Goal: Task Accomplishment & Management: Use online tool/utility

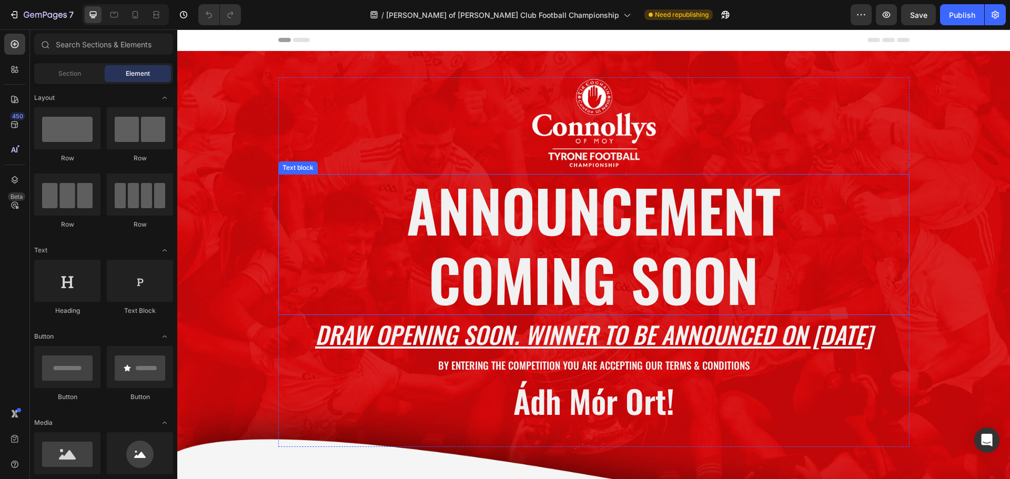
click at [617, 259] on p "COMING SOON" at bounding box center [593, 279] width 629 height 69
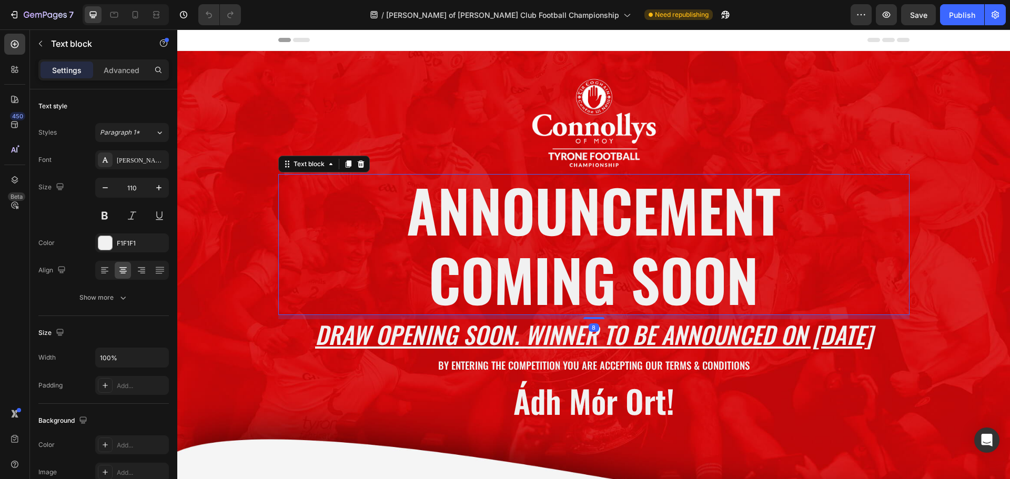
click at [617, 259] on p "COMING SOON" at bounding box center [593, 279] width 629 height 69
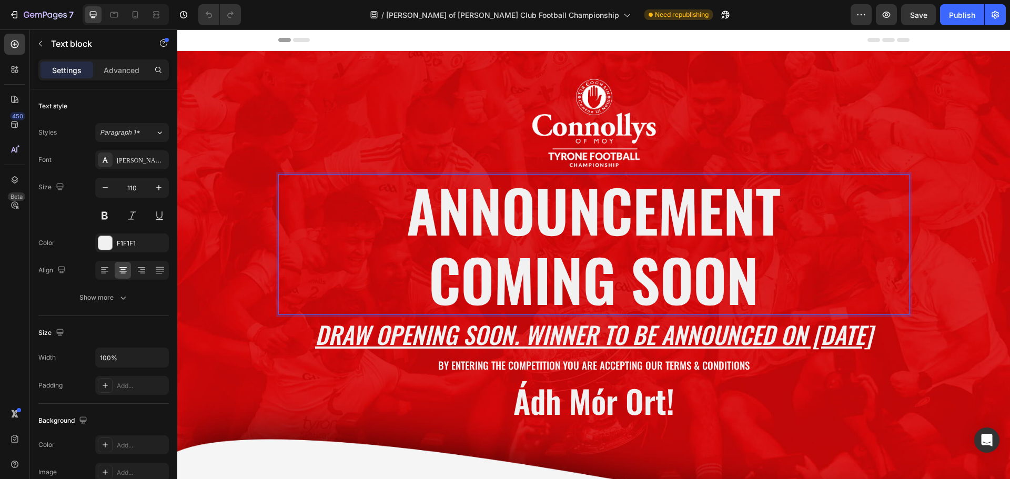
click at [716, 259] on p "COMING SOON" at bounding box center [593, 279] width 629 height 69
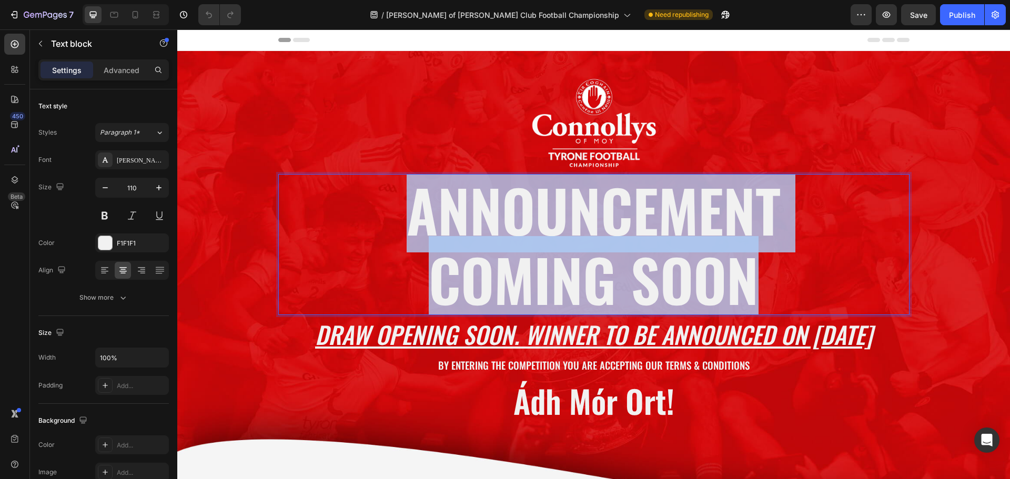
drag, startPoint x: 747, startPoint y: 270, endPoint x: 393, endPoint y: 217, distance: 357.5
click at [393, 217] on div "ANNOUNCEMENT COMING SOON" at bounding box center [593, 244] width 631 height 141
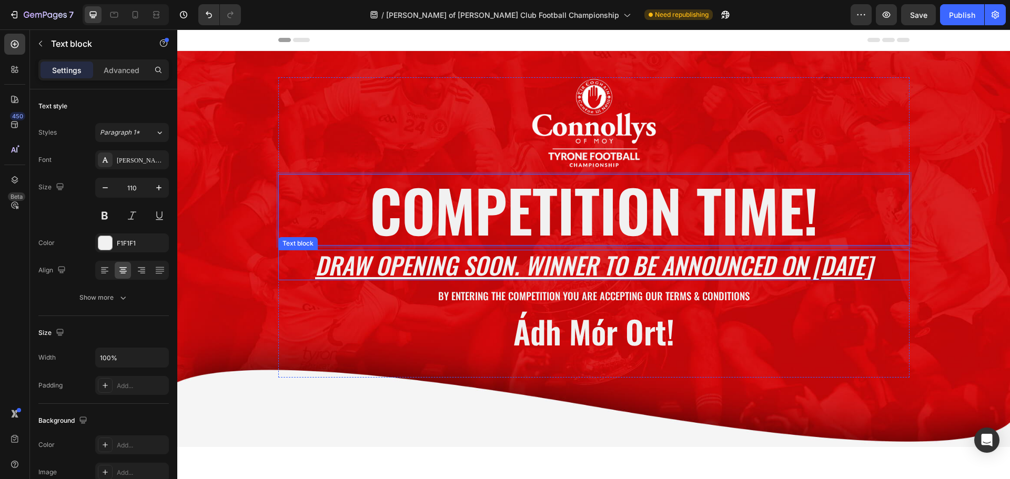
click at [518, 263] on p "DRAW OPENING SOON. WINNER TO BE ANNOUNCED ON [DATE]" at bounding box center [593, 265] width 629 height 28
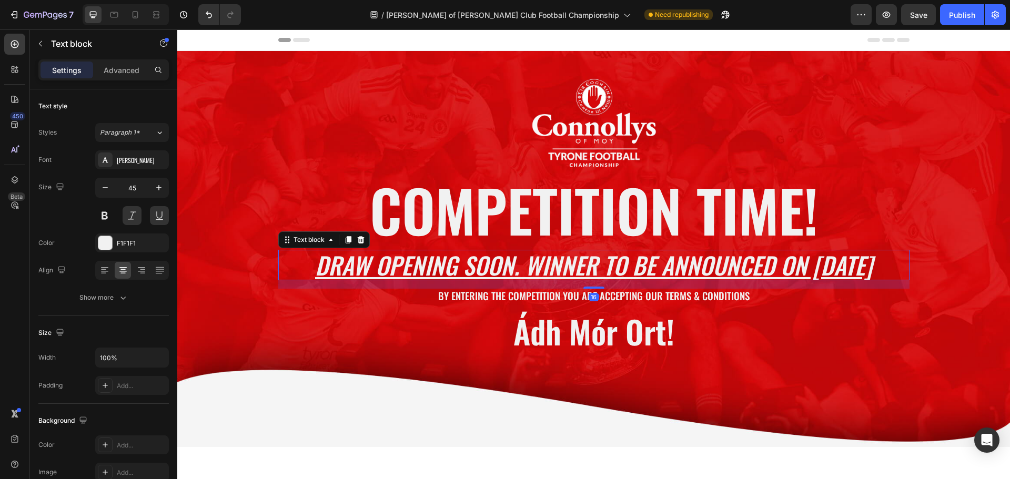
click at [513, 263] on p "DRAW OPENING SOON. WINNER TO BE ANNOUNCED ON [DATE]" at bounding box center [593, 265] width 629 height 28
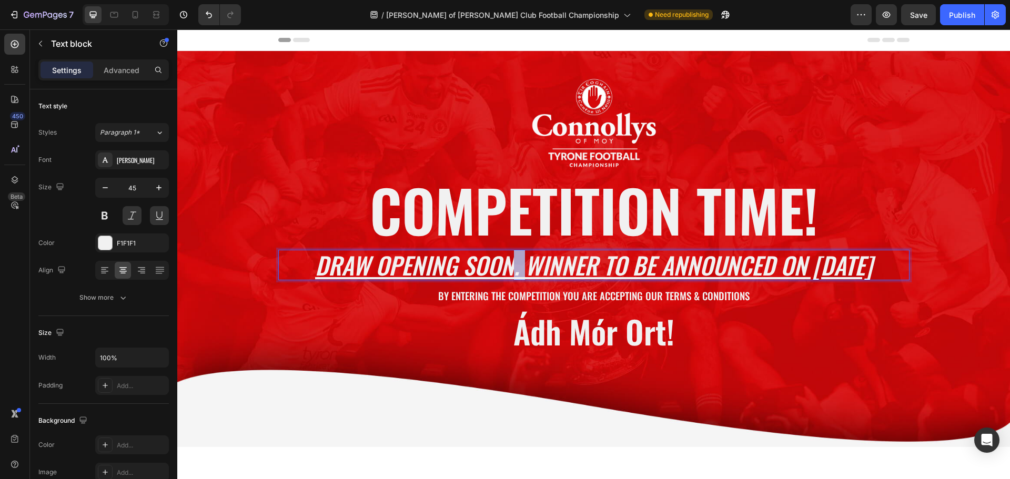
click at [513, 263] on p "DRAW OPENING SOON. WINNER TO BE ANNOUNCED ON [DATE]" at bounding box center [593, 265] width 629 height 28
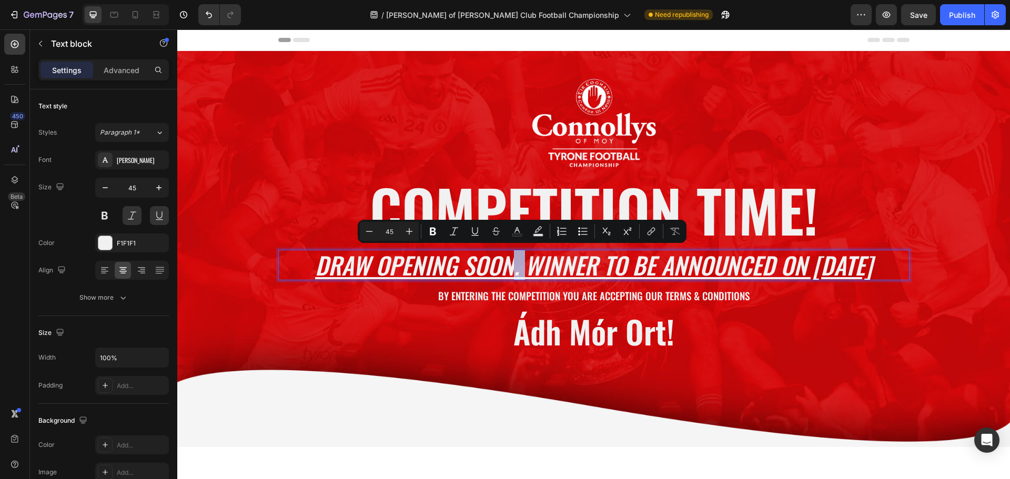
click at [517, 265] on p "DRAW OPENING SOON. WINNER TO BE ANNOUNCED ON [DATE]" at bounding box center [593, 265] width 629 height 28
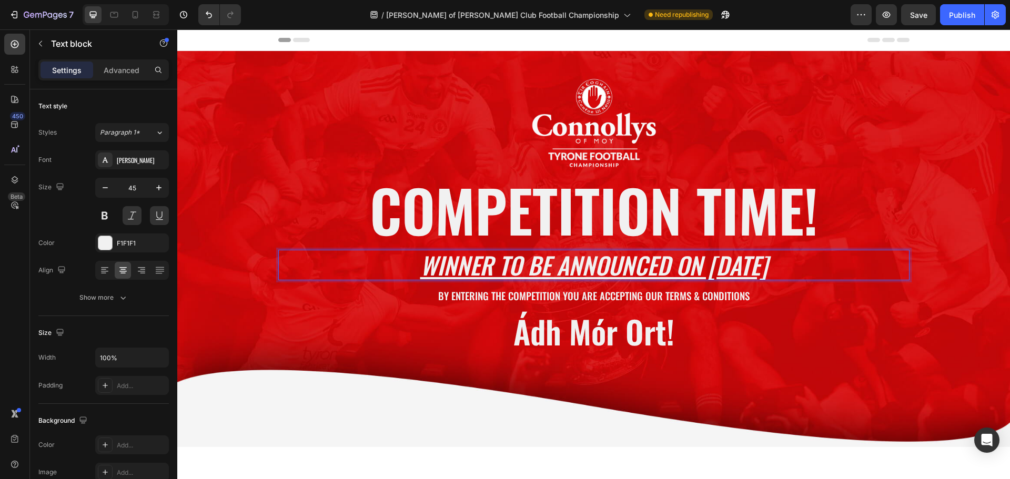
click at [486, 264] on p "WINNER TO BE ANNOUNCED ON [DATE]" at bounding box center [593, 265] width 629 height 28
click at [610, 263] on p "WINNER ANNOUNCED ON [DATE]" at bounding box center [593, 265] width 629 height 28
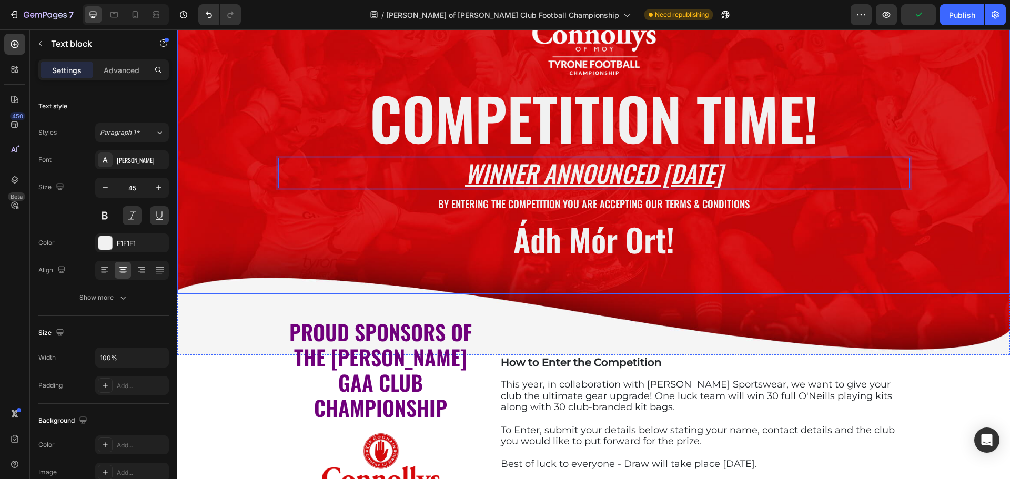
scroll to position [158, 0]
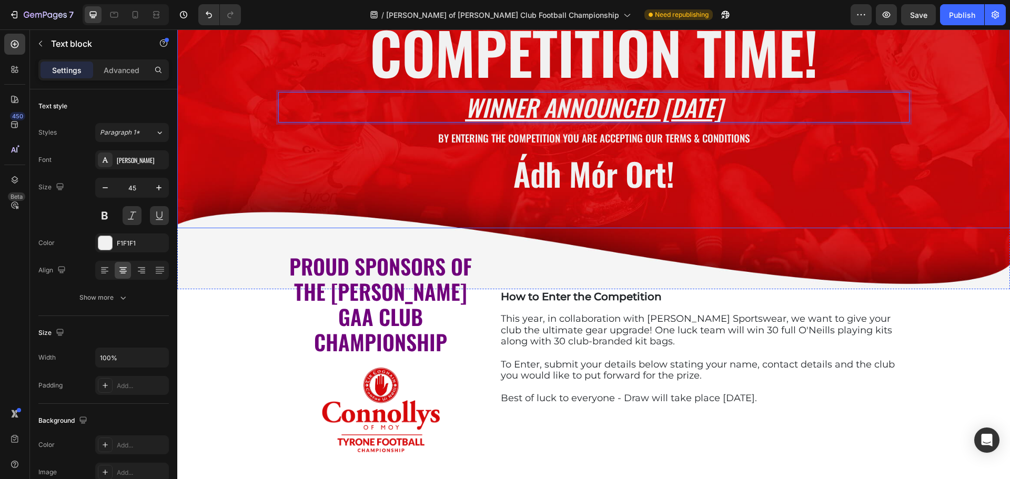
click at [215, 181] on div "Image COMPETITION TIME! Text block WINNER ANNOUNCED [DATE] Text block 16 BY ENT…" at bounding box center [593, 74] width 833 height 309
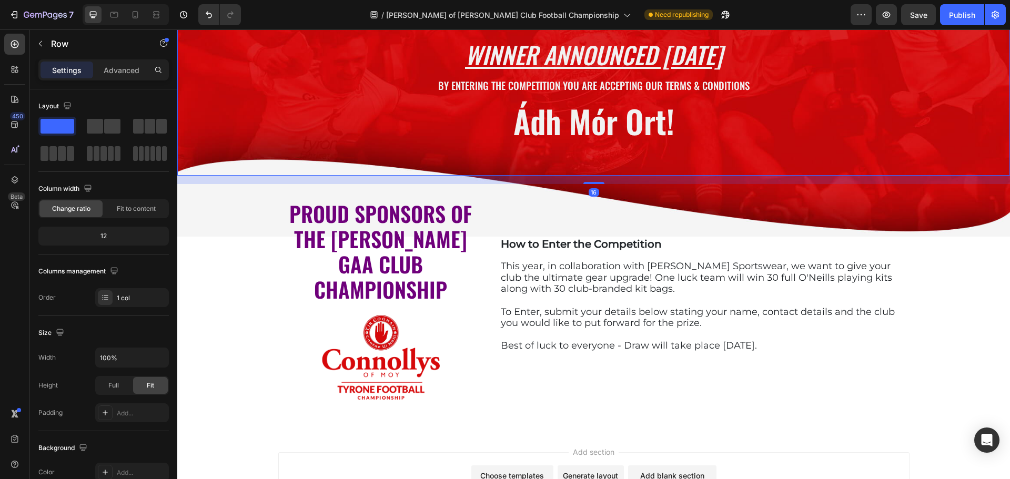
scroll to position [264, 0]
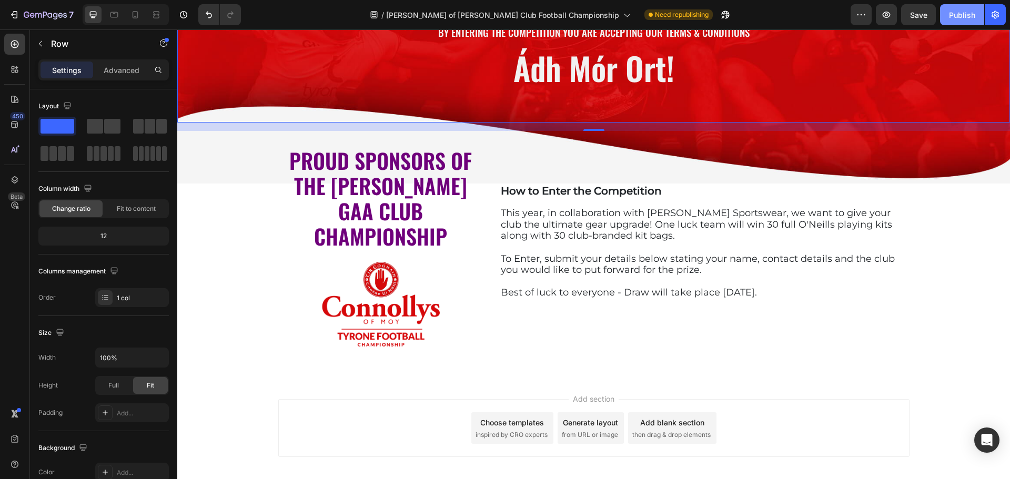
click at [960, 9] on div "Publish" at bounding box center [962, 14] width 26 height 11
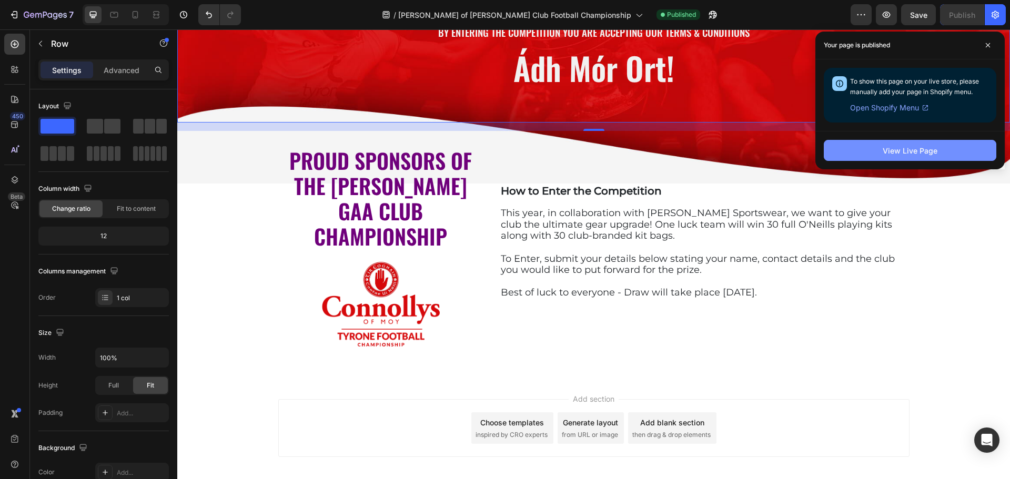
click at [881, 145] on button "View Live Page" at bounding box center [910, 150] width 173 height 21
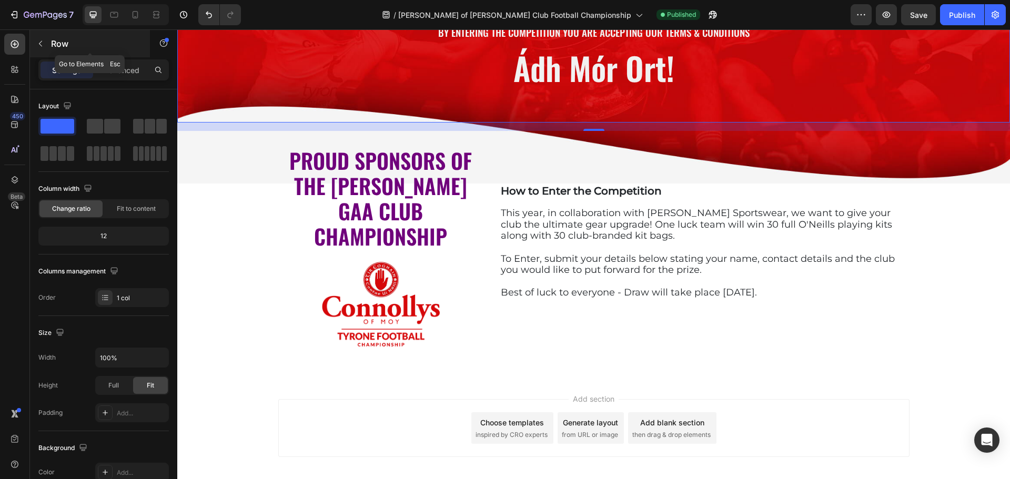
click at [41, 42] on icon "button" at bounding box center [40, 44] width 3 height 6
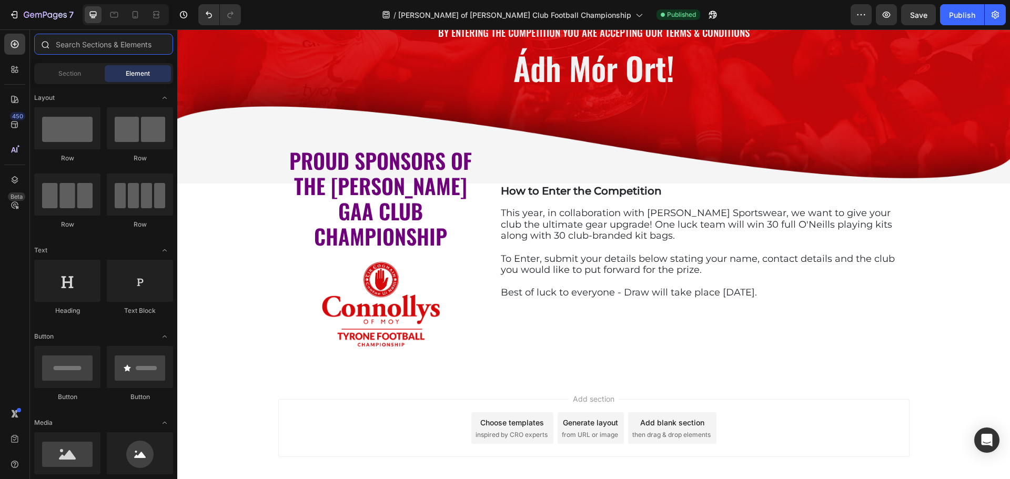
click at [82, 47] on input "text" at bounding box center [103, 44] width 139 height 21
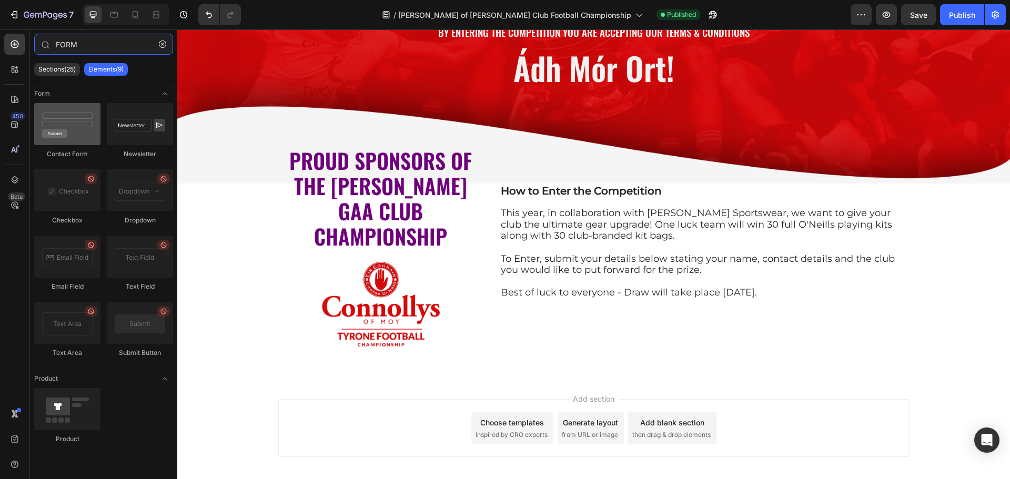
type input "FORM"
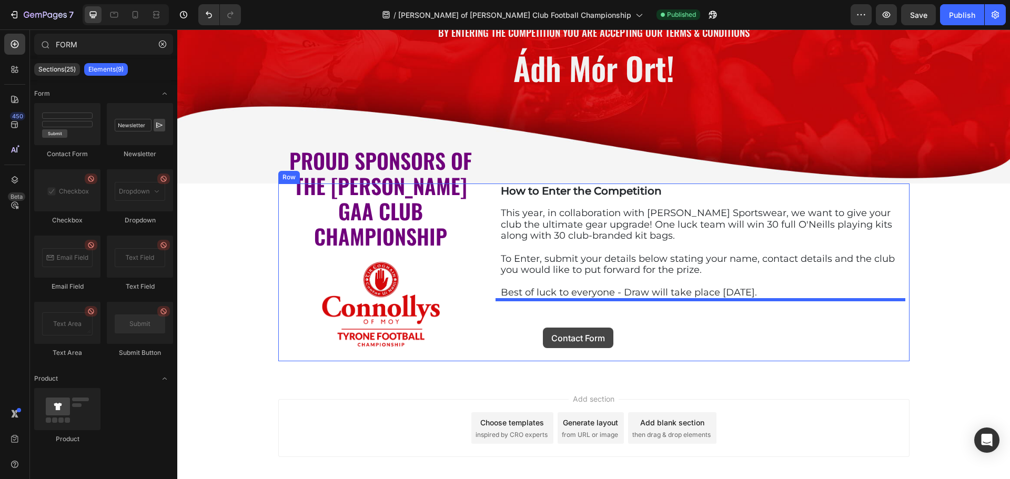
drag, startPoint x: 257, startPoint y: 144, endPoint x: 543, endPoint y: 328, distance: 339.6
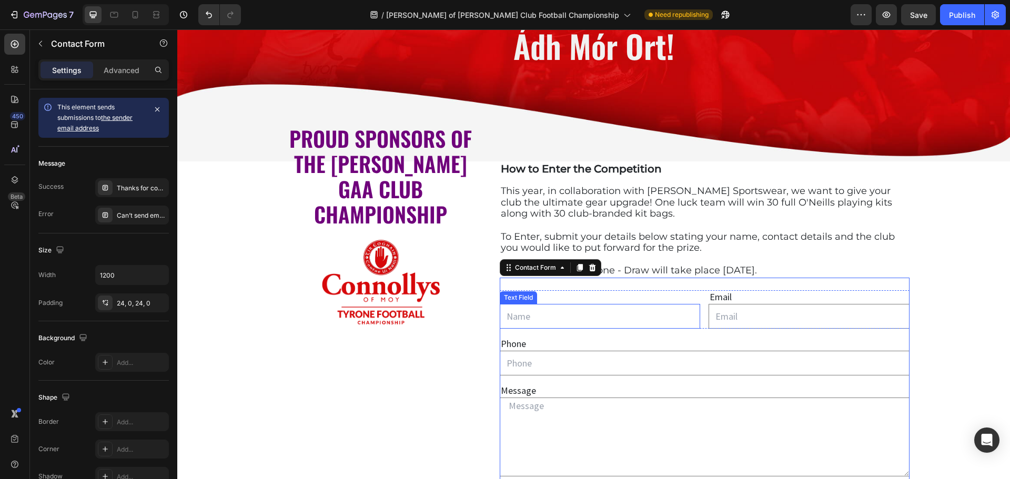
scroll to position [338, 0]
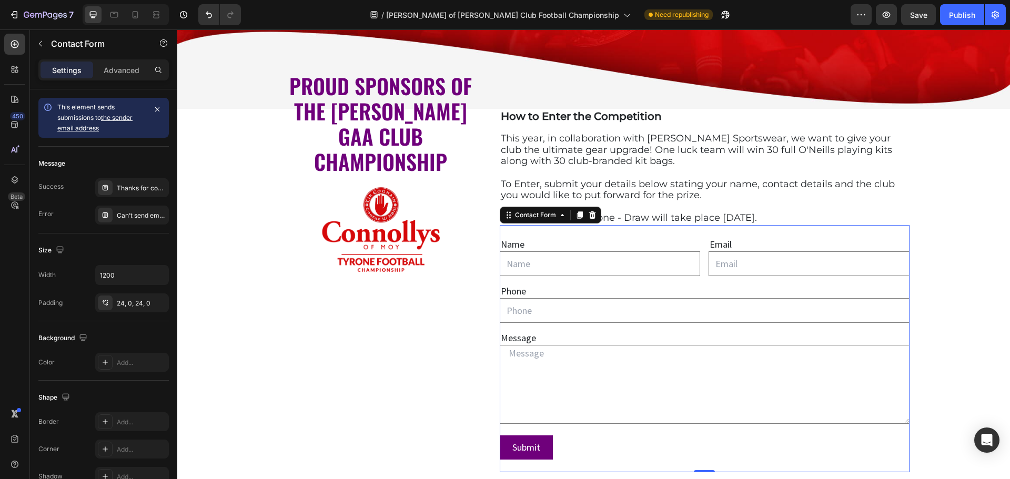
click at [582, 230] on div "Name Text Block Text Field Email Text Block Email Field Row Phone Text Block Te…" at bounding box center [705, 348] width 410 height 247
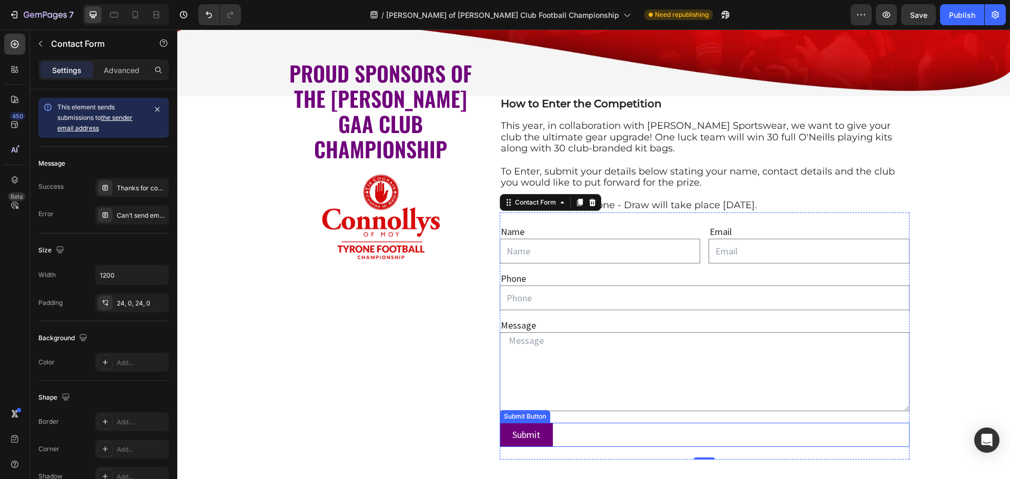
scroll to position [369, 0]
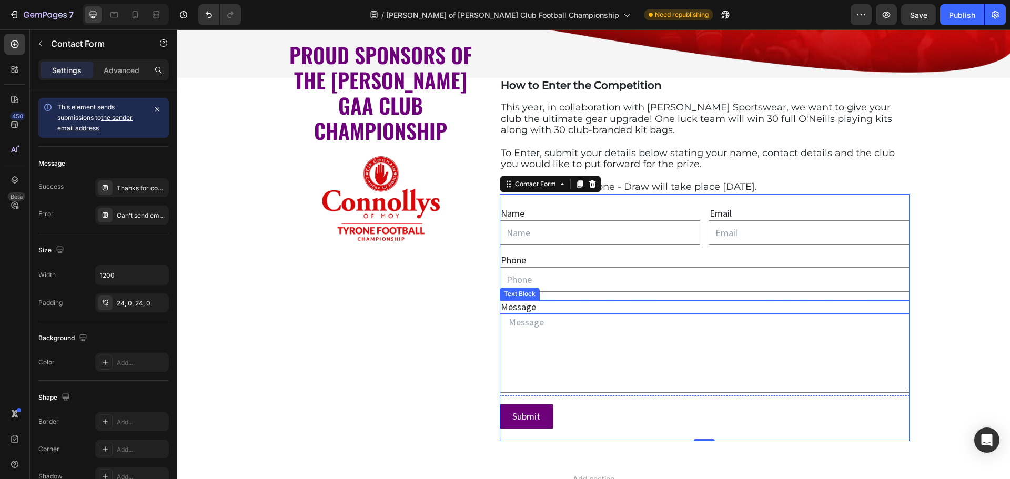
click at [537, 309] on div "Message" at bounding box center [705, 307] width 410 height 14
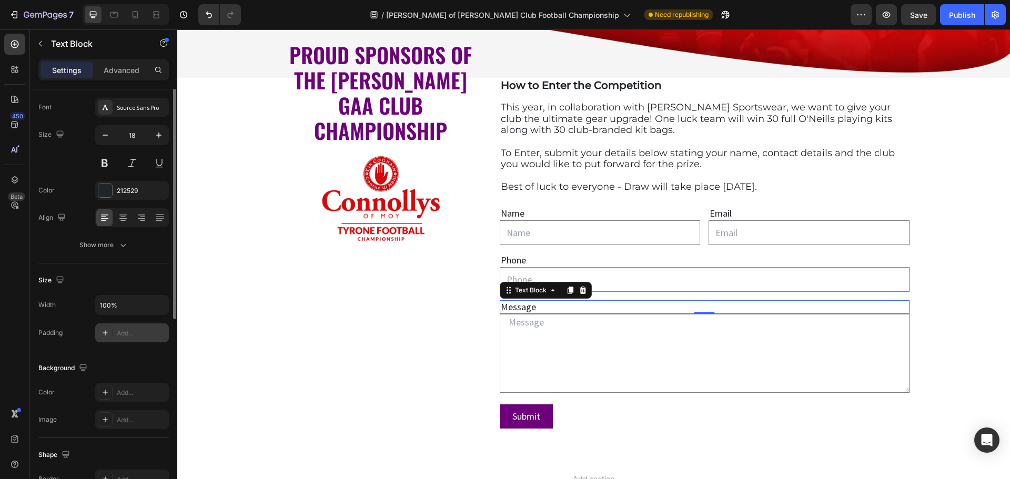
scroll to position [0, 0]
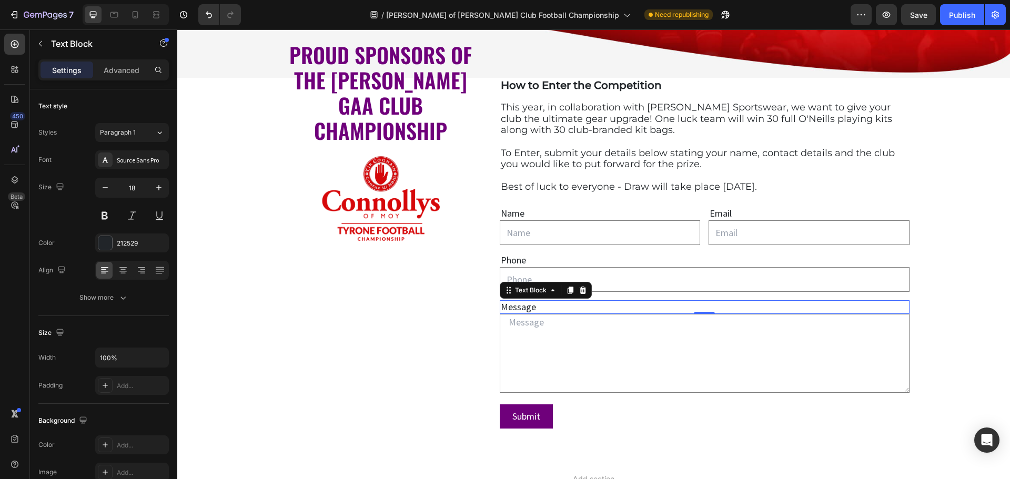
click at [516, 306] on div "Message" at bounding box center [705, 307] width 410 height 14
click at [516, 308] on p "Message" at bounding box center [705, 307] width 408 height 12
click at [526, 326] on textarea at bounding box center [705, 353] width 410 height 79
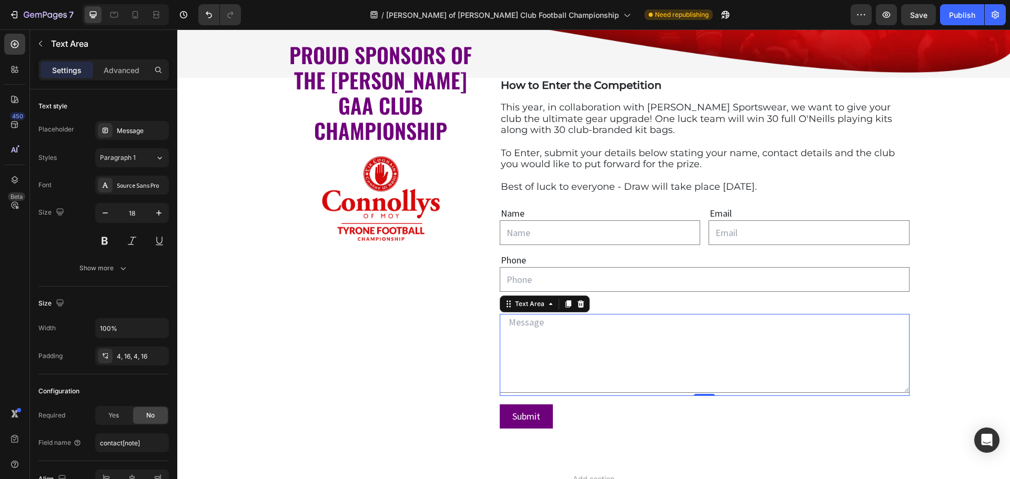
click at [526, 326] on textarea at bounding box center [705, 353] width 410 height 79
click at [153, 132] on div "Message" at bounding box center [141, 130] width 49 height 9
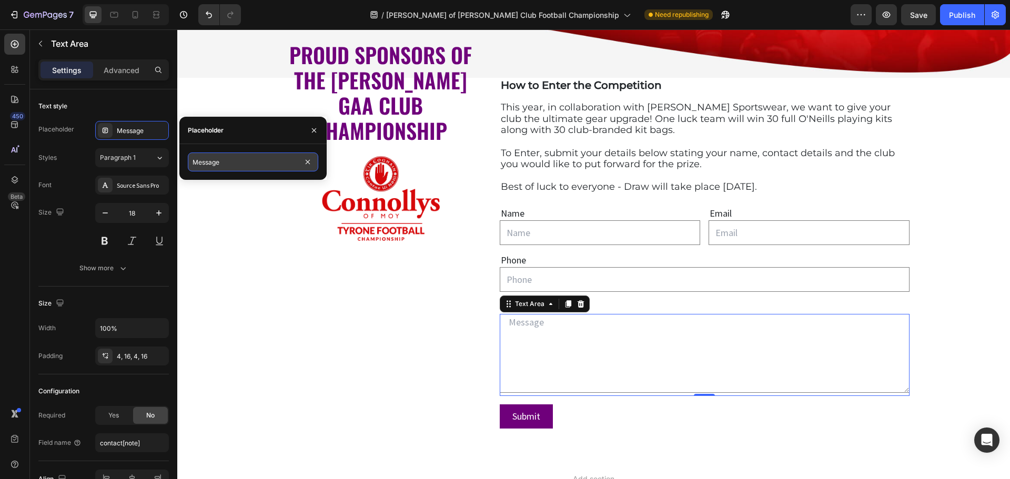
click at [224, 162] on input "Message" at bounding box center [253, 162] width 130 height 19
type input "Name of GAA Club"
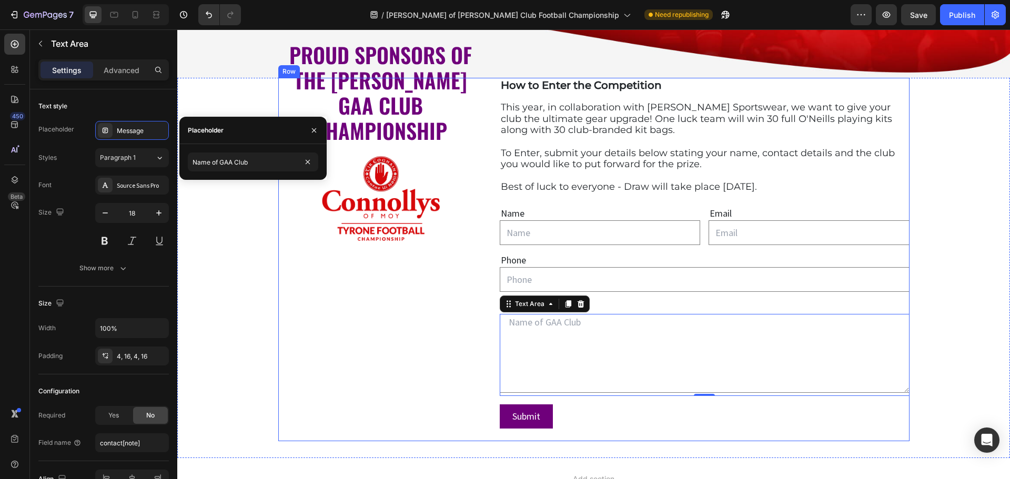
click at [429, 358] on div "PROUD SPONSORS OF THE [PERSON_NAME] GAA CLUB CHAMPIONSHIP Text block Image" at bounding box center [380, 259] width 205 height 363
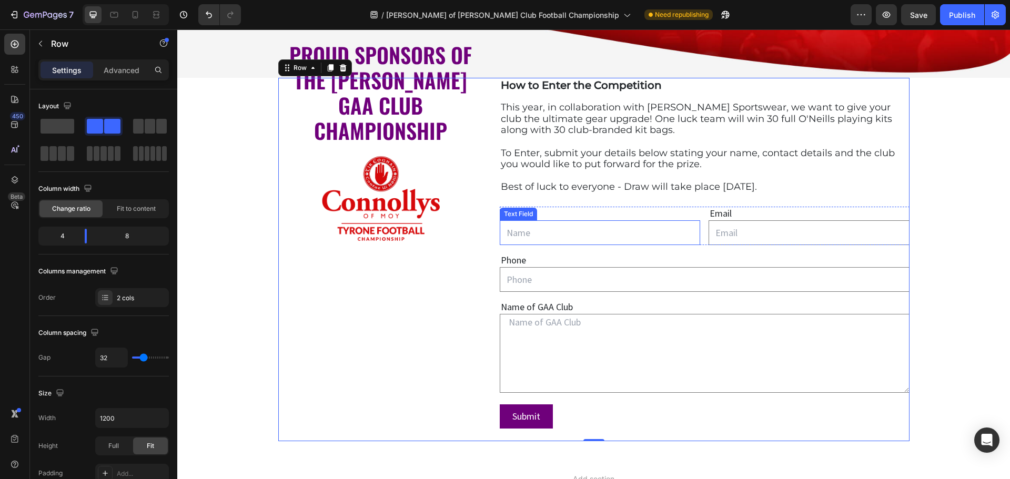
click at [541, 235] on input "text" at bounding box center [600, 232] width 200 height 25
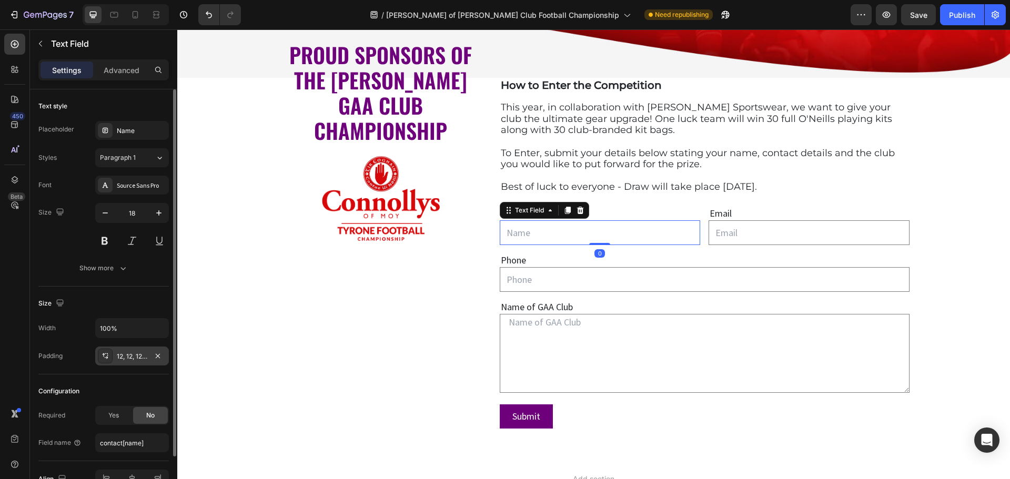
scroll to position [53, 0]
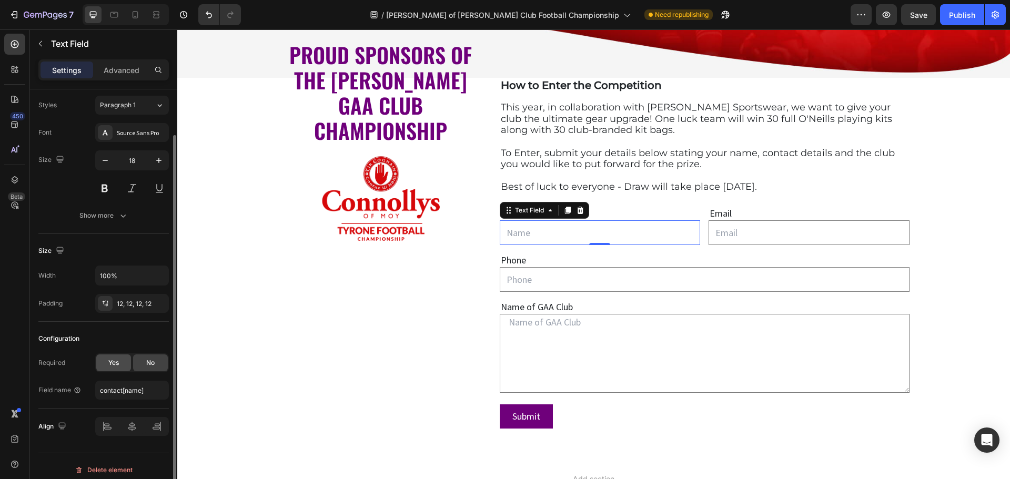
click at [119, 364] on span "Yes" at bounding box center [113, 362] width 11 height 9
click at [722, 236] on input "email" at bounding box center [809, 232] width 200 height 25
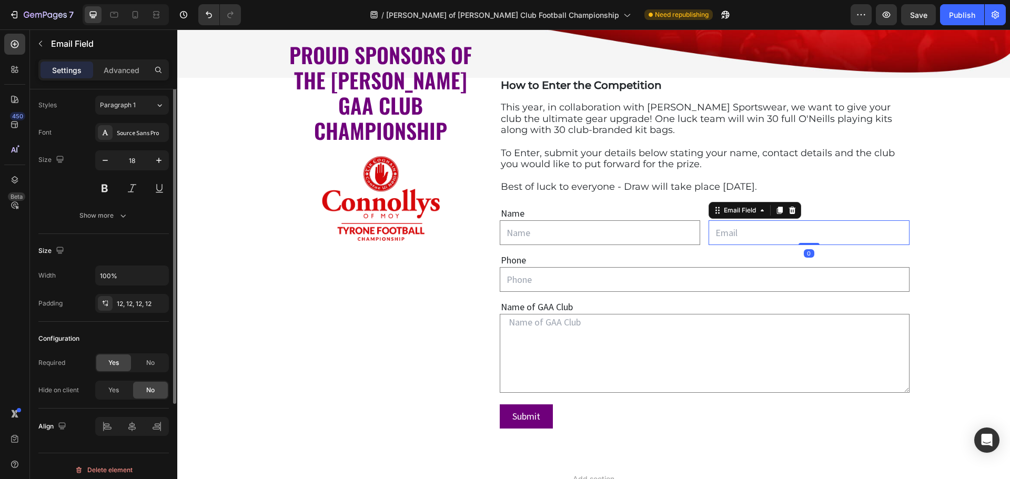
scroll to position [0, 0]
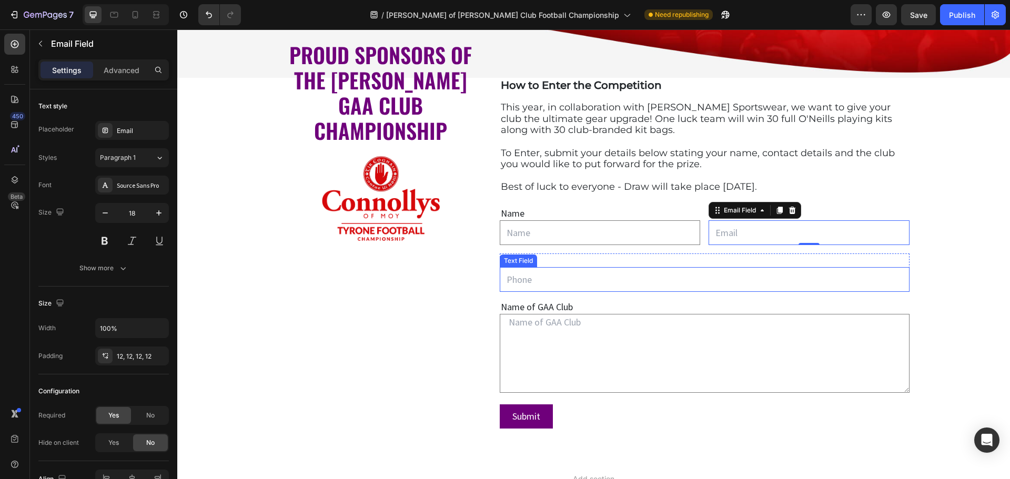
click at [553, 284] on input "text" at bounding box center [705, 279] width 410 height 25
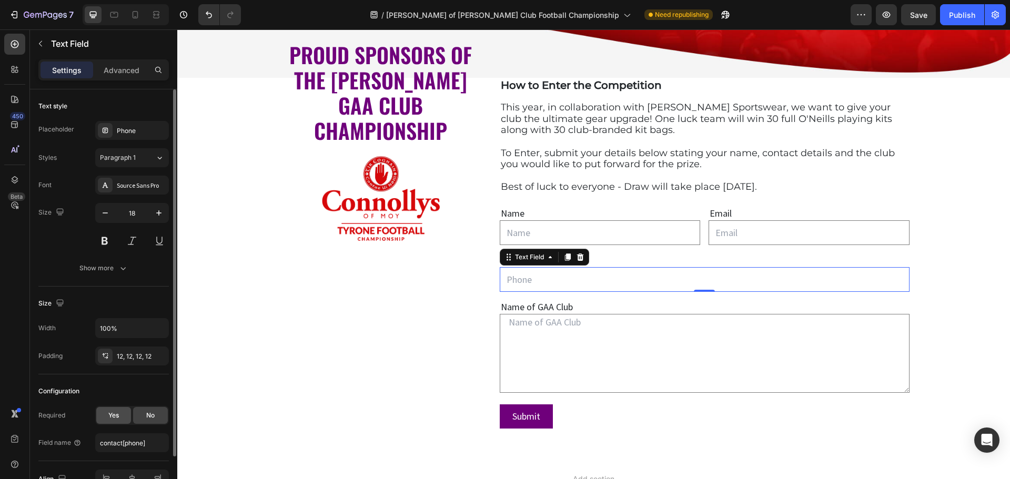
click at [116, 417] on span "Yes" at bounding box center [113, 415] width 11 height 9
click at [587, 326] on textarea at bounding box center [705, 353] width 410 height 79
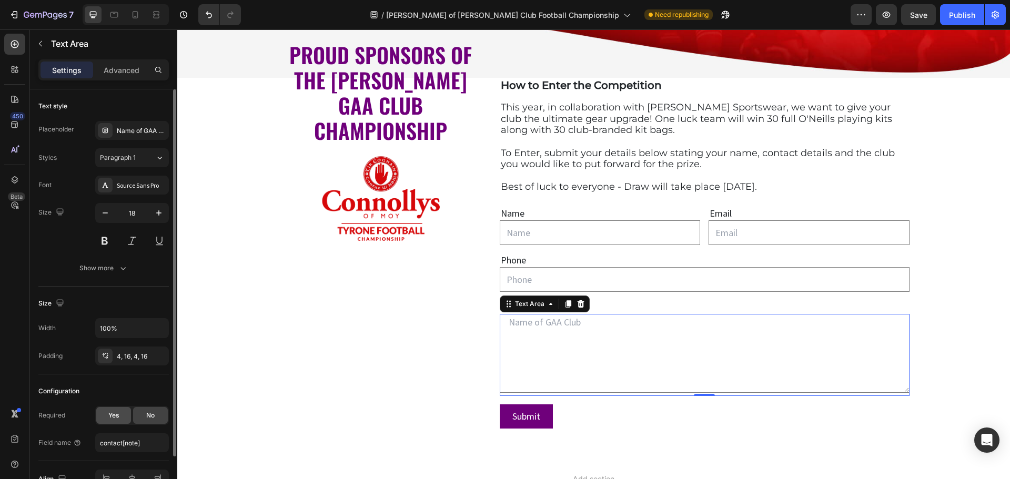
click at [116, 415] on span "Yes" at bounding box center [113, 415] width 11 height 9
click at [581, 214] on div "Name" at bounding box center [600, 214] width 200 height 14
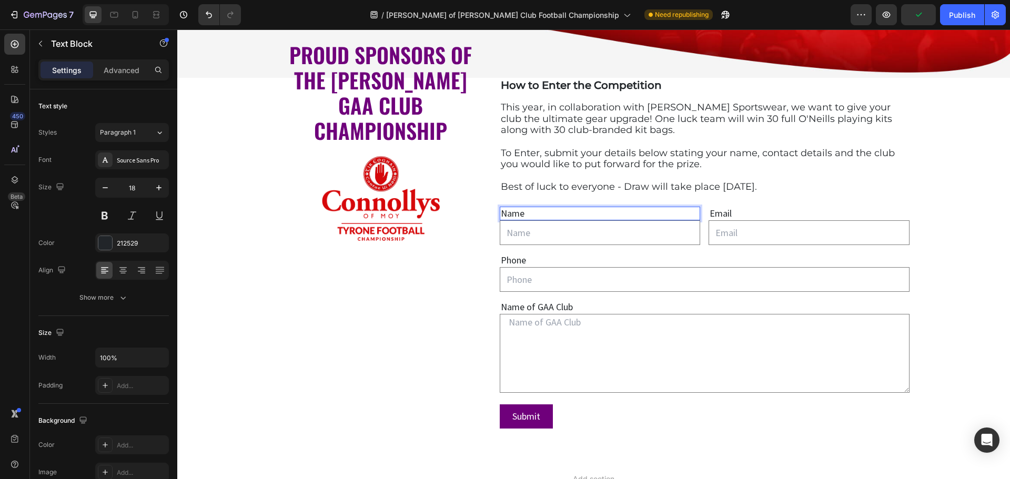
click at [520, 211] on div "Name" at bounding box center [600, 214] width 200 height 14
click at [520, 211] on p "Name" at bounding box center [600, 214] width 198 height 12
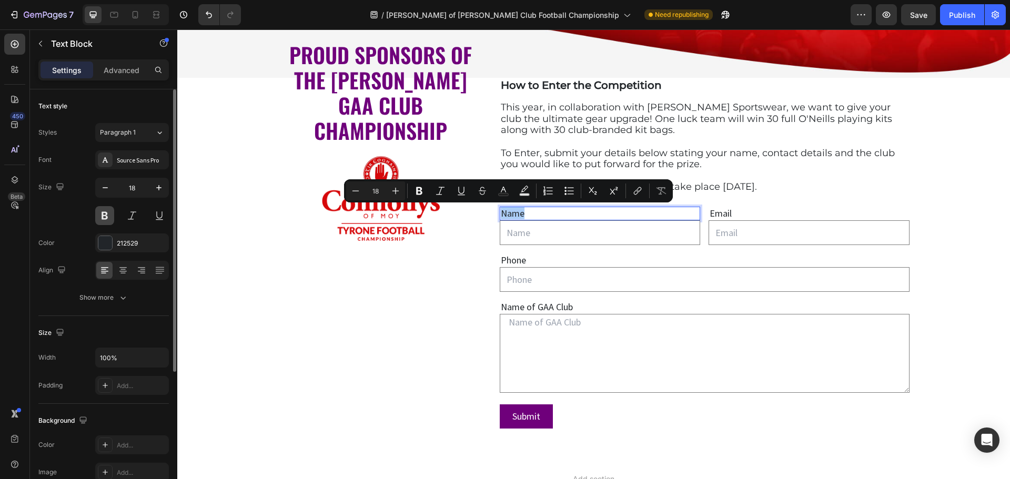
click at [106, 216] on button at bounding box center [104, 215] width 19 height 19
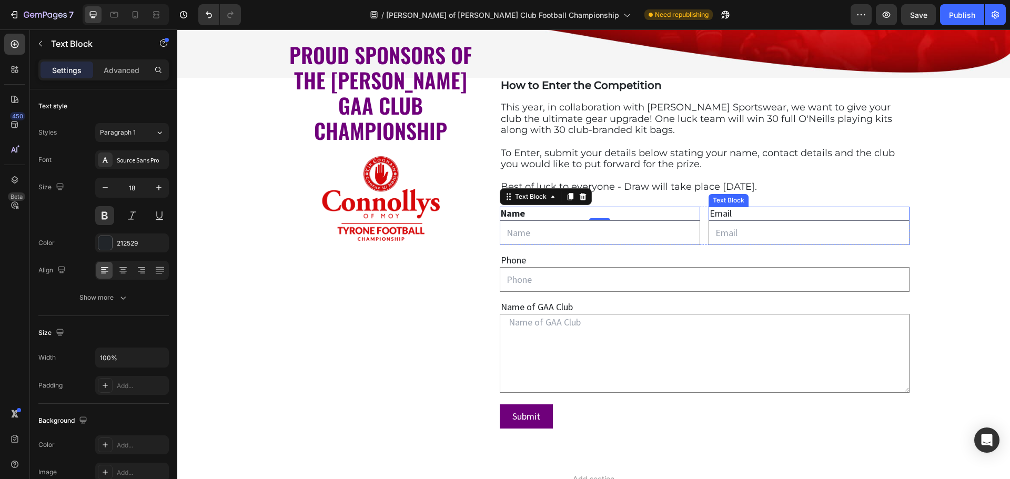
click at [731, 212] on div "Email" at bounding box center [809, 214] width 200 height 14
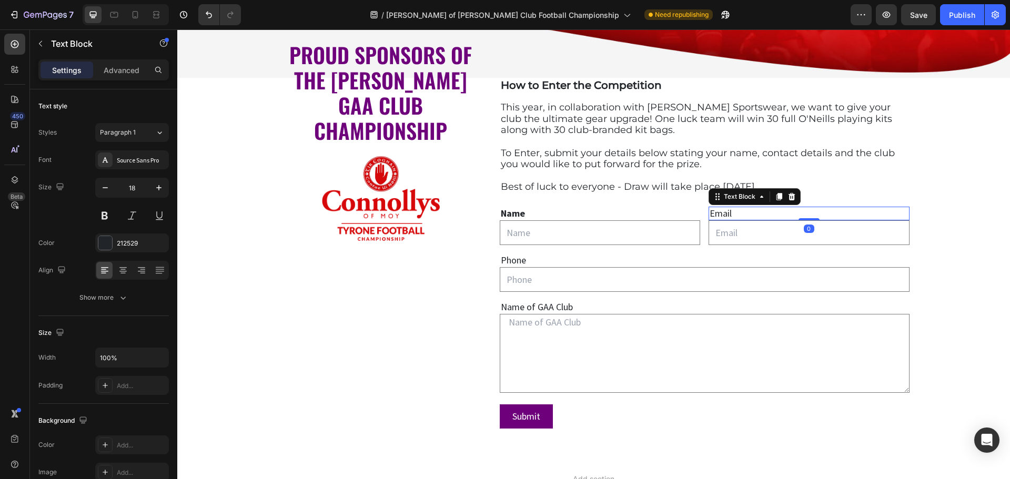
click at [731, 212] on div "Email" at bounding box center [809, 214] width 200 height 14
click at [731, 212] on p "Email" at bounding box center [809, 214] width 198 height 12
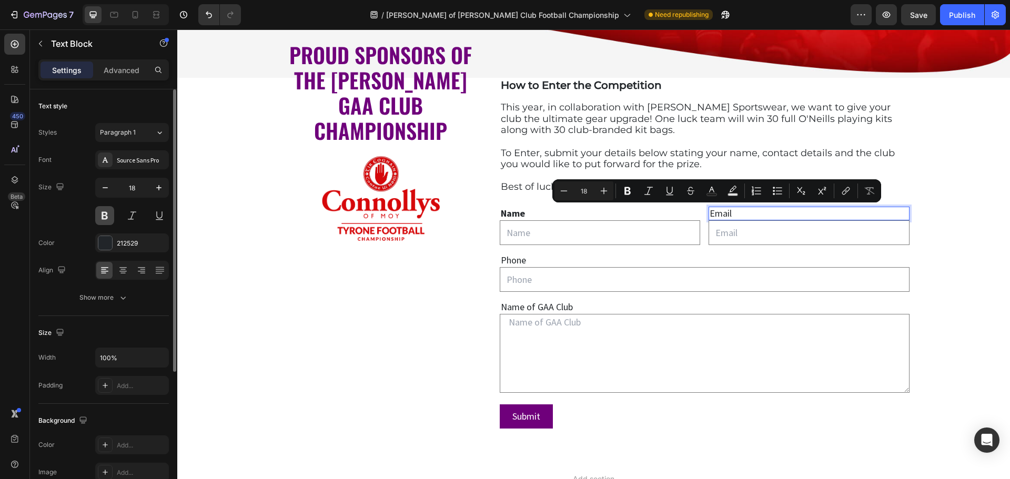
click at [104, 211] on button at bounding box center [104, 215] width 19 height 19
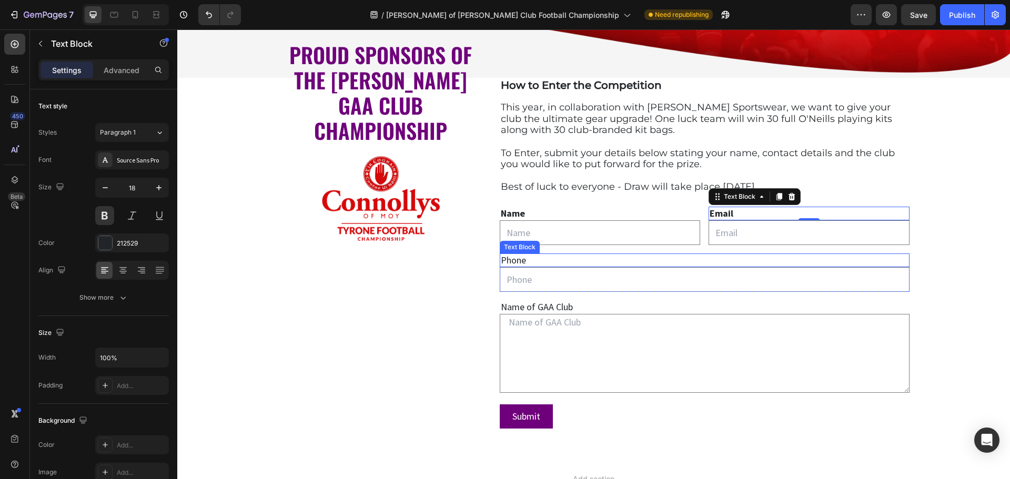
click at [504, 257] on div "Phone" at bounding box center [705, 261] width 410 height 14
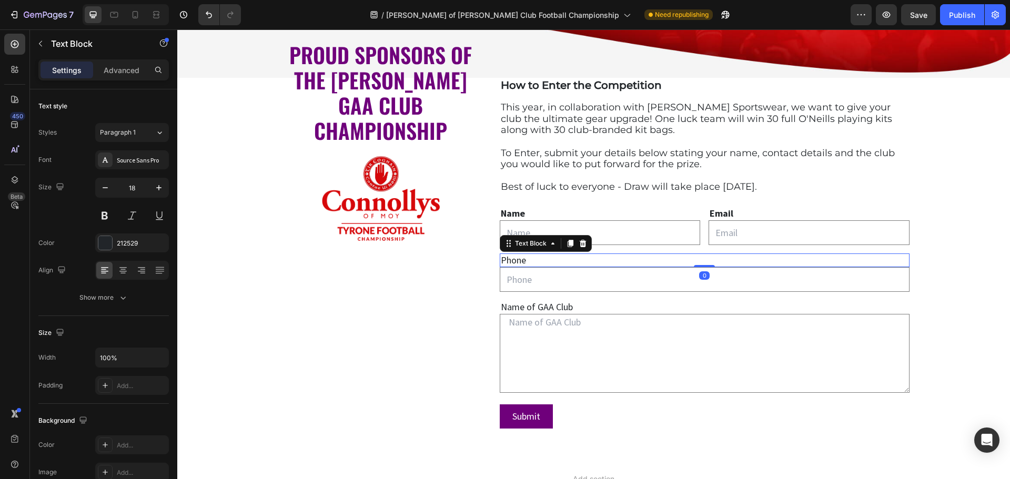
click at [504, 257] on div "Phone" at bounding box center [705, 261] width 410 height 14
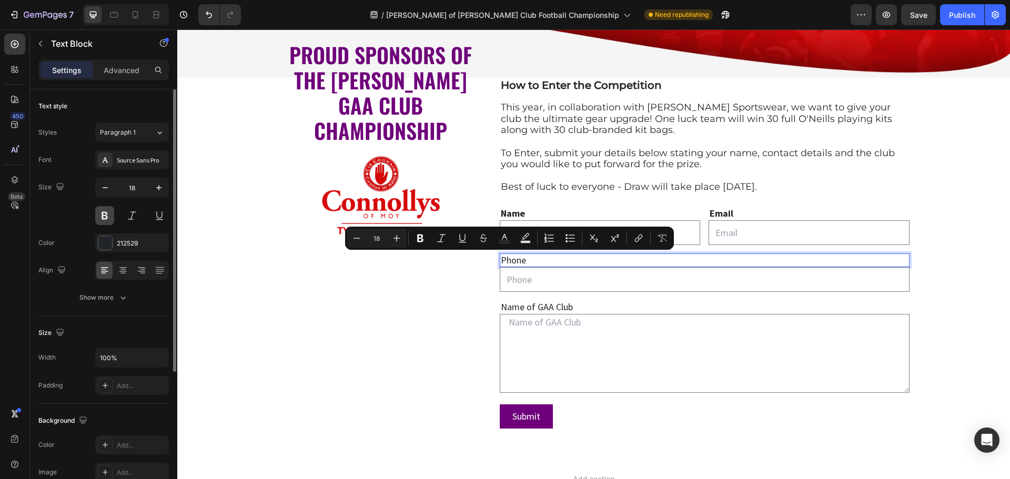
click at [110, 216] on button at bounding box center [104, 215] width 19 height 19
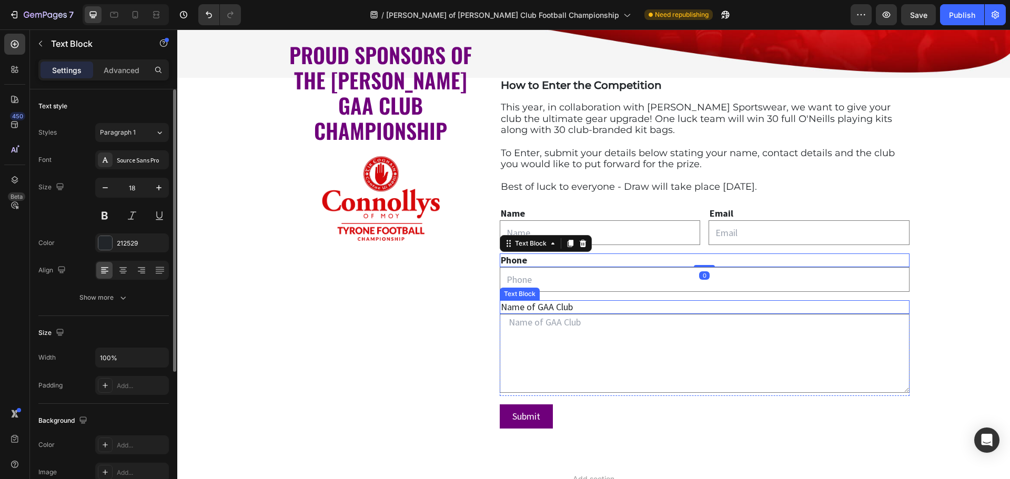
click at [520, 304] on p "Name of GAA Club" at bounding box center [705, 307] width 408 height 12
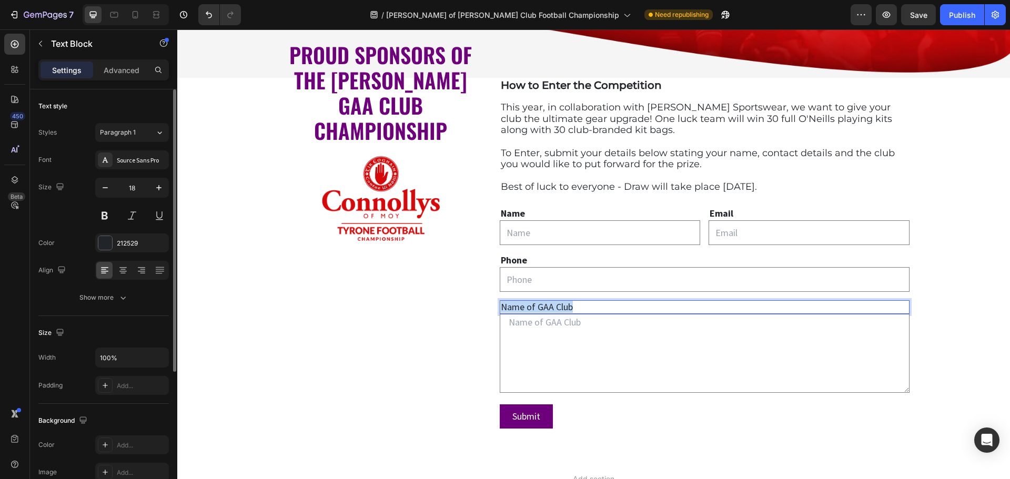
click at [520, 304] on p "Name of GAA Club" at bounding box center [705, 307] width 408 height 12
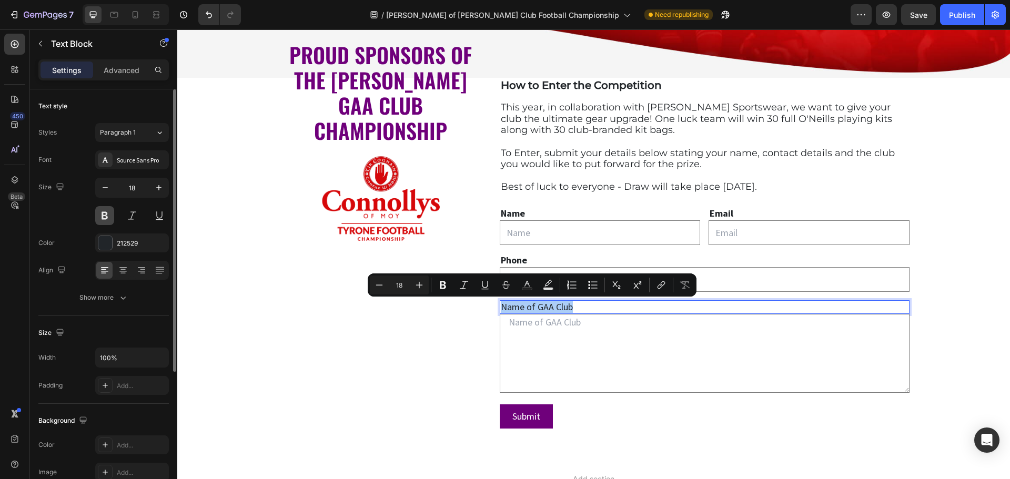
click at [100, 215] on button at bounding box center [104, 215] width 19 height 19
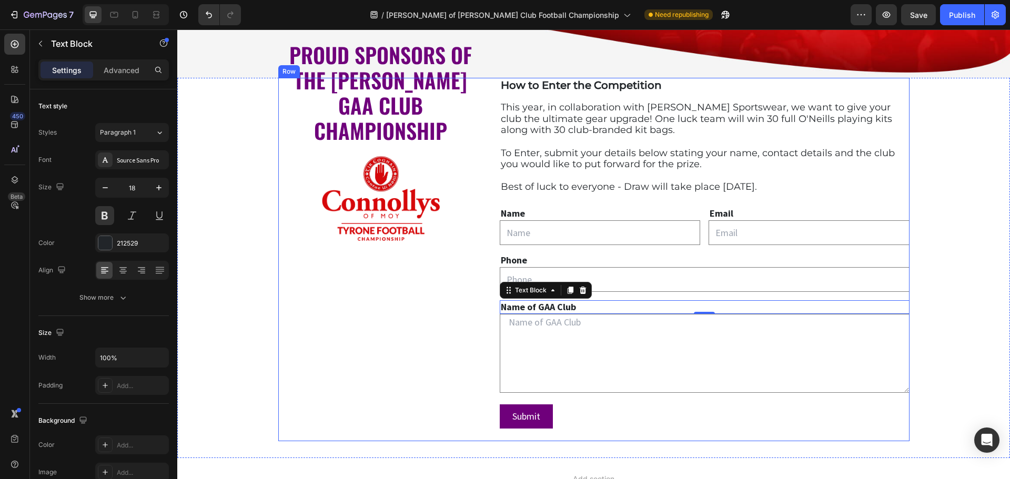
click at [450, 267] on div "PROUD SPONSORS OF THE [PERSON_NAME] GAA CLUB CHAMPIONSHIP Text block Image" at bounding box center [380, 259] width 205 height 363
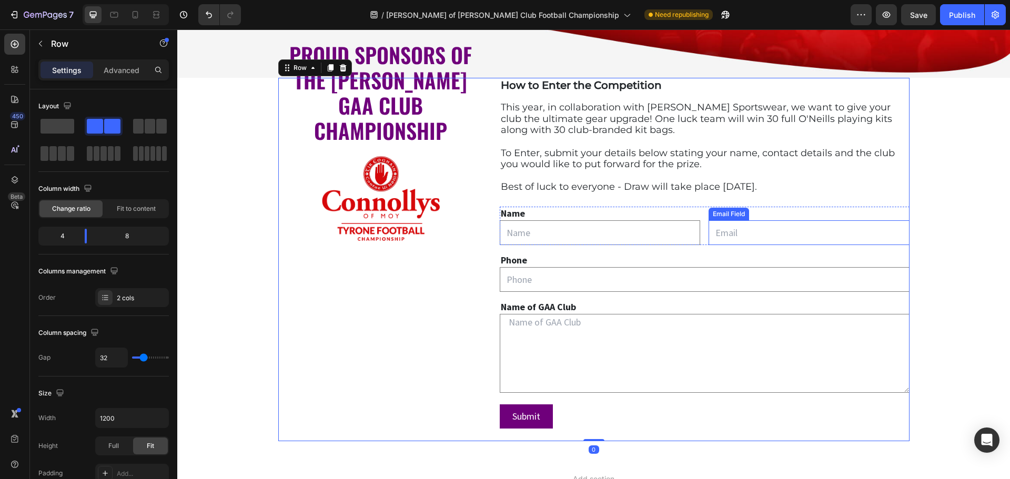
click at [733, 229] on input "email" at bounding box center [809, 232] width 200 height 25
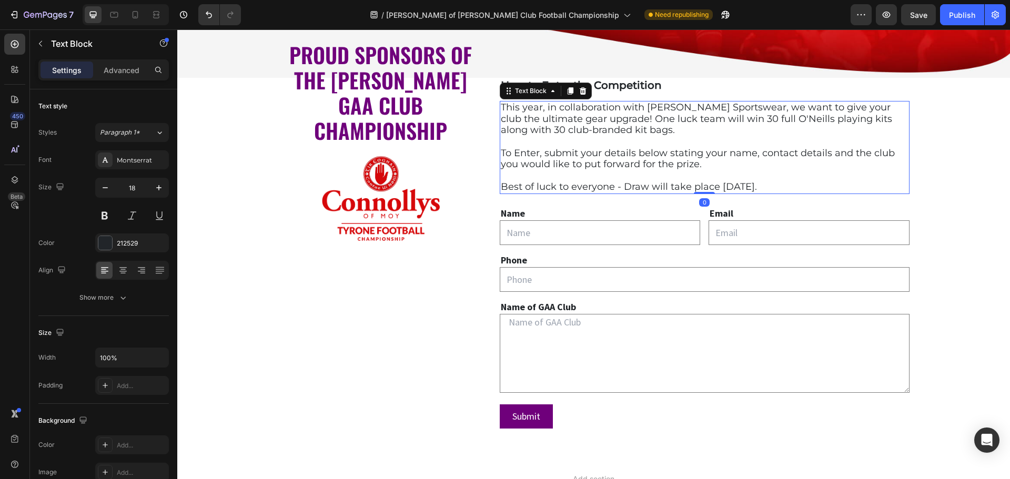
click at [556, 174] on p "To Enter, submit your details below stating your name, contact details and the …" at bounding box center [705, 170] width 408 height 45
click at [519, 209] on p "Name" at bounding box center [600, 214] width 198 height 12
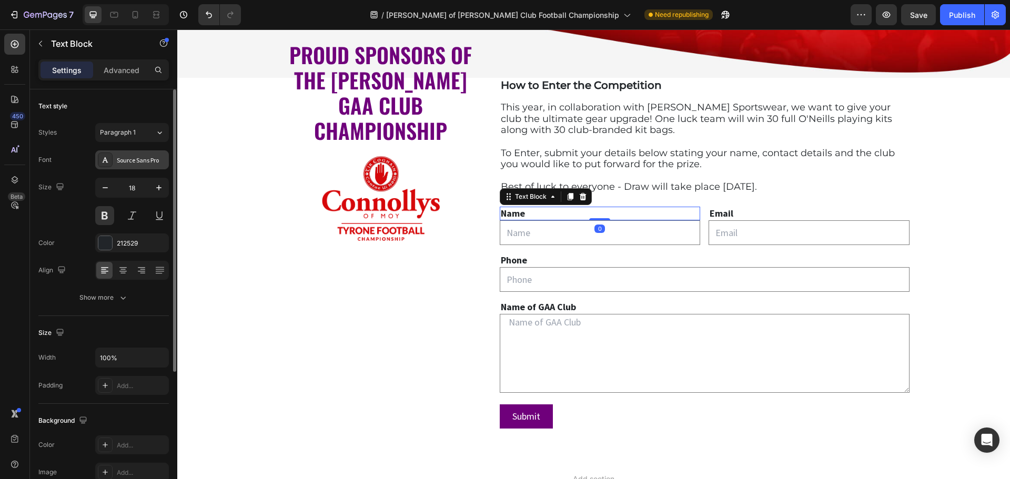
click at [151, 160] on div "Source Sans Pro" at bounding box center [141, 160] width 49 height 9
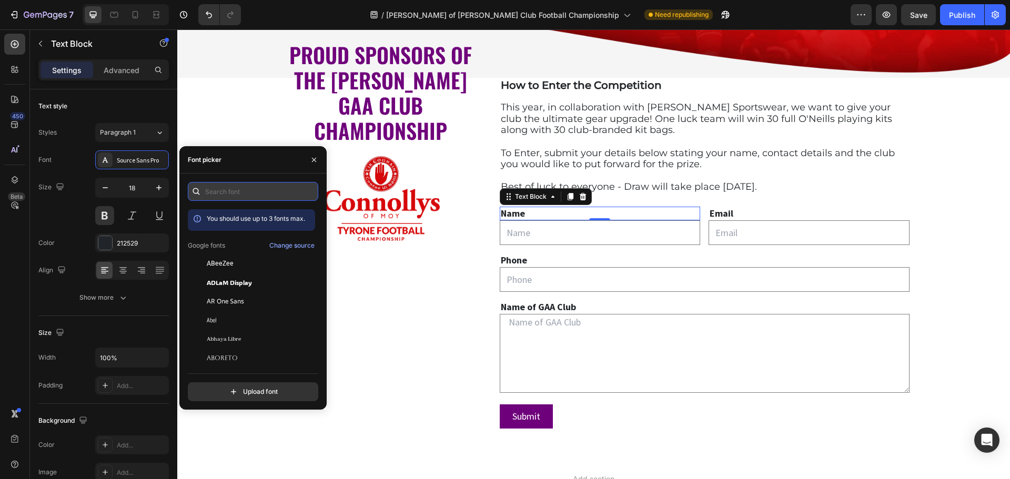
click at [224, 193] on input "text" at bounding box center [253, 191] width 130 height 19
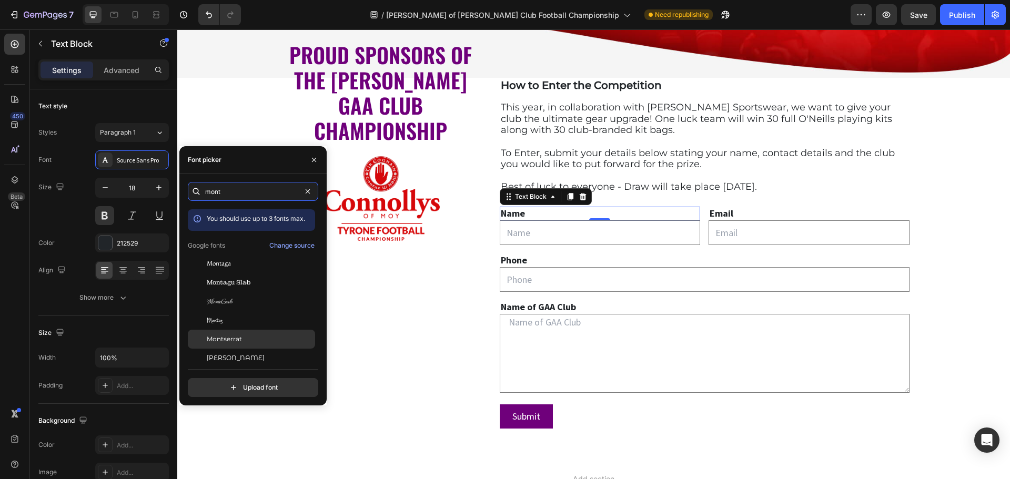
type input "mont"
click at [249, 334] on div "Montserrat" at bounding box center [251, 339] width 127 height 19
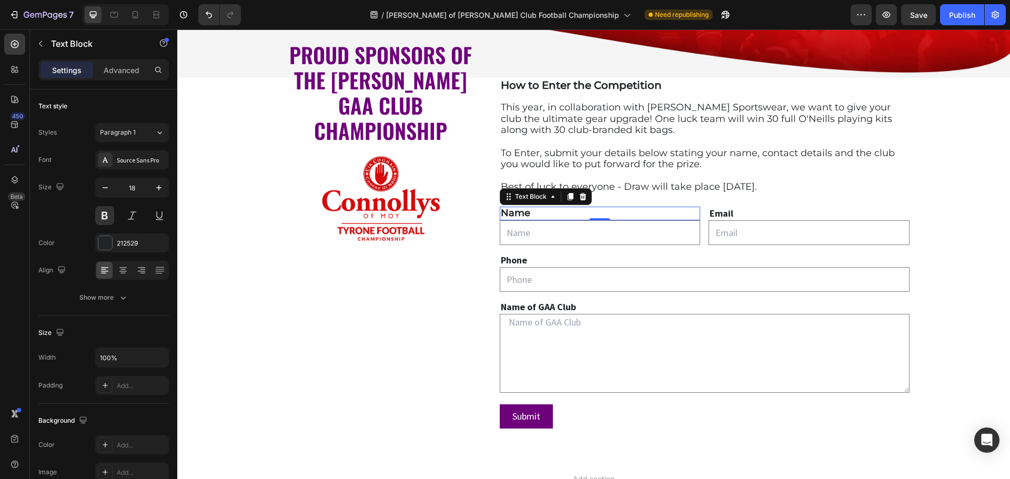
click at [723, 214] on p "Email" at bounding box center [809, 214] width 198 height 12
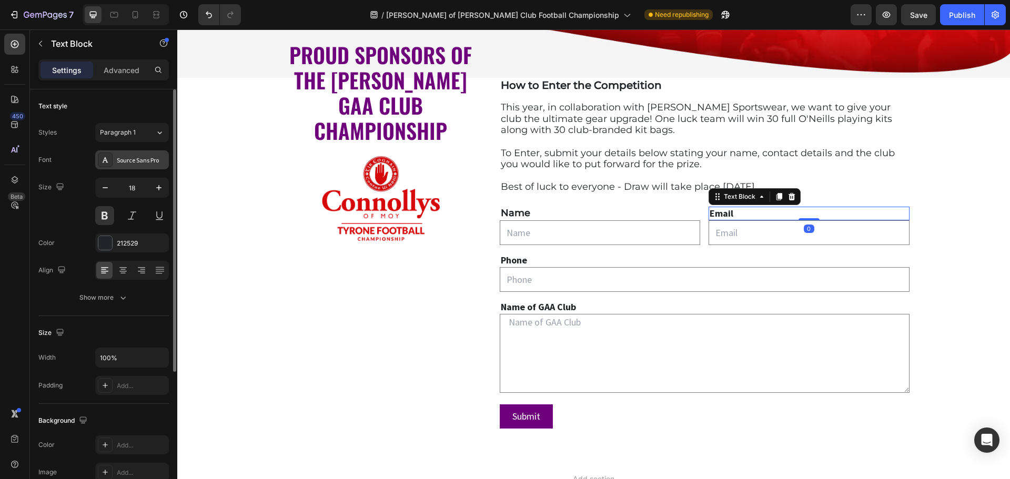
click at [129, 160] on div "Source Sans Pro" at bounding box center [141, 160] width 49 height 9
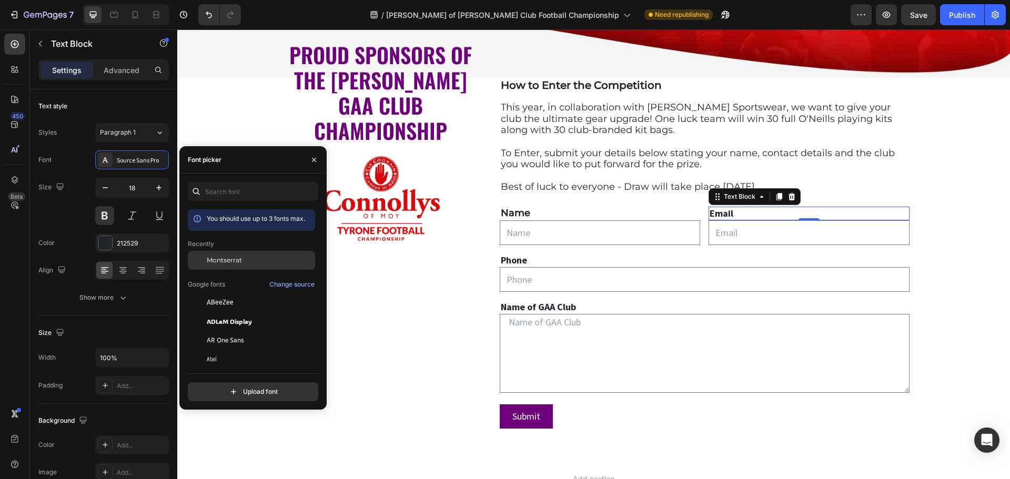
click at [230, 263] on span "Montserrat" at bounding box center [224, 260] width 35 height 9
click at [535, 234] on input "text" at bounding box center [600, 232] width 200 height 25
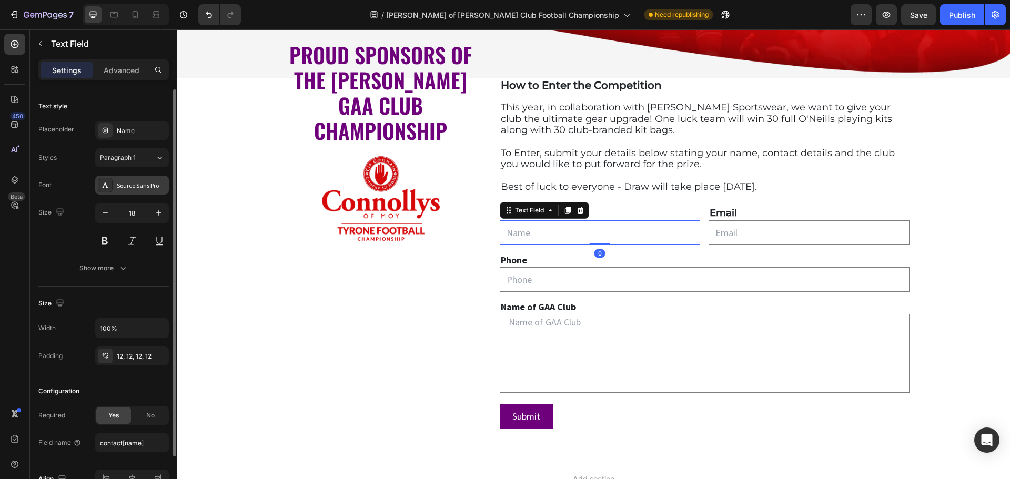
click at [137, 183] on div "Source Sans Pro" at bounding box center [141, 185] width 49 height 9
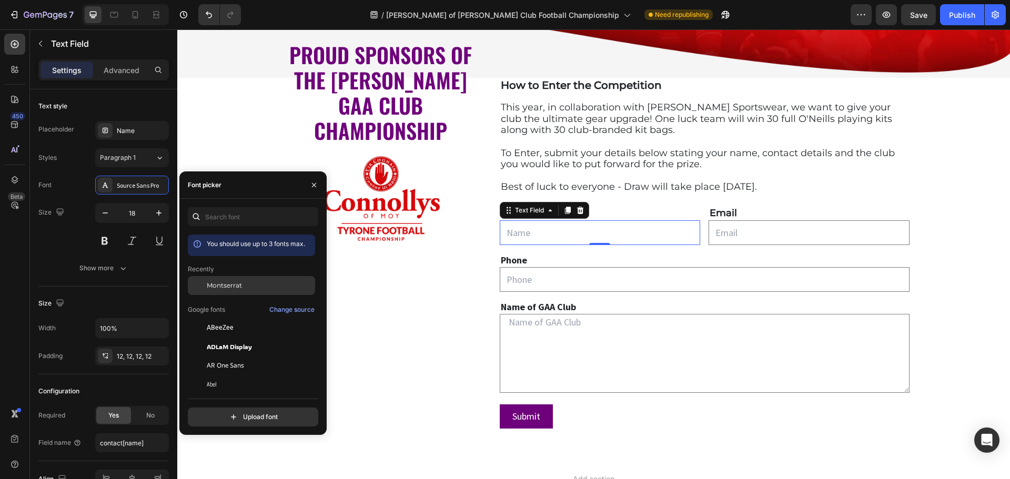
click at [229, 285] on span "Montserrat" at bounding box center [224, 285] width 35 height 9
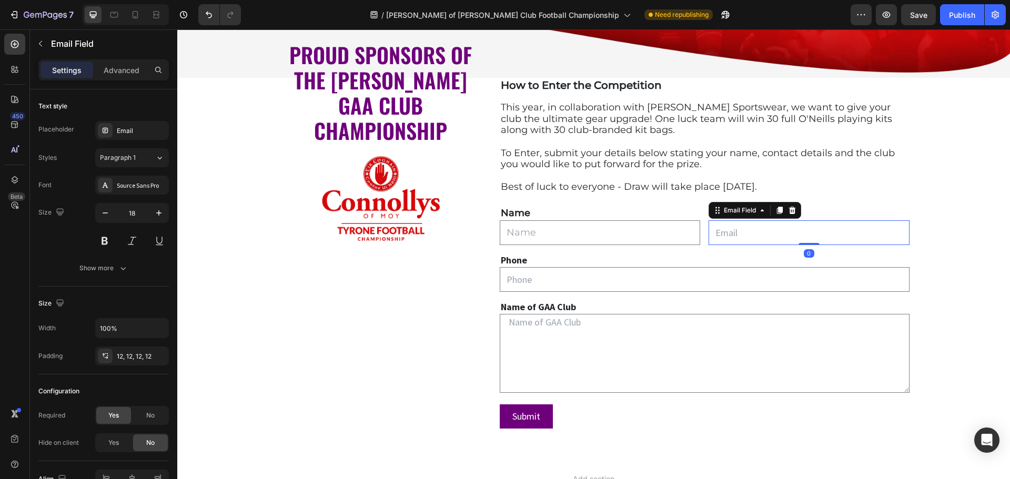
click at [721, 229] on input "email" at bounding box center [809, 232] width 200 height 25
click at [133, 188] on div "Source Sans Pro" at bounding box center [141, 185] width 49 height 9
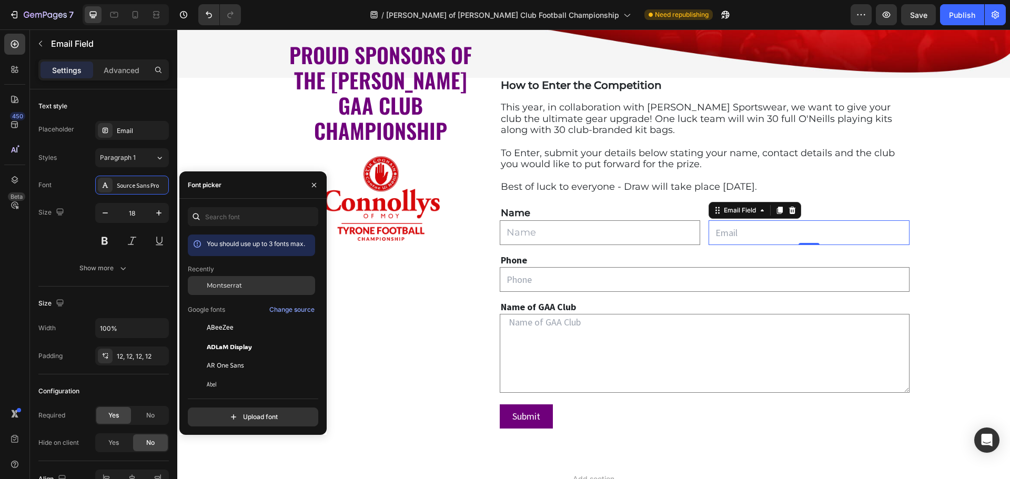
click at [226, 286] on span "Montserrat" at bounding box center [224, 285] width 35 height 9
click at [534, 288] on div "Text Block" at bounding box center [520, 294] width 40 height 13
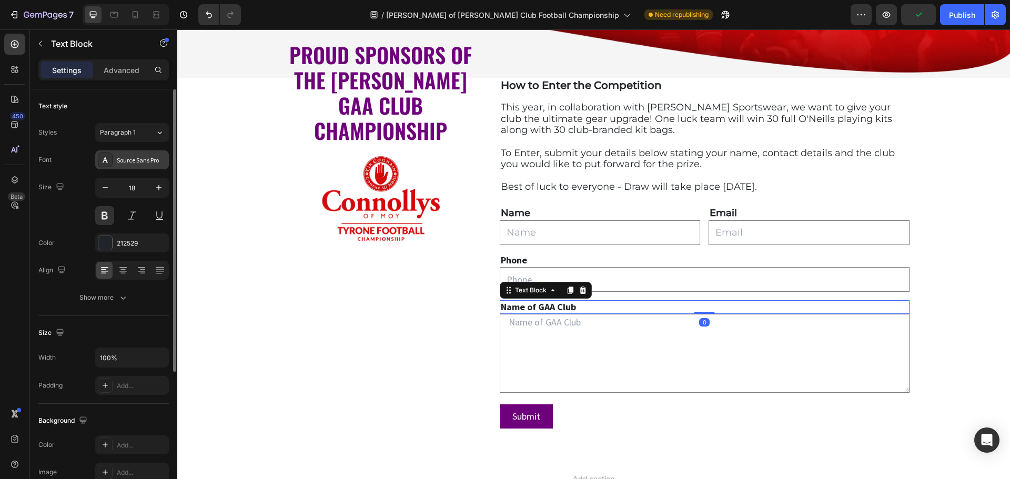
click at [123, 156] on div "Source Sans Pro" at bounding box center [141, 160] width 49 height 9
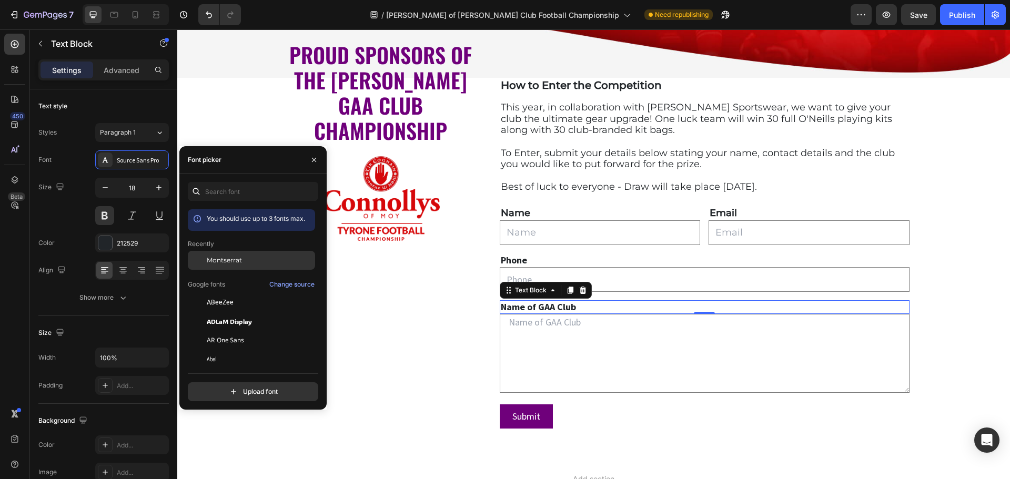
drag, startPoint x: 229, startPoint y: 261, endPoint x: 301, endPoint y: 265, distance: 71.6
click at [229, 261] on span "Montserrat" at bounding box center [224, 260] width 35 height 9
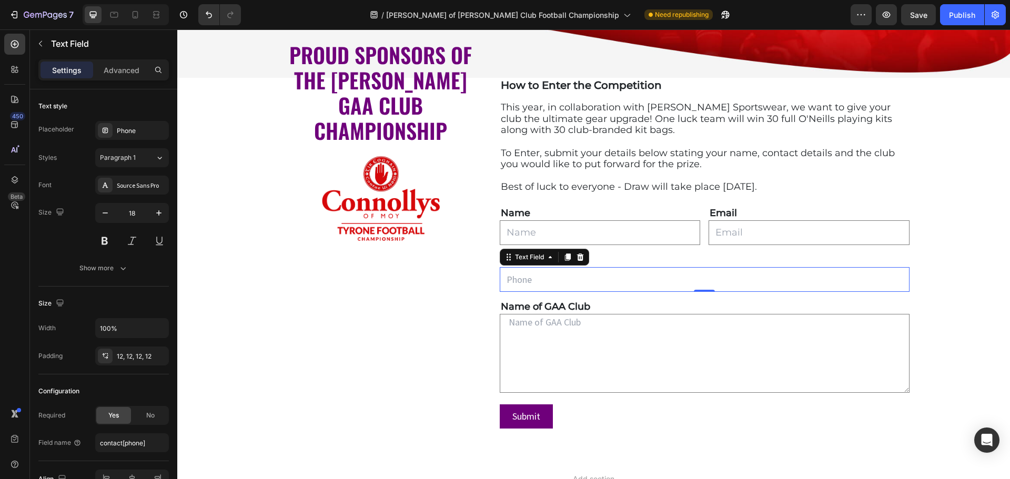
click at [590, 276] on input "text" at bounding box center [705, 279] width 410 height 25
click at [141, 181] on div "Source Sans Pro" at bounding box center [141, 185] width 49 height 9
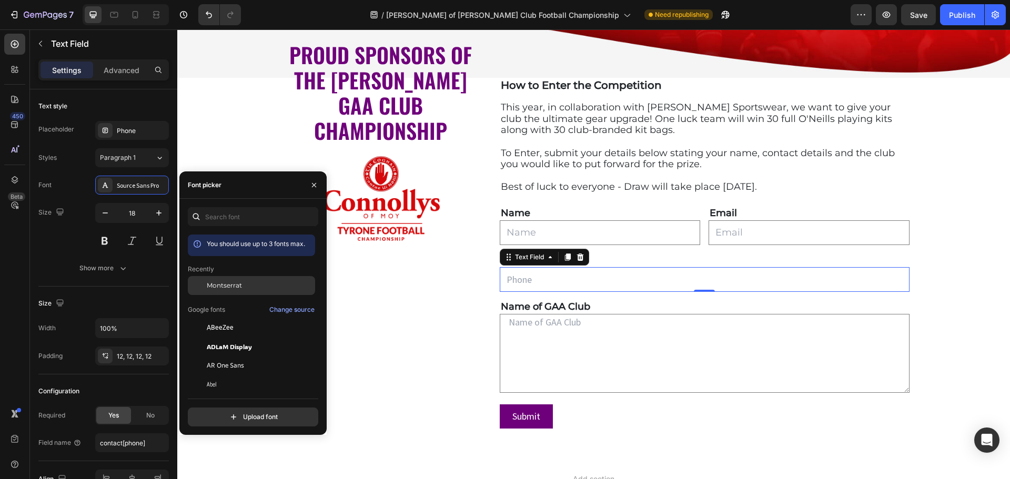
click at [219, 283] on span "Montserrat" at bounding box center [224, 285] width 35 height 9
click at [532, 321] on textarea at bounding box center [705, 353] width 410 height 79
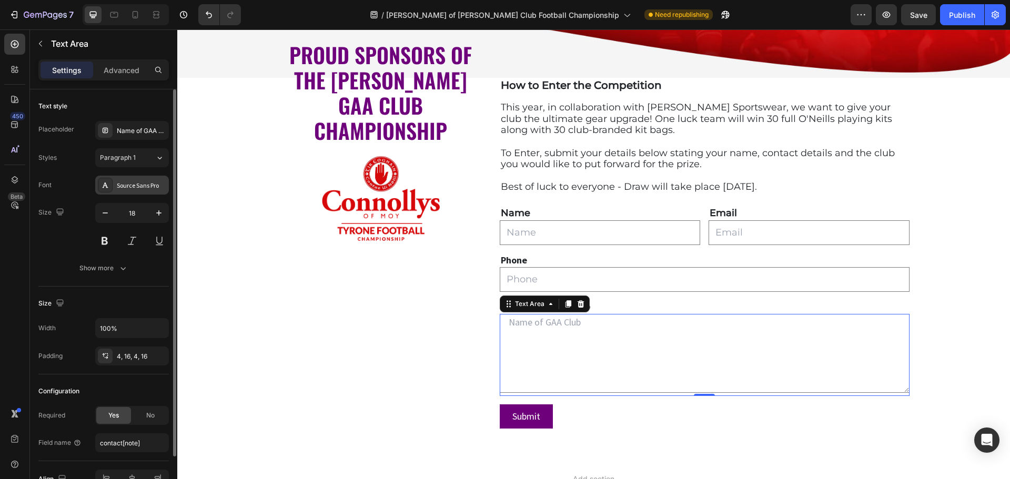
click at [144, 185] on div "Source Sans Pro" at bounding box center [141, 185] width 49 height 9
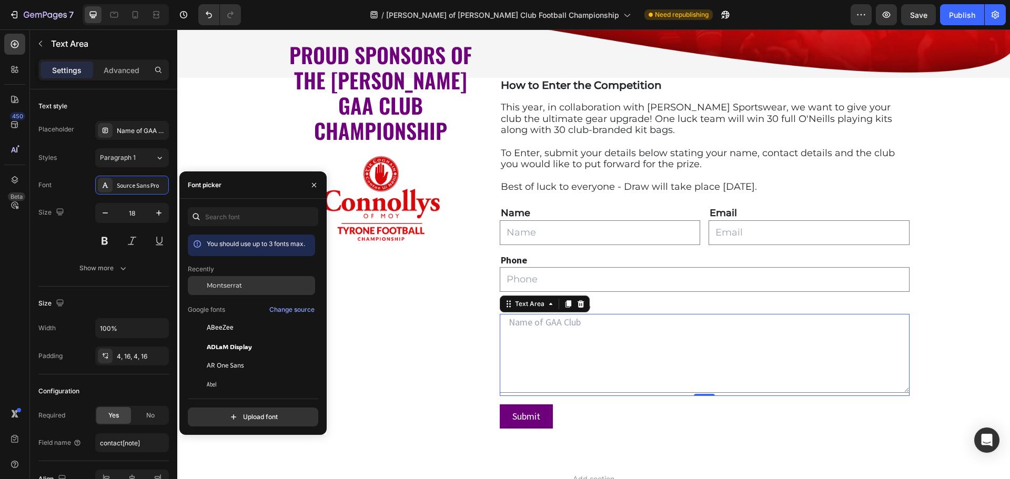
click at [217, 282] on span "Montserrat" at bounding box center [224, 285] width 35 height 9
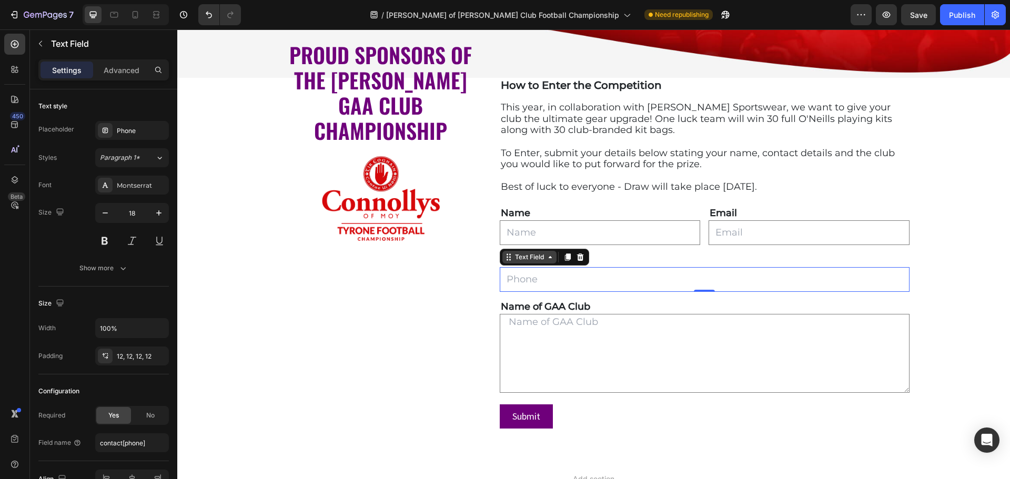
click at [507, 263] on div "Text Field" at bounding box center [529, 257] width 54 height 13
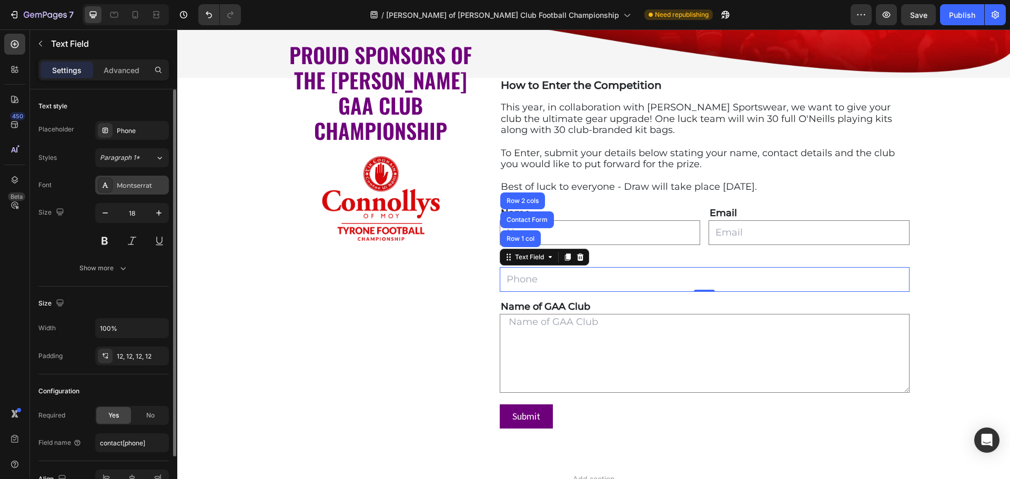
click at [118, 183] on div "Montserrat" at bounding box center [141, 185] width 49 height 9
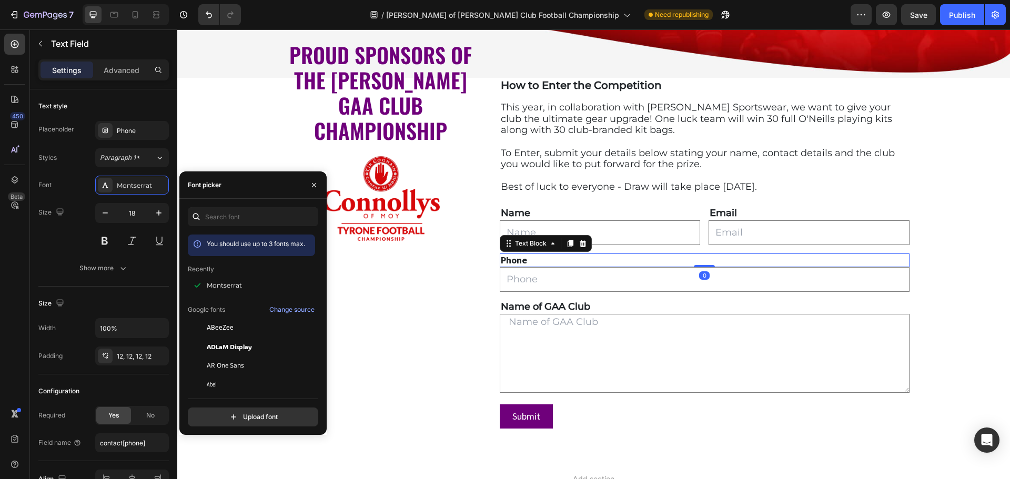
click at [637, 259] on p "Phone" at bounding box center [705, 261] width 408 height 12
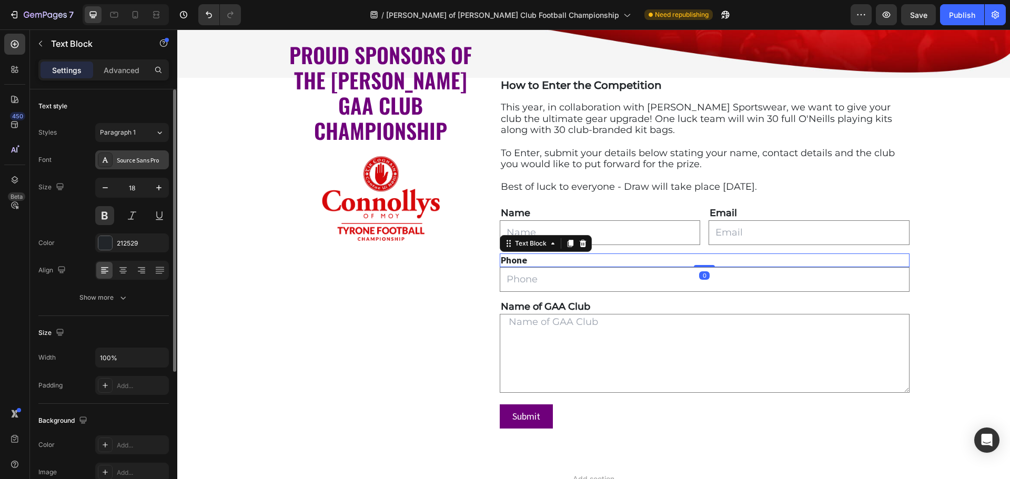
click at [137, 164] on div "Source Sans Pro" at bounding box center [141, 160] width 49 height 9
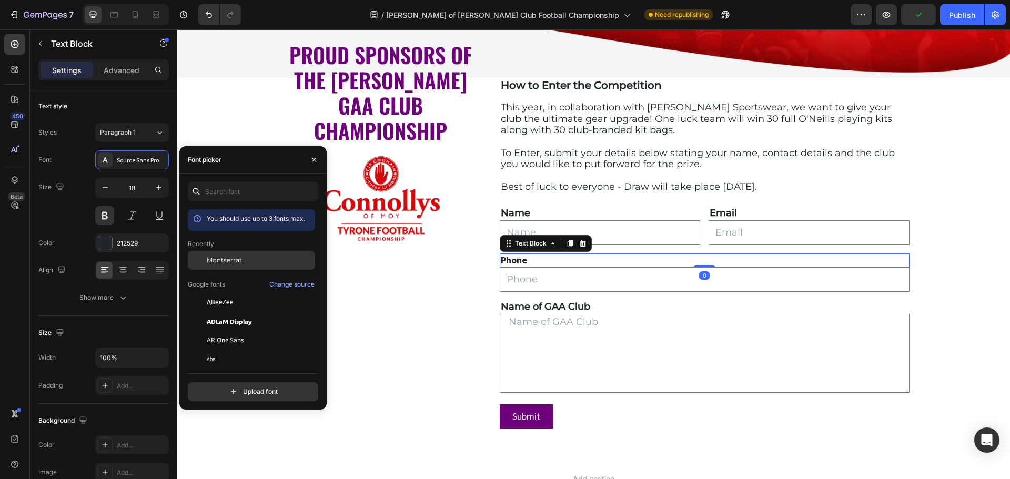
click at [220, 264] on span "Montserrat" at bounding box center [224, 260] width 35 height 9
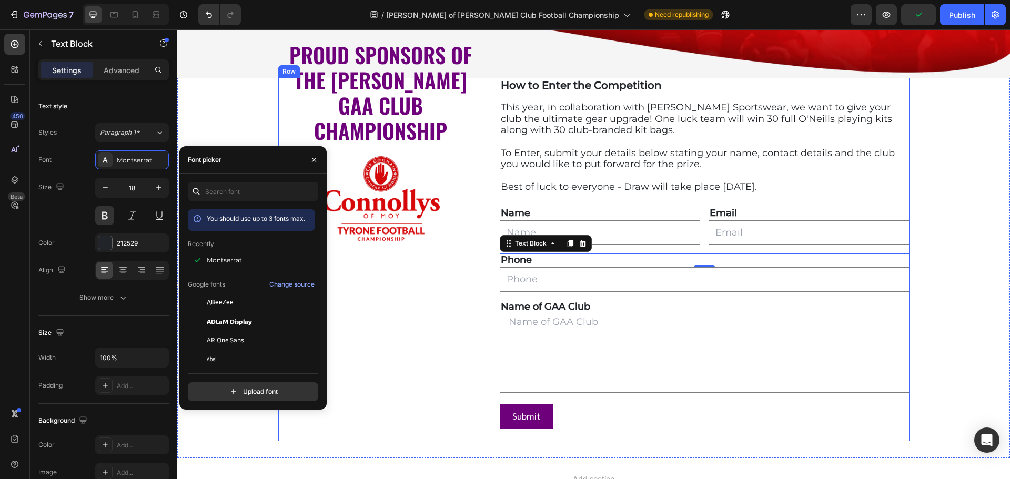
click at [463, 311] on div "PROUD SPONSORS OF THE [PERSON_NAME] GAA CLUB CHAMPIONSHIP Text block Image" at bounding box center [380, 259] width 205 height 363
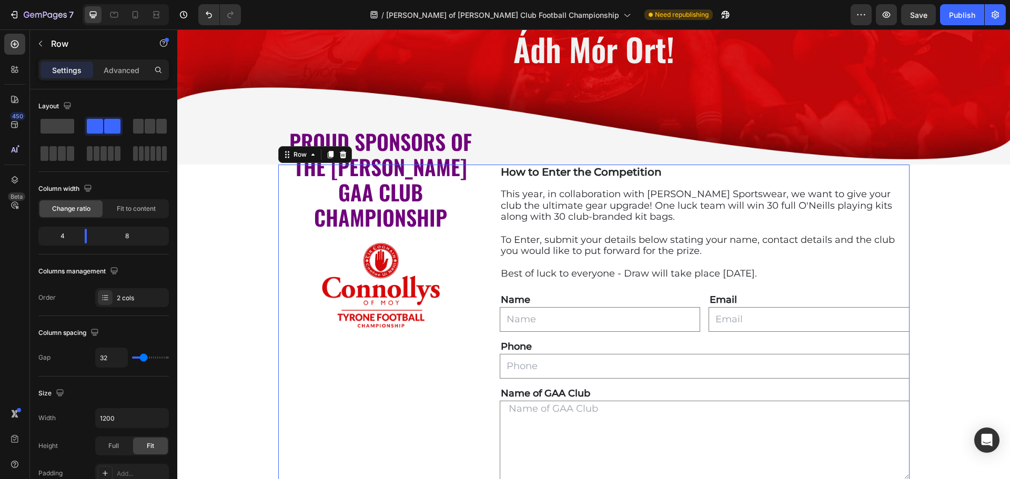
scroll to position [264, 0]
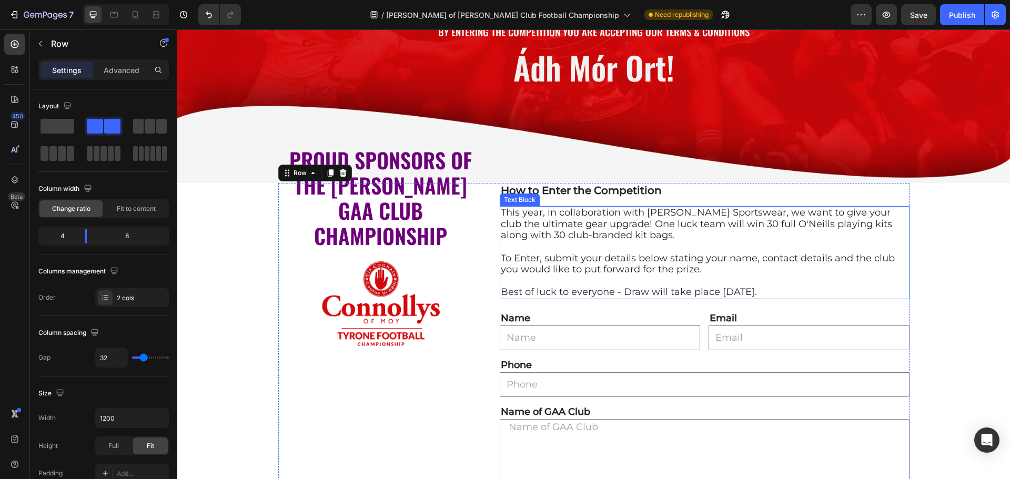
click at [621, 225] on p "This year, in collaboration with [PERSON_NAME] Sportswear, we want to give your…" at bounding box center [705, 224] width 408 height 34
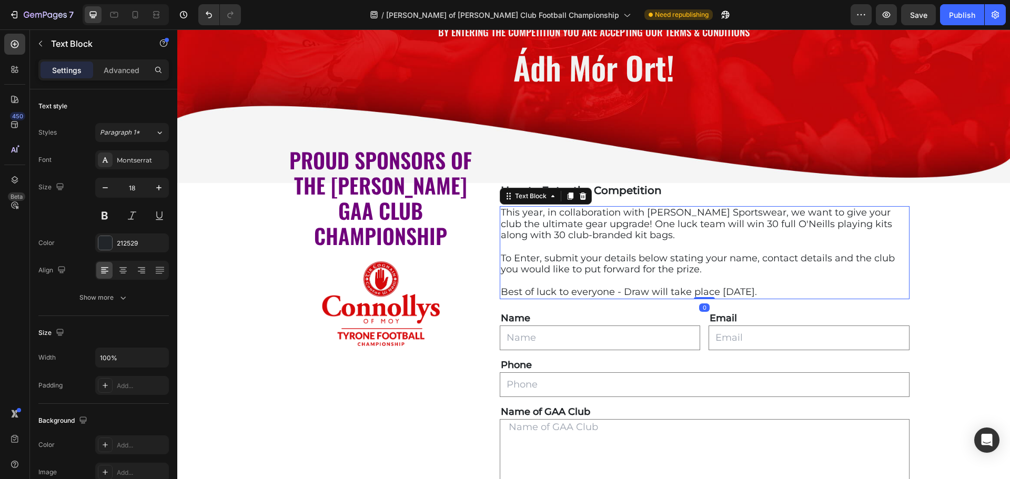
click at [607, 224] on p "This year, in collaboration with [PERSON_NAME] Sportswear, we want to give your…" at bounding box center [705, 224] width 408 height 34
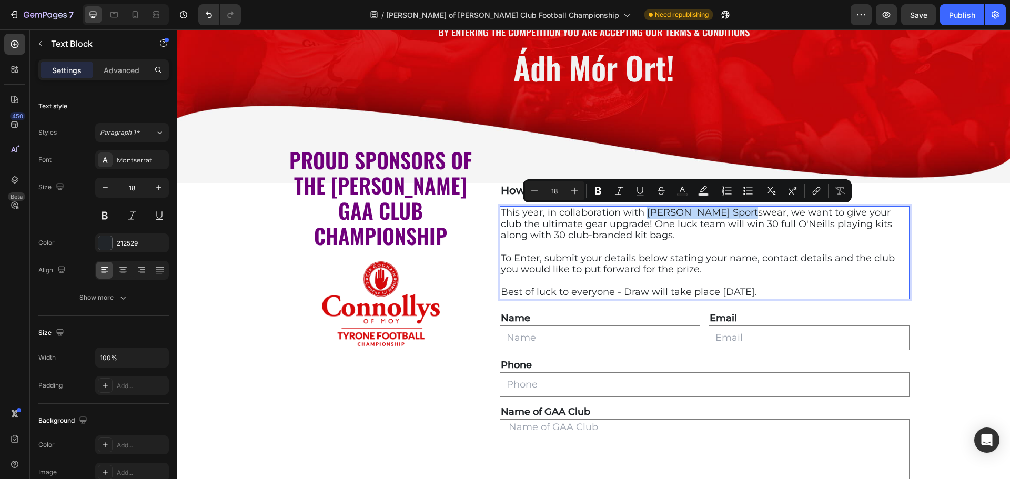
drag, startPoint x: 642, startPoint y: 213, endPoint x: 734, endPoint y: 212, distance: 92.1
click at [734, 212] on p "This year, in collaboration with [PERSON_NAME] Sportswear, we want to give your…" at bounding box center [705, 224] width 408 height 34
click at [599, 189] on icon "Editor contextual toolbar" at bounding box center [598, 191] width 6 height 8
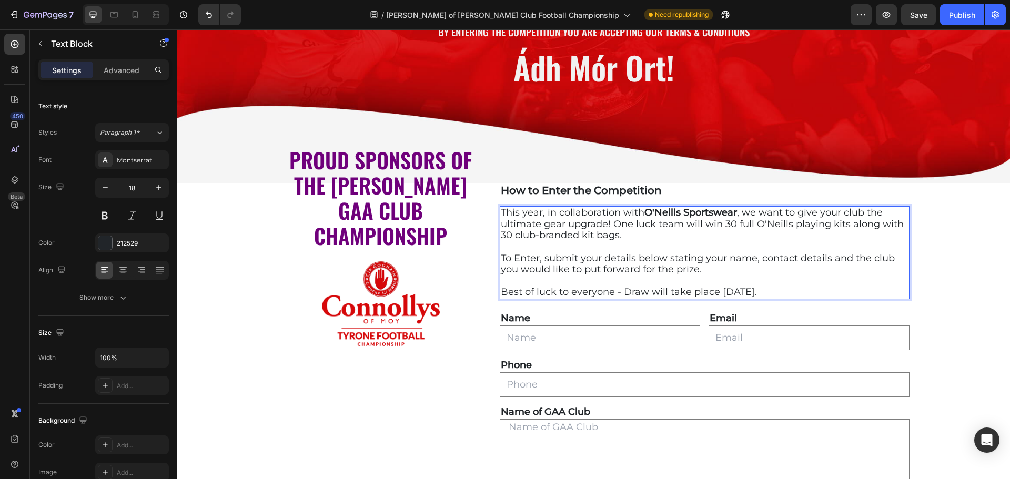
click at [614, 226] on p "This year, in collaboration with [PERSON_NAME] Sportswear , we want to give you…" at bounding box center [705, 224] width 408 height 34
click at [611, 225] on p "This year, in collaboration with [PERSON_NAME] Sportswear , we want to give you…" at bounding box center [705, 224] width 408 height 34
drag, startPoint x: 720, startPoint y: 224, endPoint x: 842, endPoint y: 223, distance: 122.6
click at [842, 223] on p "This year, in collaboration with [PERSON_NAME] Sportswear , we want to give you…" at bounding box center [705, 224] width 408 height 34
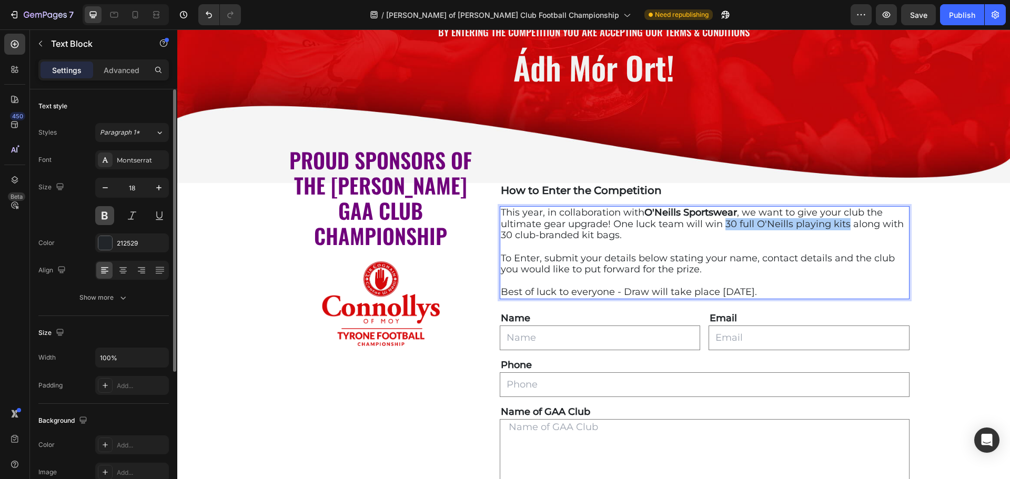
click at [110, 212] on button at bounding box center [104, 215] width 19 height 19
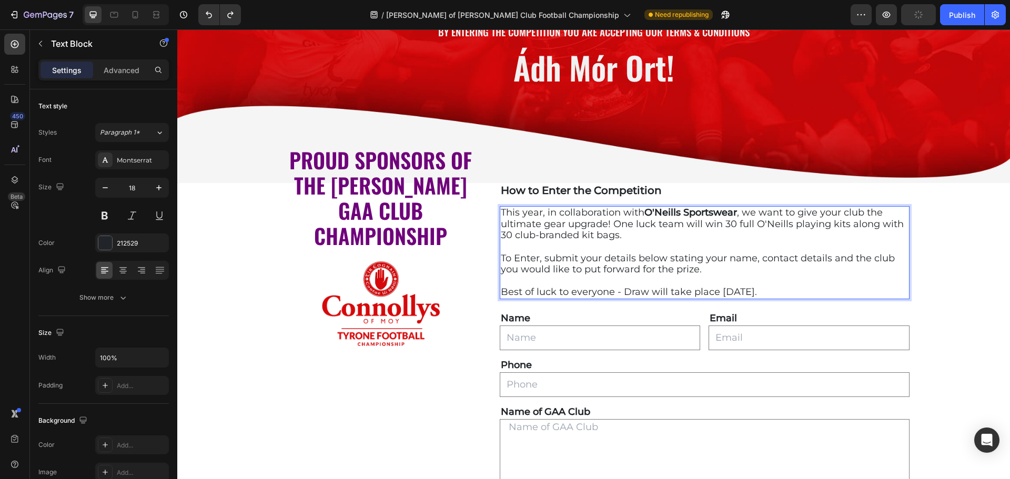
click at [747, 231] on p "This year, in collaboration with [PERSON_NAME] Sportswear , we want to give you…" at bounding box center [705, 224] width 408 height 34
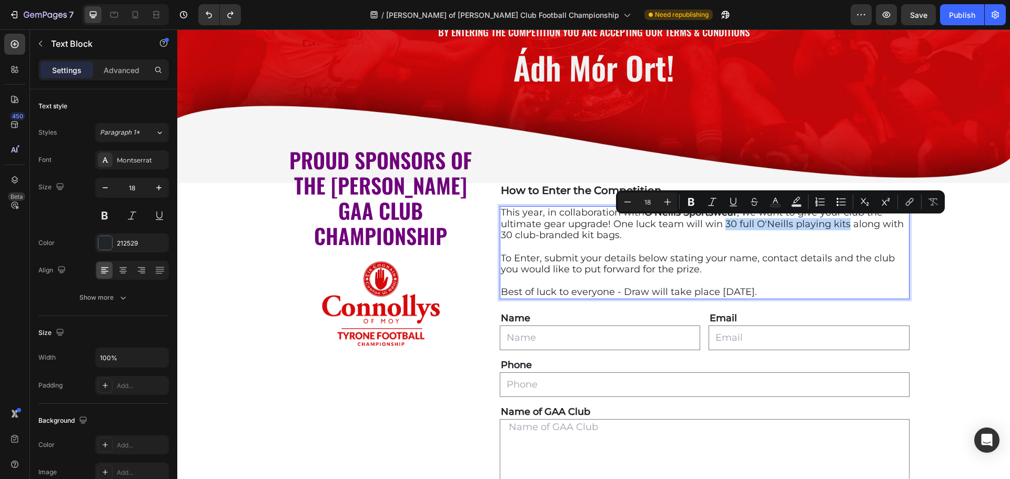
drag, startPoint x: 722, startPoint y: 224, endPoint x: 842, endPoint y: 226, distance: 120.0
click at [842, 226] on p "This year, in collaboration with [PERSON_NAME] Sportswear , we want to give you…" at bounding box center [705, 224] width 408 height 34
click at [687, 198] on icon "Editor contextual toolbar" at bounding box center [691, 202] width 11 height 11
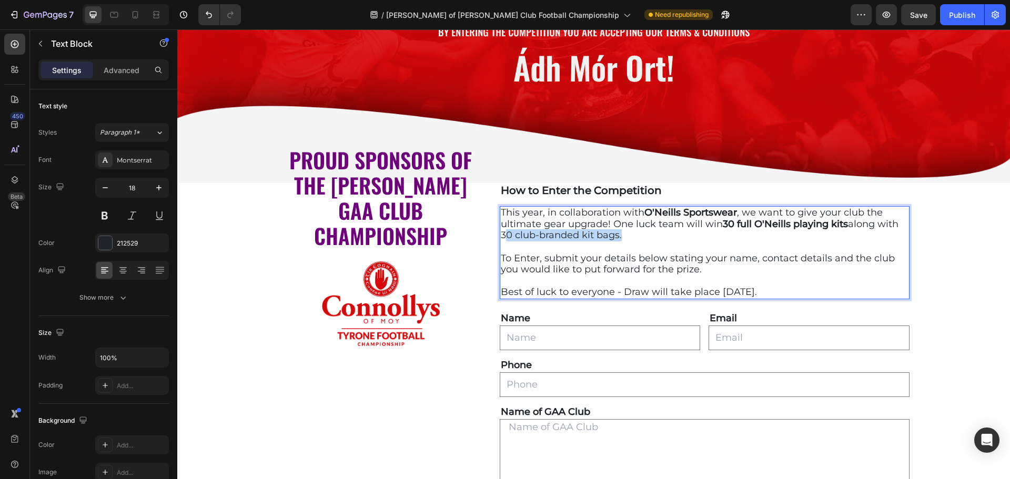
drag, startPoint x: 614, startPoint y: 237, endPoint x: 499, endPoint y: 237, distance: 115.7
click at [501, 237] on p "This year, in collaboration with [PERSON_NAME] Sportswear , we want to give you…" at bounding box center [705, 224] width 408 height 34
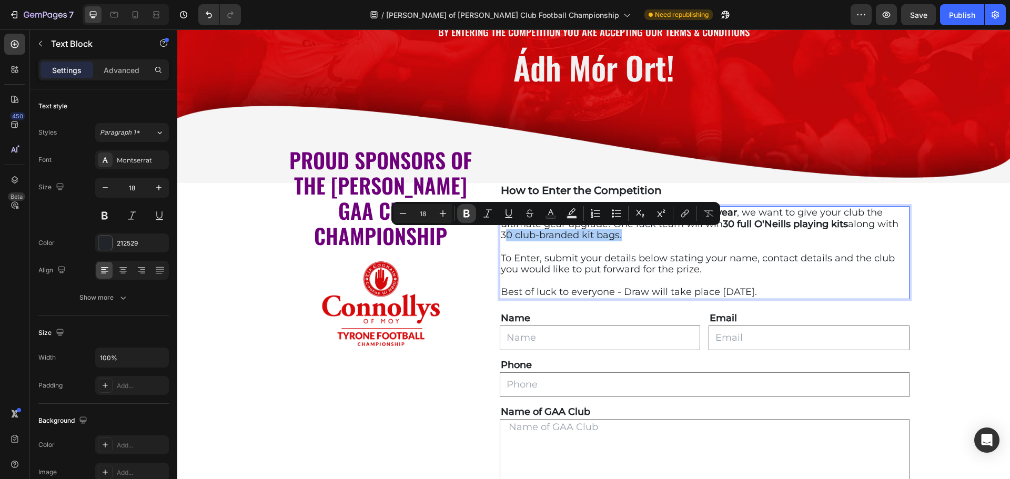
click at [470, 217] on icon "Editor contextual toolbar" at bounding box center [466, 213] width 11 height 11
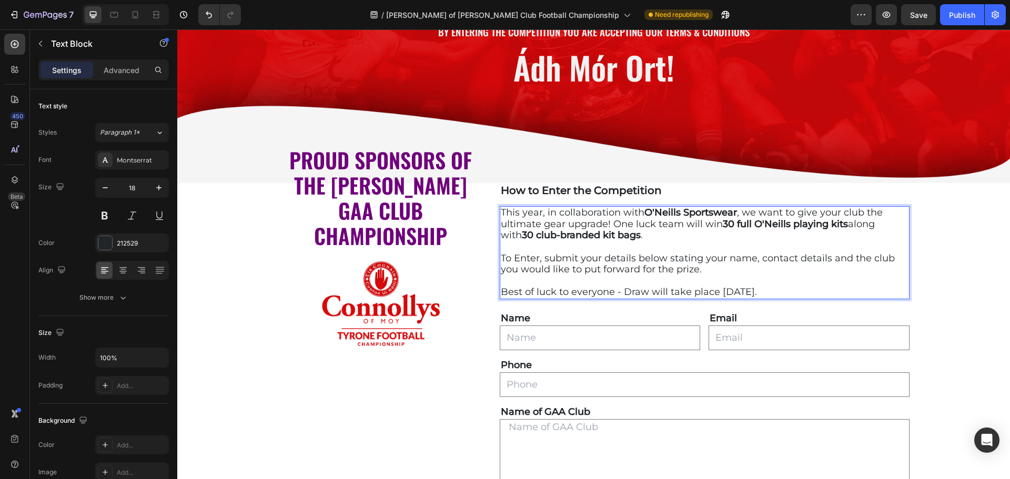
click at [522, 234] on strong "30 club-branded kit bags" at bounding box center [581, 235] width 119 height 12
click at [522, 236] on strong "30 lub-branded kit bags" at bounding box center [579, 235] width 114 height 12
drag, startPoint x: 536, startPoint y: 257, endPoint x: 498, endPoint y: 258, distance: 37.9
click at [501, 258] on p "To Enter, submit your details below stating your name, contact details and the …" at bounding box center [705, 275] width 408 height 45
click at [543, 254] on p "To Enter, submit your details below stating your name, contact details and the …" at bounding box center [705, 275] width 408 height 45
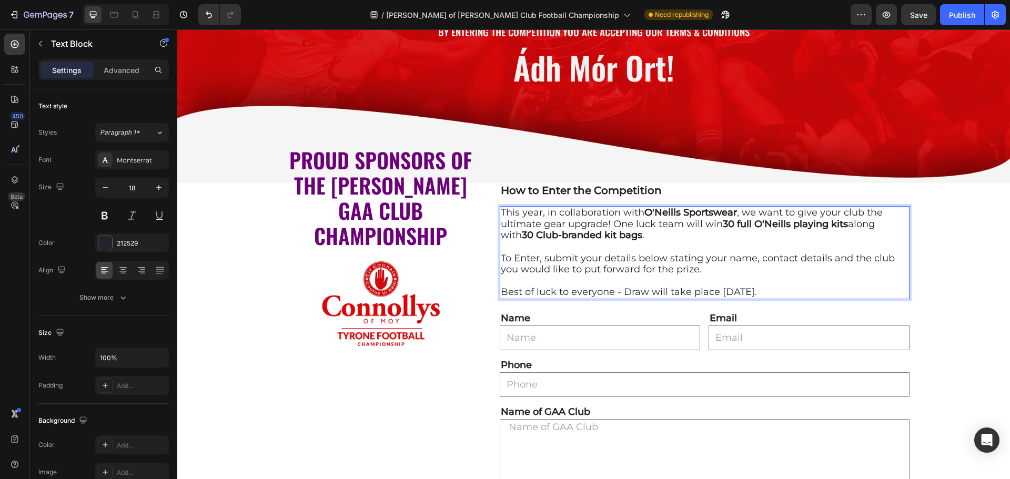
click at [532, 255] on p "To Enter, submit your details below stating your name, contact details and the …" at bounding box center [705, 275] width 408 height 45
drag, startPoint x: 537, startPoint y: 256, endPoint x: 497, endPoint y: 258, distance: 39.5
click at [501, 258] on p "To Enter, submit your details below stating your name, contact details and the …" at bounding box center [705, 275] width 408 height 45
click at [522, 257] on p "To Enter, submit your details below stating your name, contact details and the …" at bounding box center [705, 275] width 408 height 45
drag, startPoint x: 498, startPoint y: 257, endPoint x: 535, endPoint y: 257, distance: 36.3
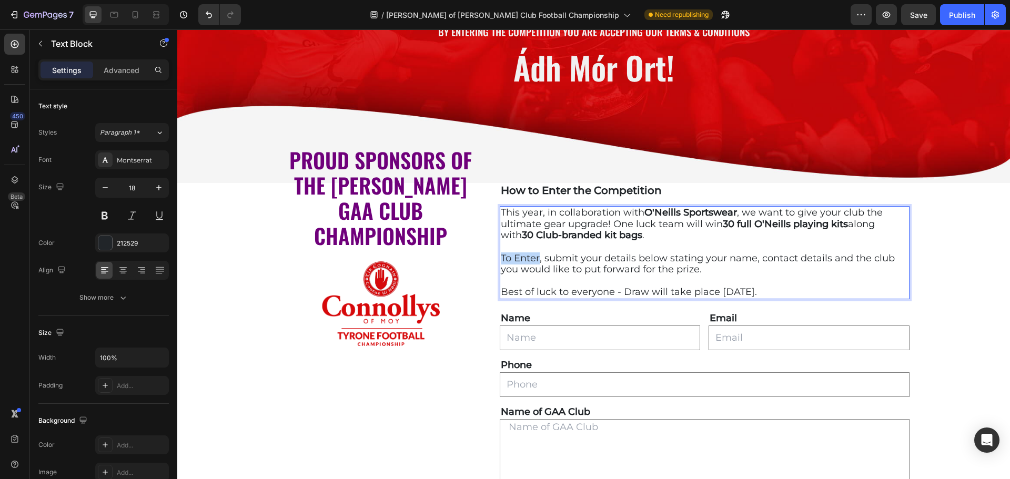
click at [535, 257] on p "To Enter, submit your details below stating your name, contact details and the …" at bounding box center [705, 275] width 408 height 45
click at [106, 215] on button at bounding box center [104, 215] width 19 height 19
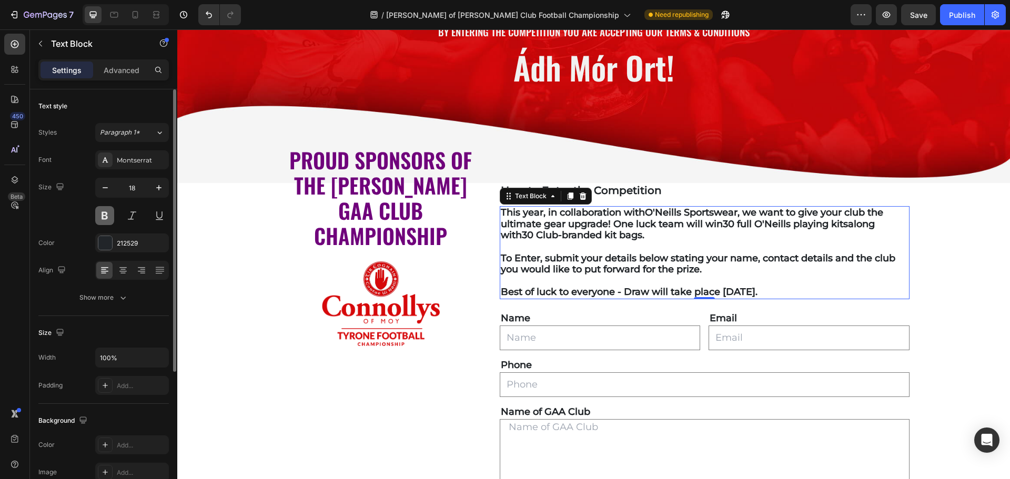
click at [106, 215] on button at bounding box center [104, 215] width 19 height 19
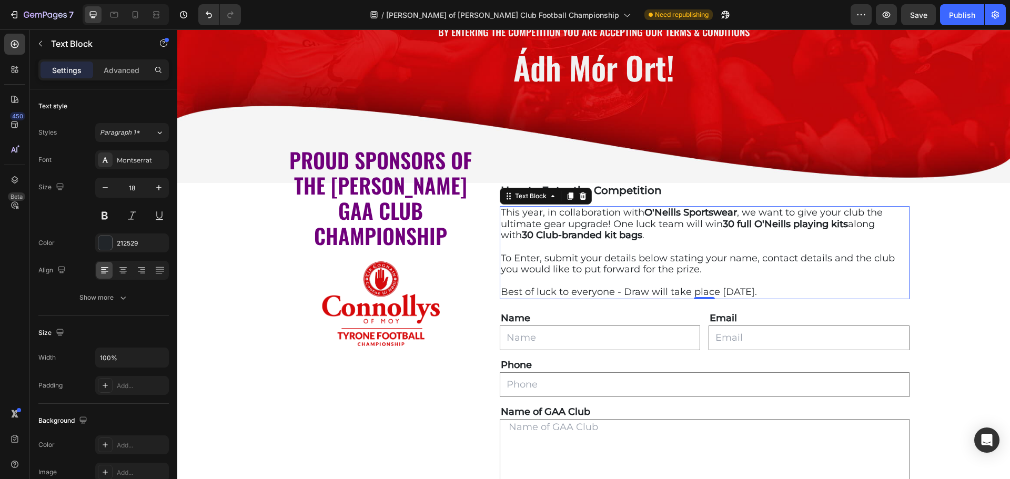
click at [542, 260] on p "To Enter, submit your details below stating your name, contact details and the …" at bounding box center [705, 275] width 408 height 45
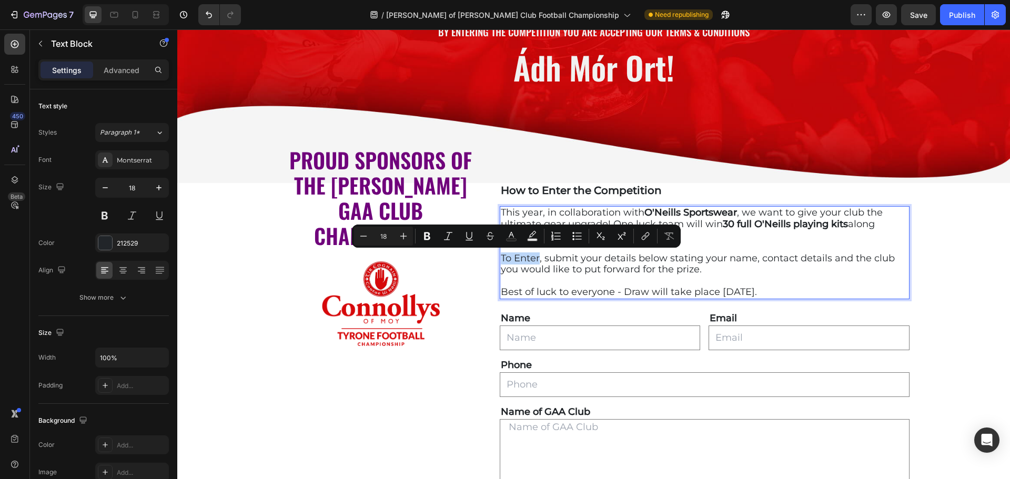
drag, startPoint x: 535, startPoint y: 258, endPoint x: 650, endPoint y: 271, distance: 115.5
click at [501, 258] on p "To Enter, submit your details below stating your name, contact details and the …" at bounding box center [705, 275] width 408 height 45
click at [426, 238] on icon "Editor contextual toolbar" at bounding box center [427, 236] width 11 height 11
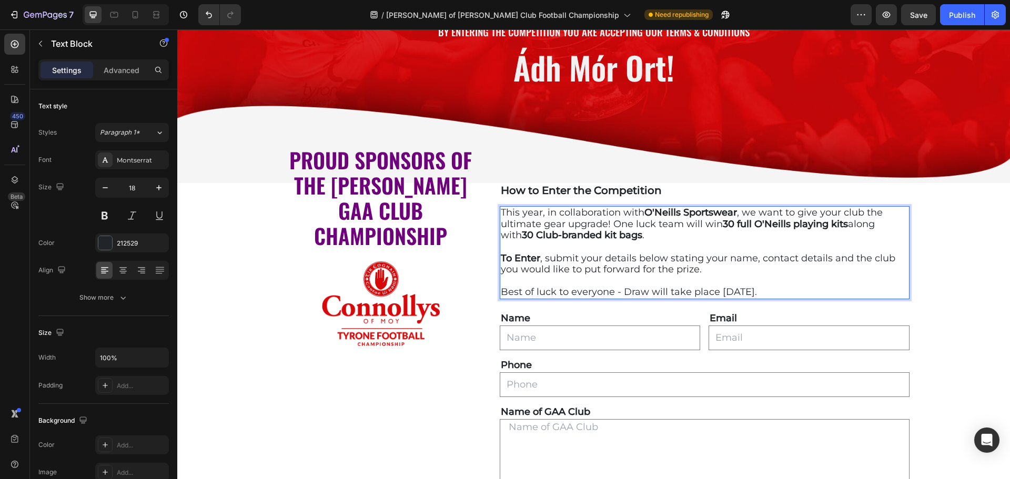
click at [710, 270] on p "To Enter , submit your details below stating your name, contact details and the…" at bounding box center [705, 275] width 408 height 45
drag, startPoint x: 802, startPoint y: 293, endPoint x: 620, endPoint y: 291, distance: 181.5
click at [620, 291] on p "To Enter , submit your details below stating your name, contact details and the…" at bounding box center [705, 275] width 408 height 45
click at [98, 213] on button at bounding box center [104, 215] width 19 height 19
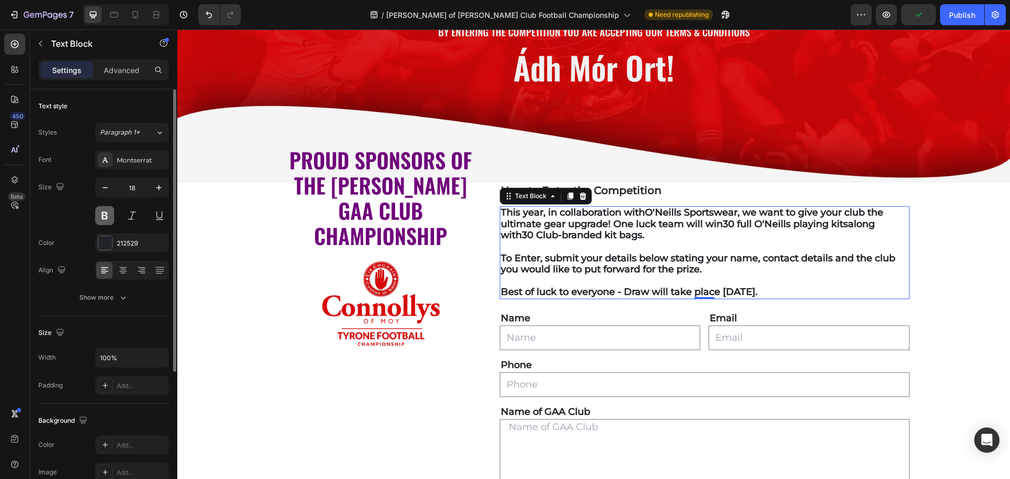
click at [98, 213] on button at bounding box center [104, 215] width 19 height 19
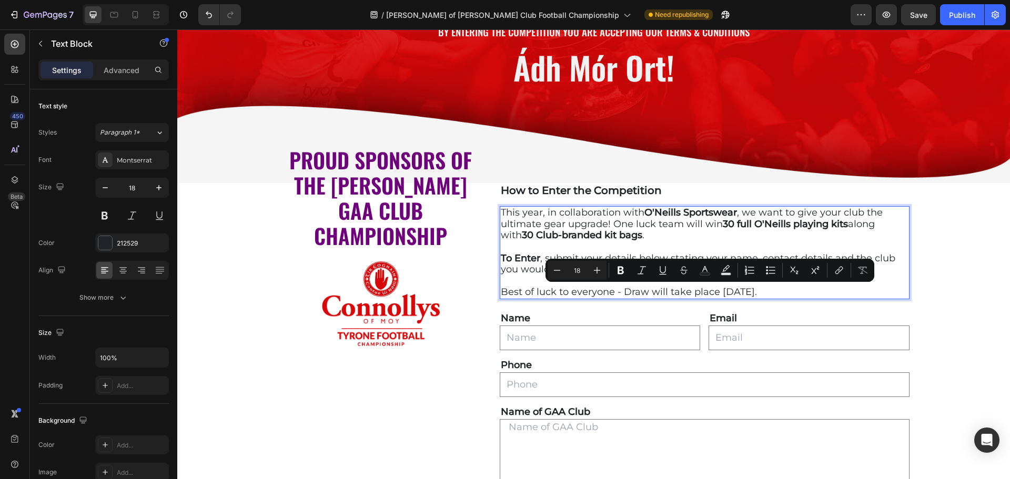
drag, startPoint x: 801, startPoint y: 290, endPoint x: 621, endPoint y: 290, distance: 179.9
click at [621, 290] on p "To Enter , submit your details below stating your name, contact details and the…" at bounding box center [705, 275] width 408 height 45
click at [621, 272] on icon "Editor contextual toolbar" at bounding box center [621, 270] width 11 height 11
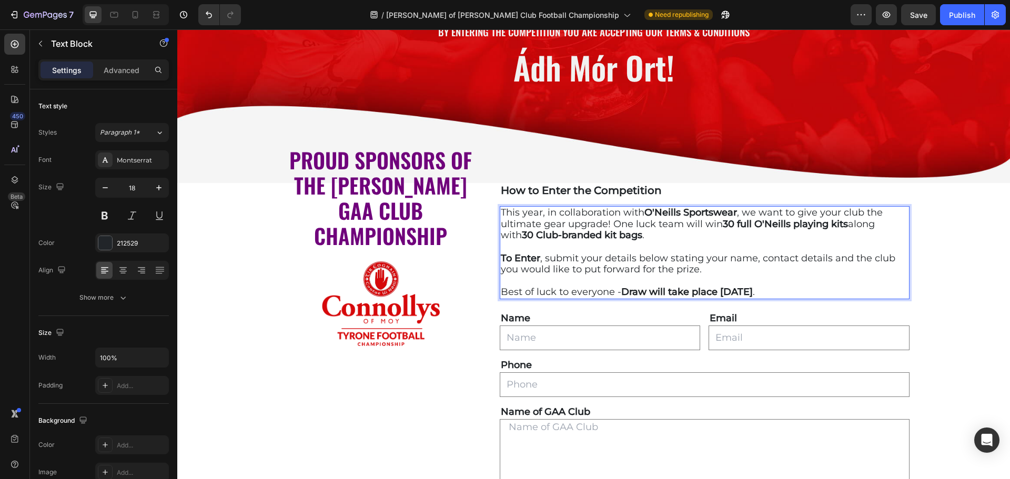
click at [503, 293] on p "To Enter , submit your details below stating your name, contact details and the…" at bounding box center [705, 275] width 408 height 45
click at [955, 11] on div "Publish" at bounding box center [962, 14] width 26 height 11
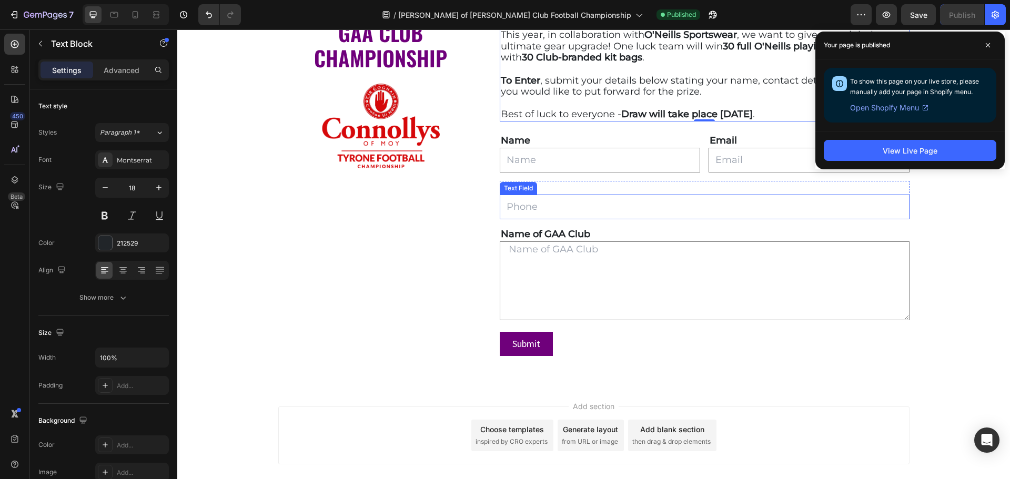
scroll to position [475, 0]
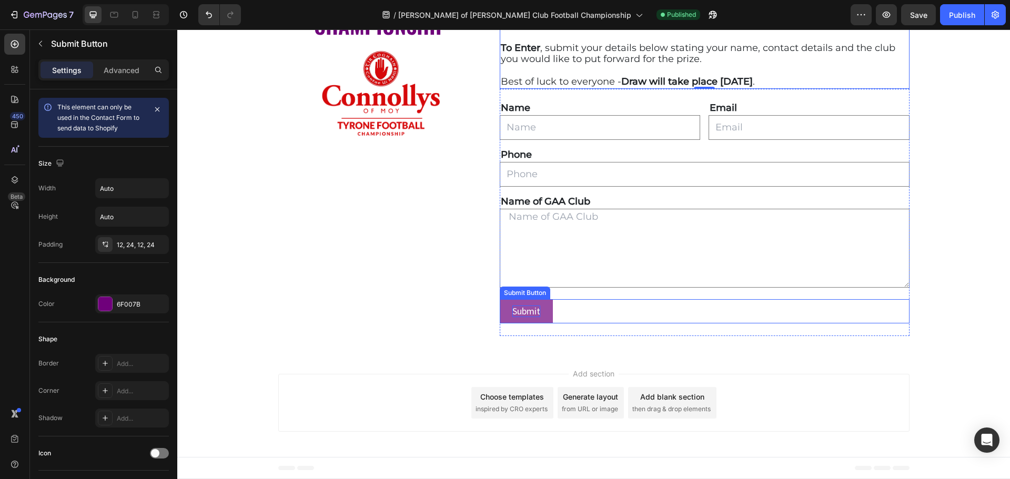
click at [519, 311] on div "Submit" at bounding box center [526, 312] width 28 height 12
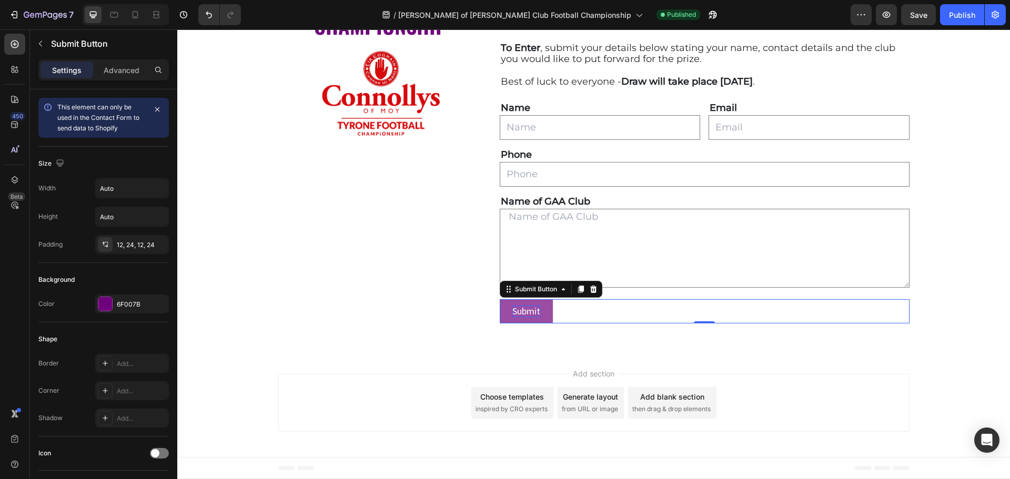
click at [514, 309] on div "Submit" at bounding box center [526, 312] width 28 height 12
click at [521, 308] on p "Submit" at bounding box center [526, 312] width 28 height 12
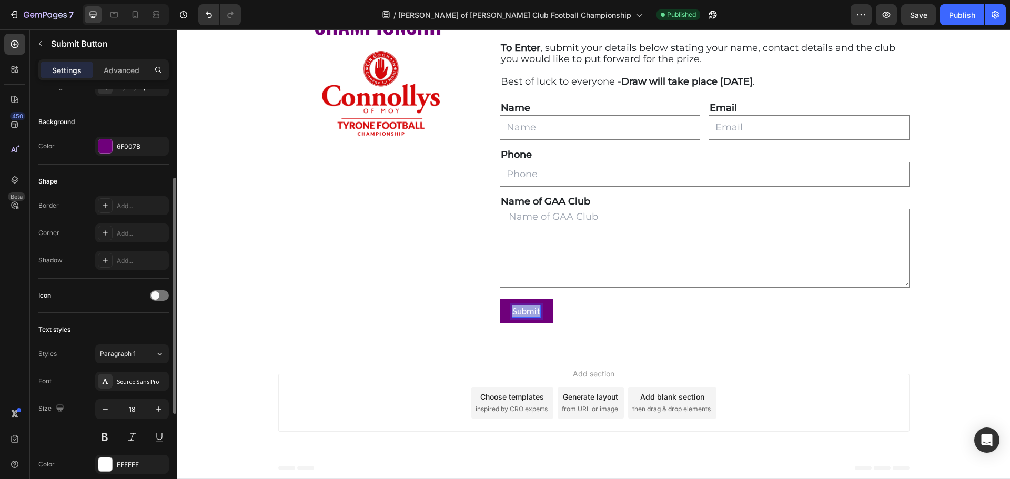
scroll to position [210, 0]
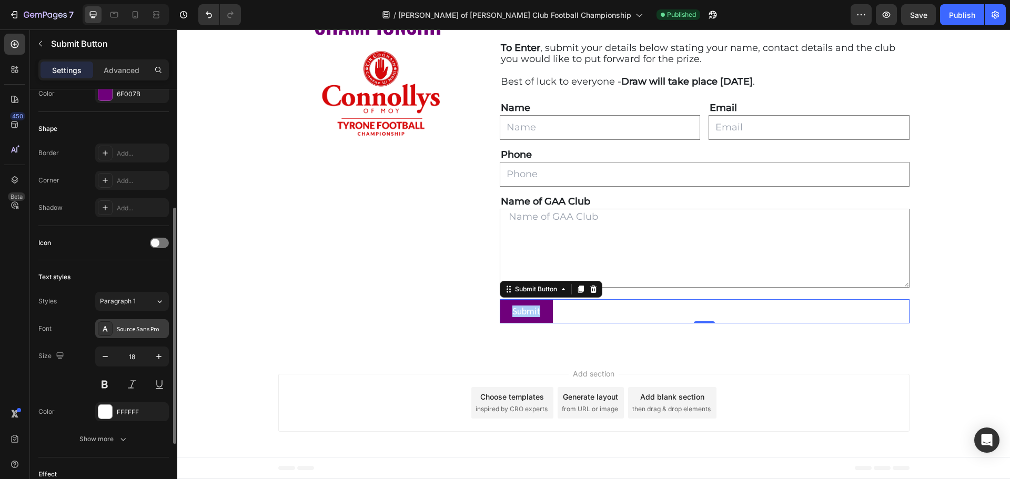
click at [130, 331] on div "Source Sans Pro" at bounding box center [141, 329] width 49 height 9
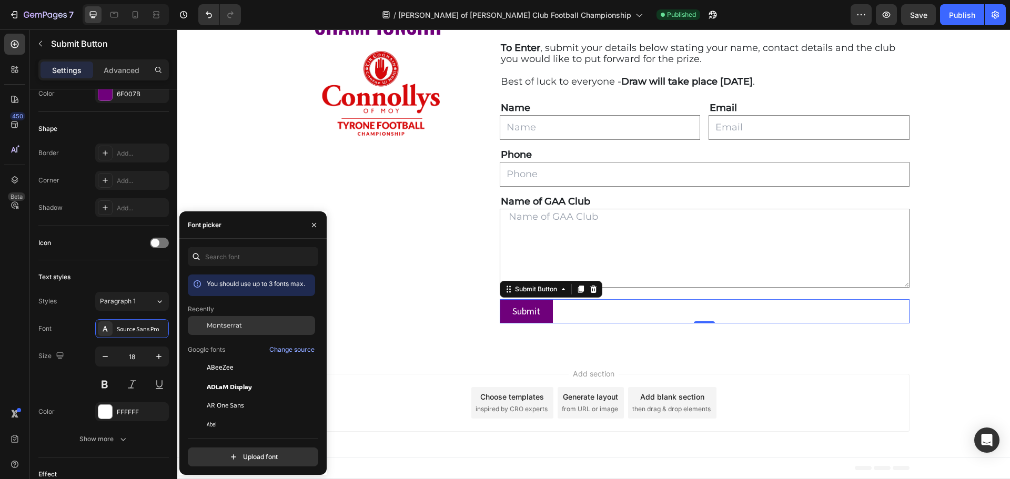
click at [211, 321] on span "Montserrat" at bounding box center [224, 325] width 35 height 9
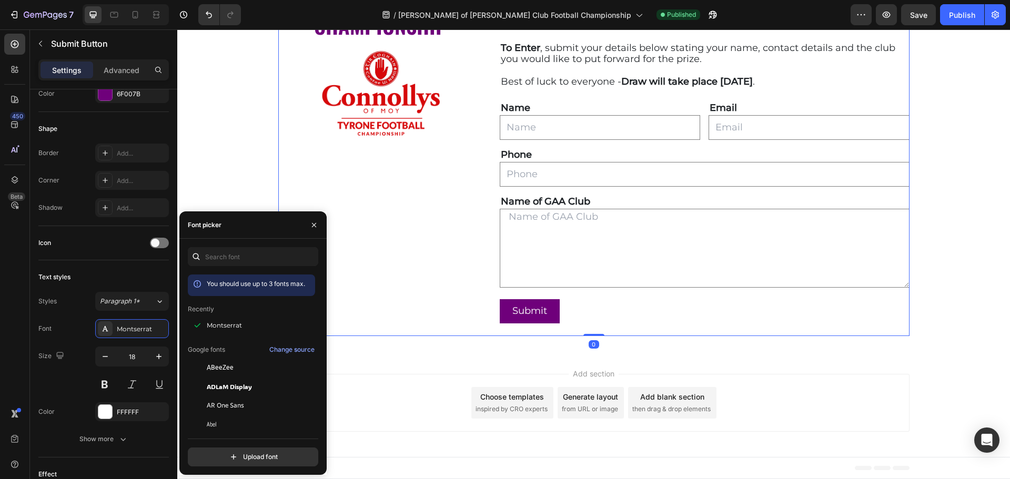
click at [397, 272] on div "PROUD SPONSORS OF THE [PERSON_NAME] GAA CLUB CHAMPIONSHIP Text block Image" at bounding box center [380, 154] width 205 height 363
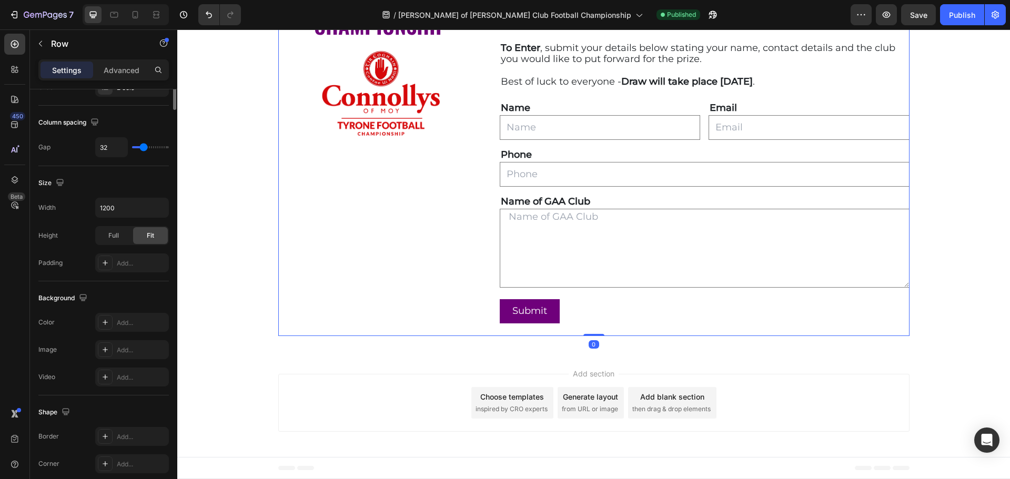
scroll to position [0, 0]
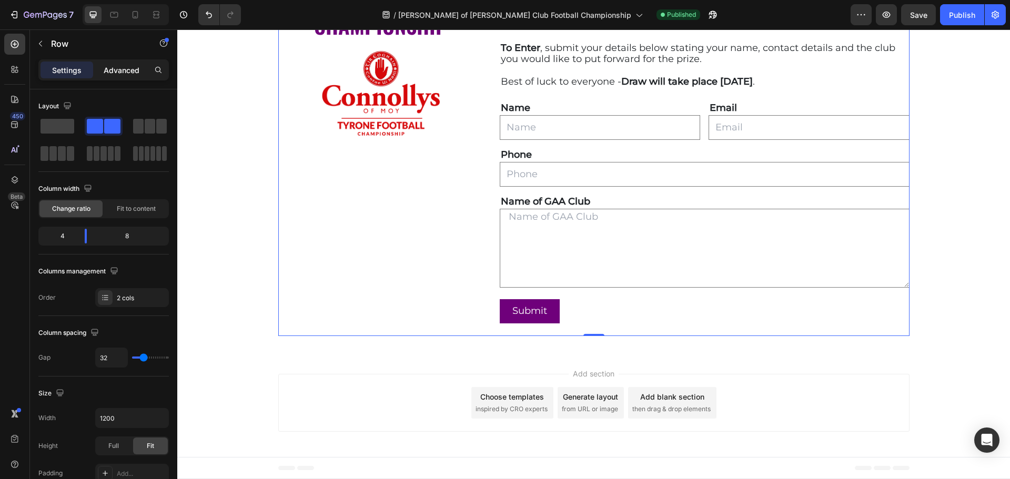
click at [119, 69] on p "Advanced" at bounding box center [122, 70] width 36 height 11
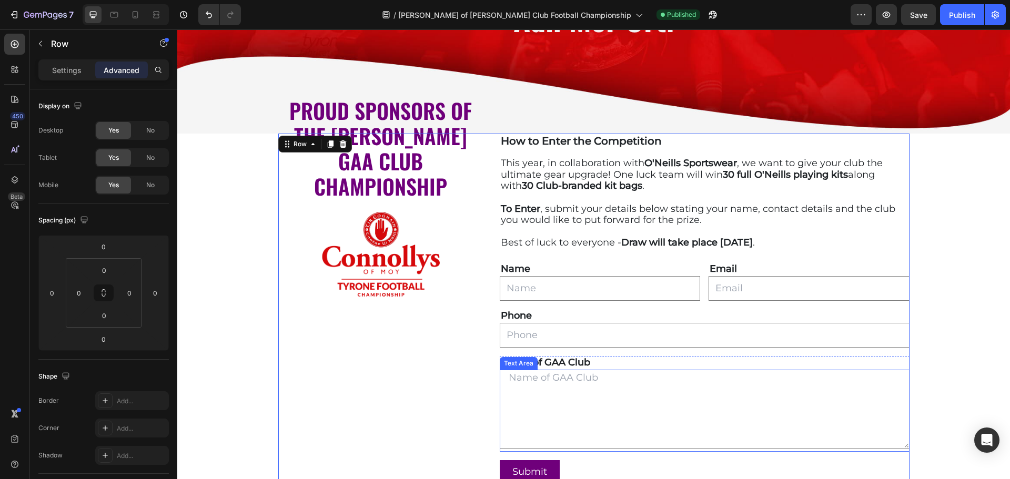
scroll to position [286, 0]
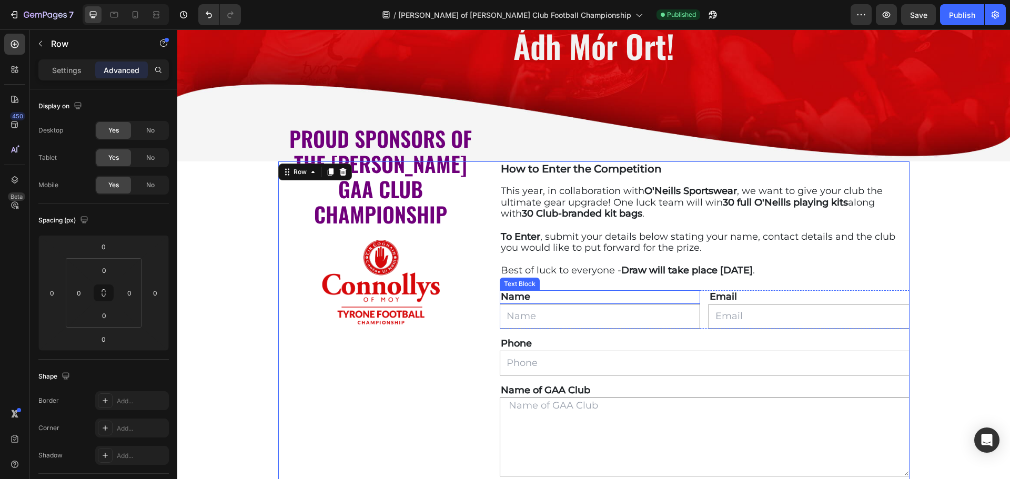
click at [557, 298] on p "Name" at bounding box center [600, 297] width 198 height 12
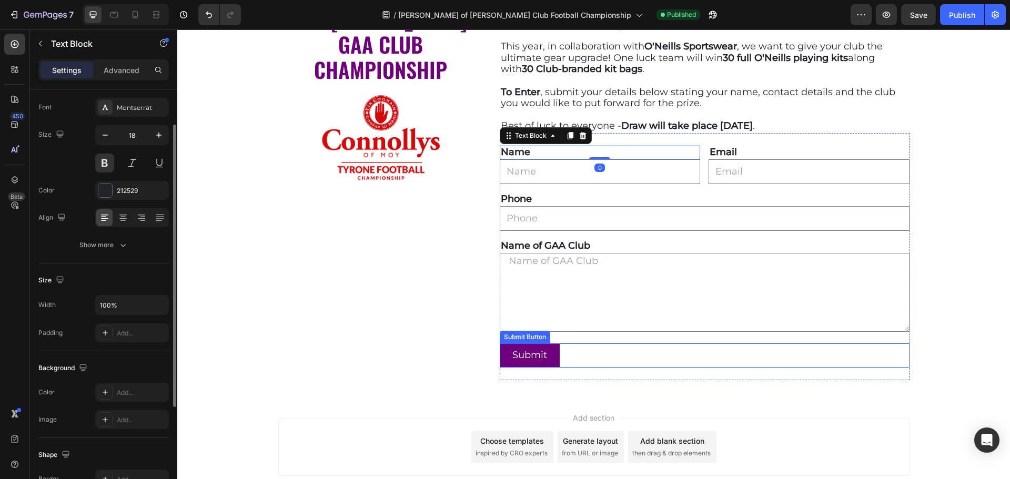
scroll to position [444, 0]
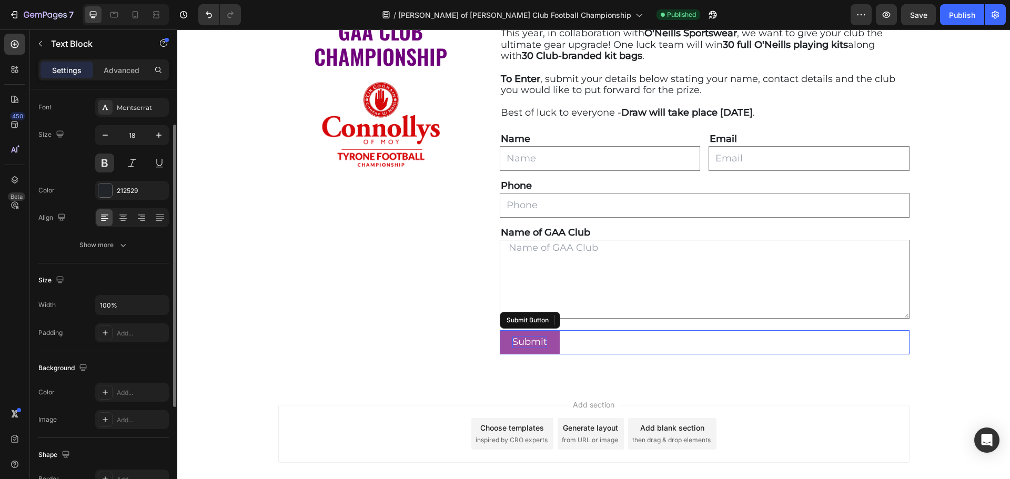
click at [533, 344] on p "Submit" at bounding box center [529, 343] width 35 height 12
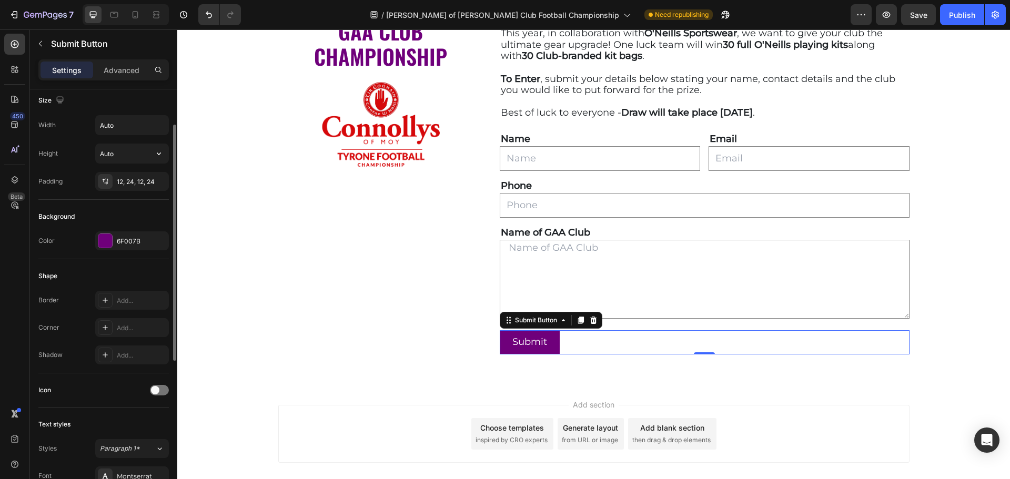
scroll to position [0, 0]
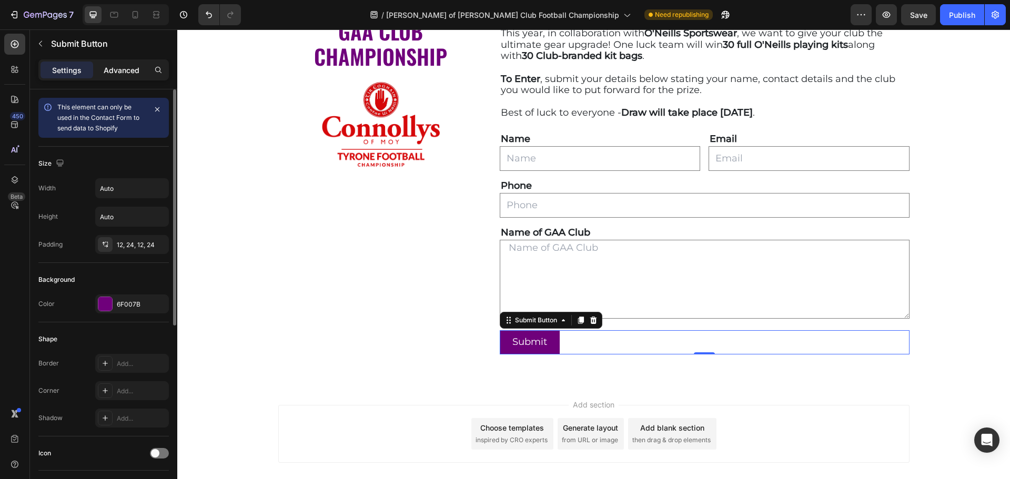
click at [127, 70] on p "Advanced" at bounding box center [122, 70] width 36 height 11
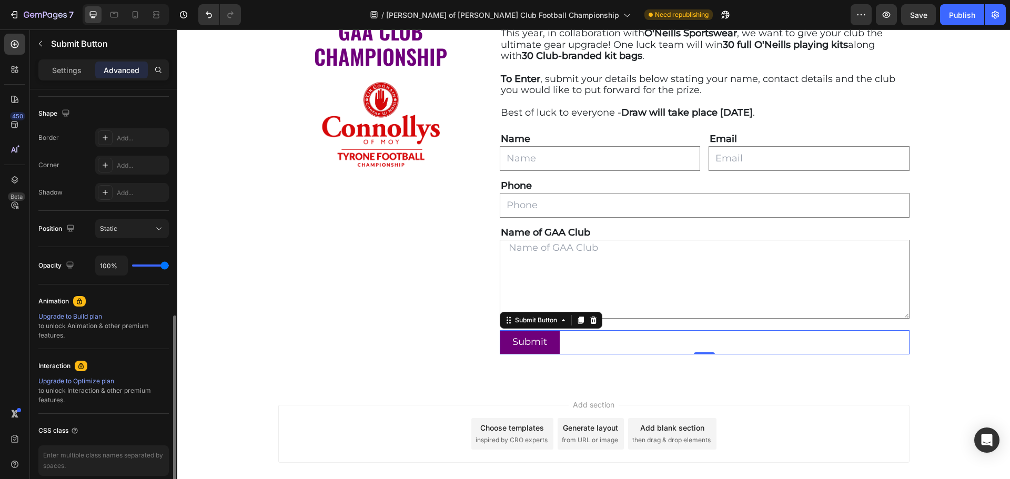
scroll to position [310, 0]
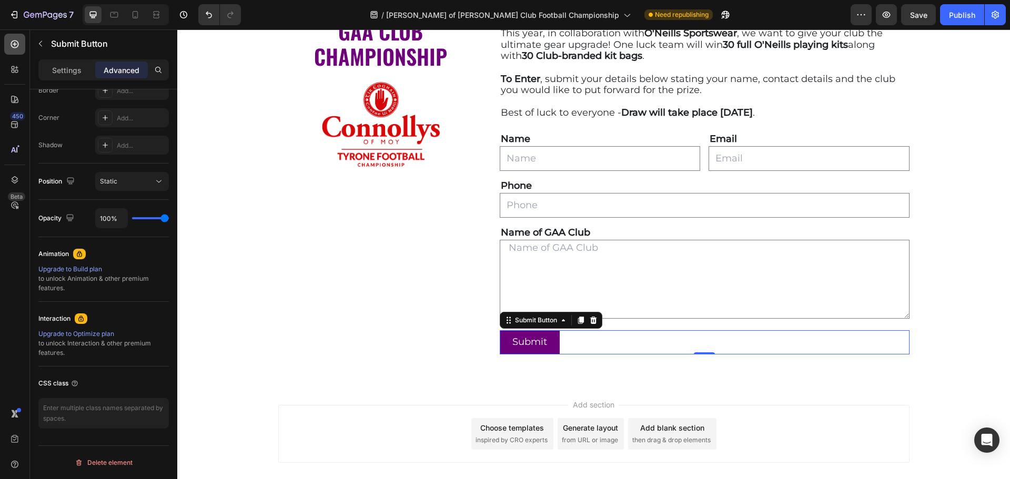
click at [15, 43] on icon at bounding box center [15, 45] width 8 height 8
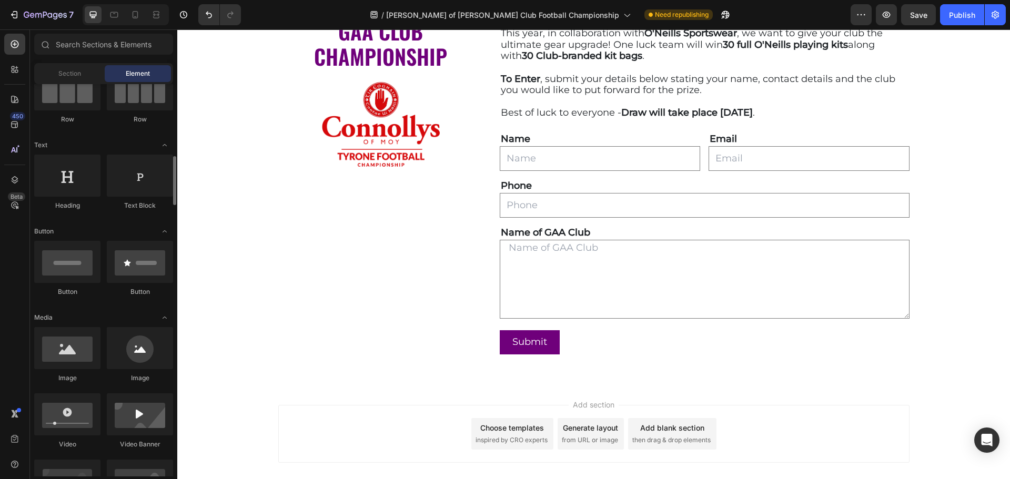
scroll to position [158, 0]
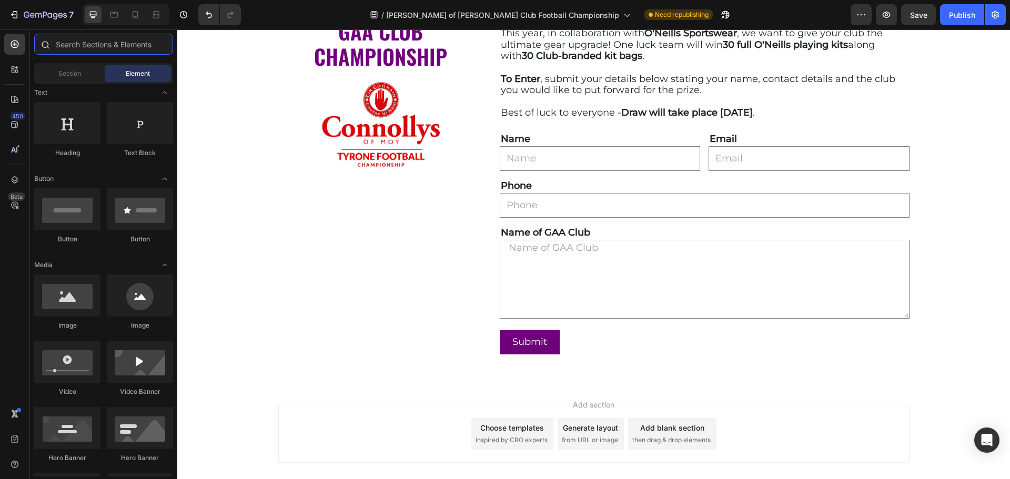
click at [123, 45] on input "text" at bounding box center [103, 44] width 139 height 21
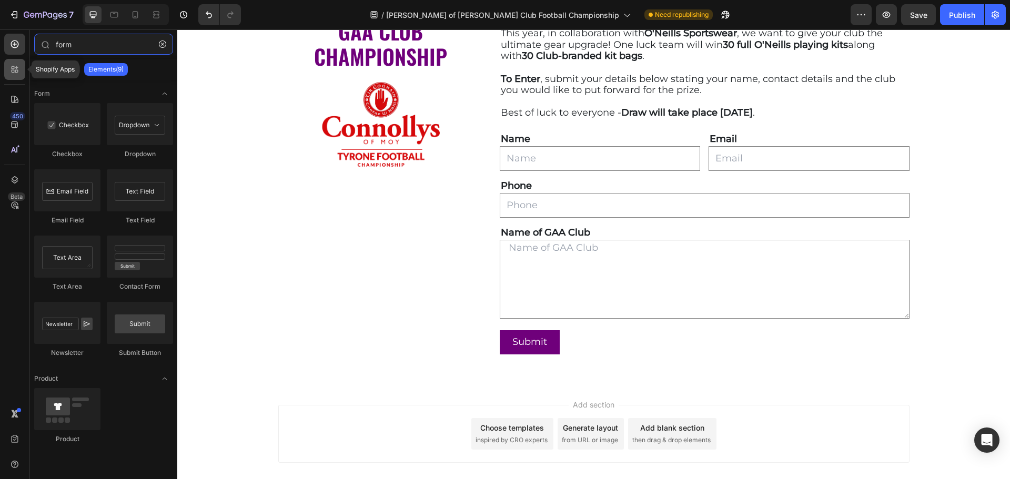
type input "form"
click at [15, 70] on icon at bounding box center [16, 71] width 3 height 3
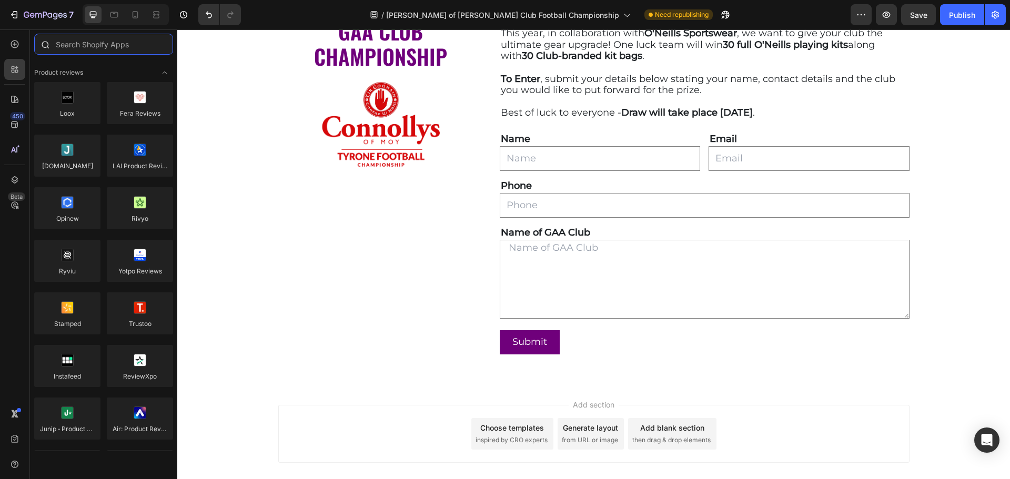
click at [137, 48] on input "text" at bounding box center [103, 44] width 139 height 21
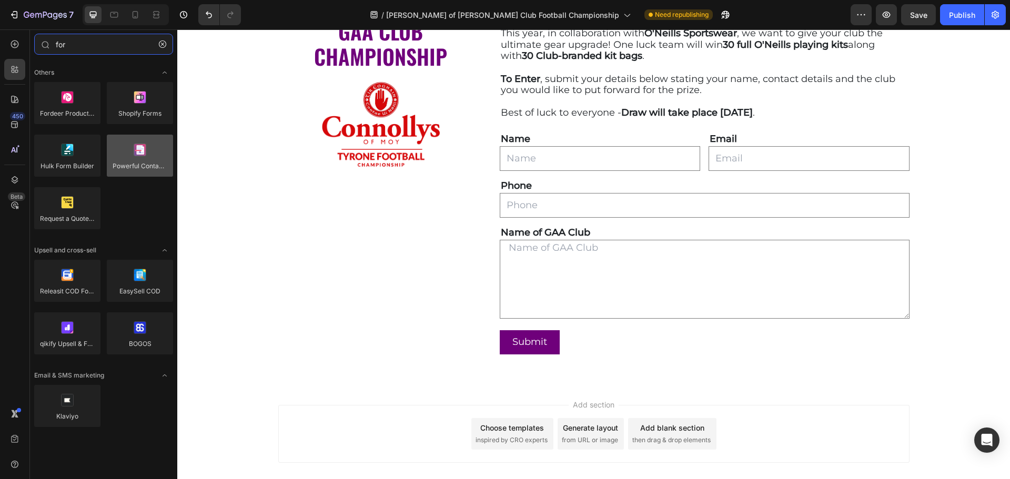
type input "for"
click at [142, 158] on div at bounding box center [140, 156] width 66 height 42
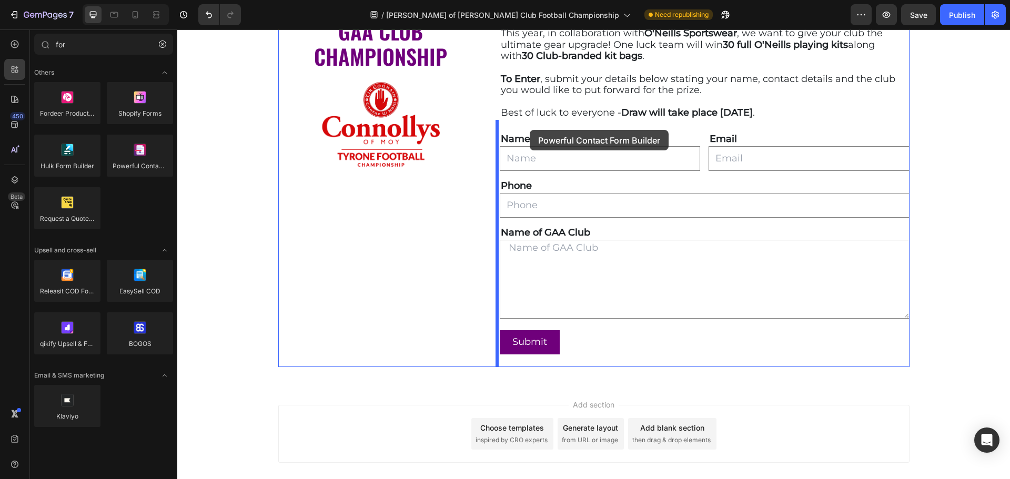
drag, startPoint x: 319, startPoint y: 187, endPoint x: 530, endPoint y: 130, distance: 218.1
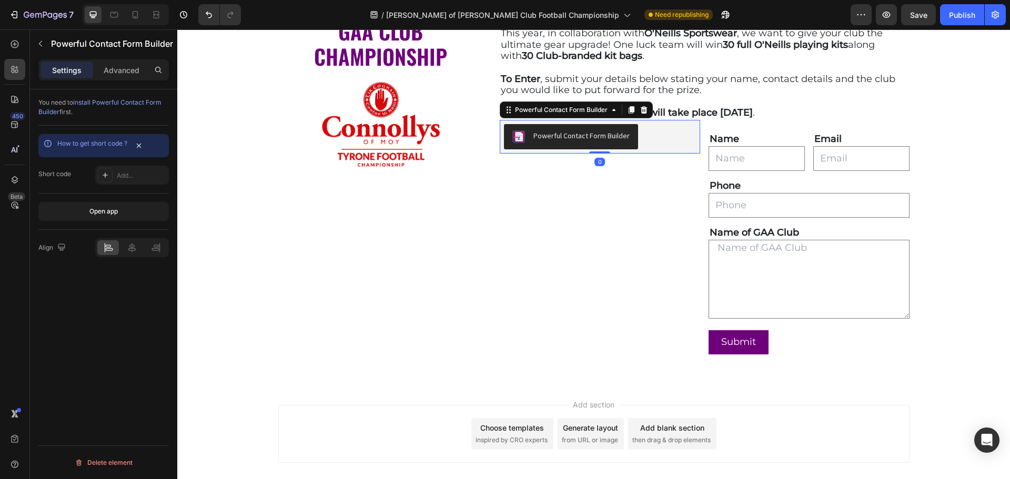
click at [597, 139] on div "Powerful Contact Form Builder" at bounding box center [581, 135] width 96 height 11
click at [563, 134] on div "Powerful Contact Form Builder" at bounding box center [581, 135] width 96 height 11
click at [96, 208] on div "Open app" at bounding box center [103, 211] width 28 height 9
click at [597, 135] on div "Powerful Contact Form Builder" at bounding box center [581, 135] width 96 height 11
click at [112, 174] on div at bounding box center [105, 175] width 15 height 15
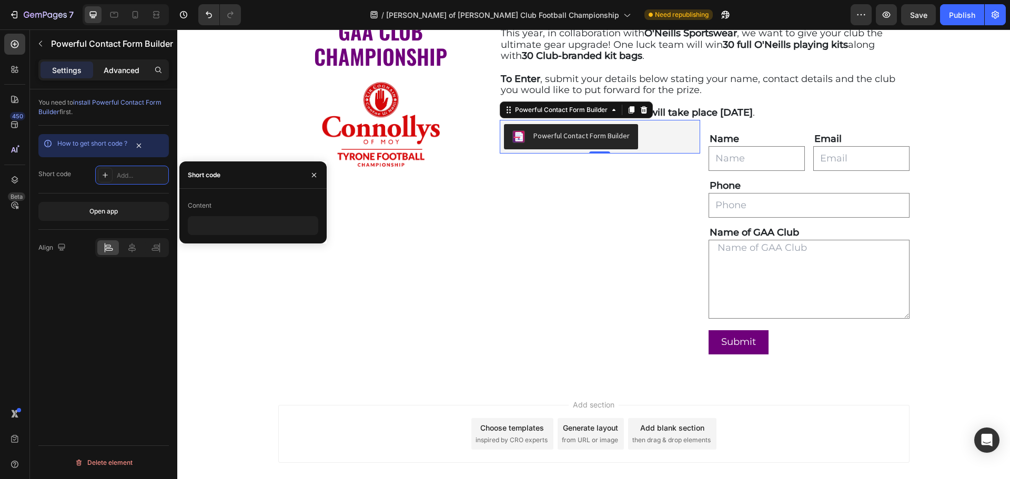
click at [125, 66] on p "Advanced" at bounding box center [122, 70] width 36 height 11
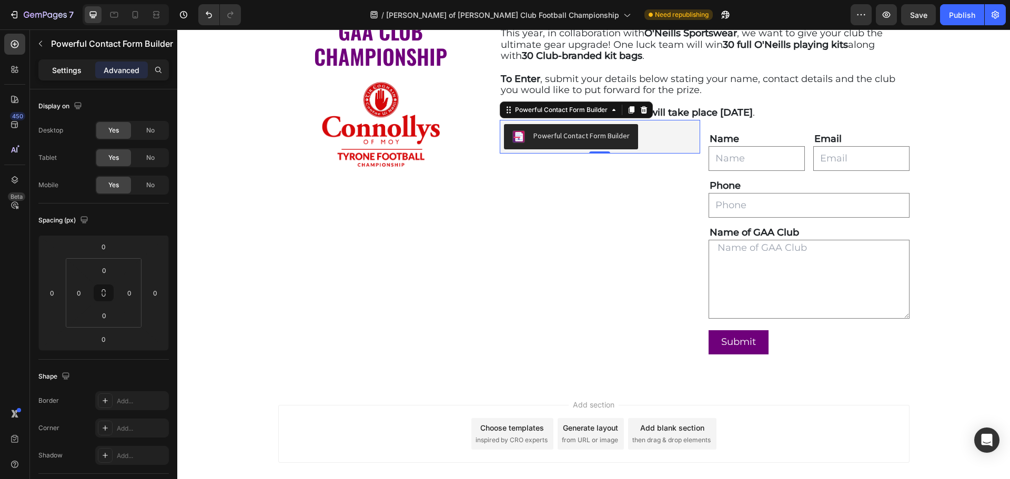
click at [72, 69] on p "Settings" at bounding box center [66, 70] width 29 height 11
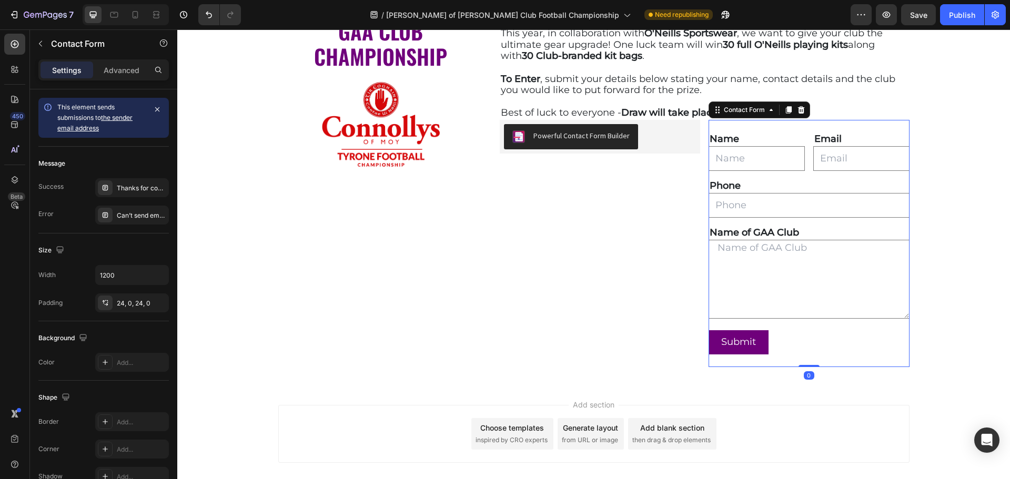
click at [777, 122] on div "Name Text Block Text Field Email Text Block Email Field Row Phone Text Block Te…" at bounding box center [809, 243] width 200 height 247
click at [797, 111] on icon at bounding box center [801, 110] width 8 height 8
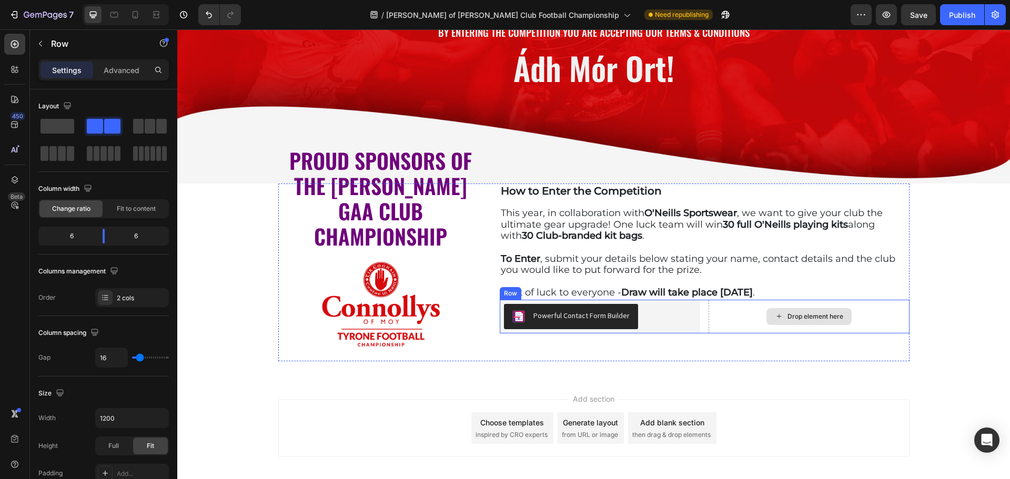
click at [723, 315] on div "Drop element here" at bounding box center [809, 317] width 200 height 34
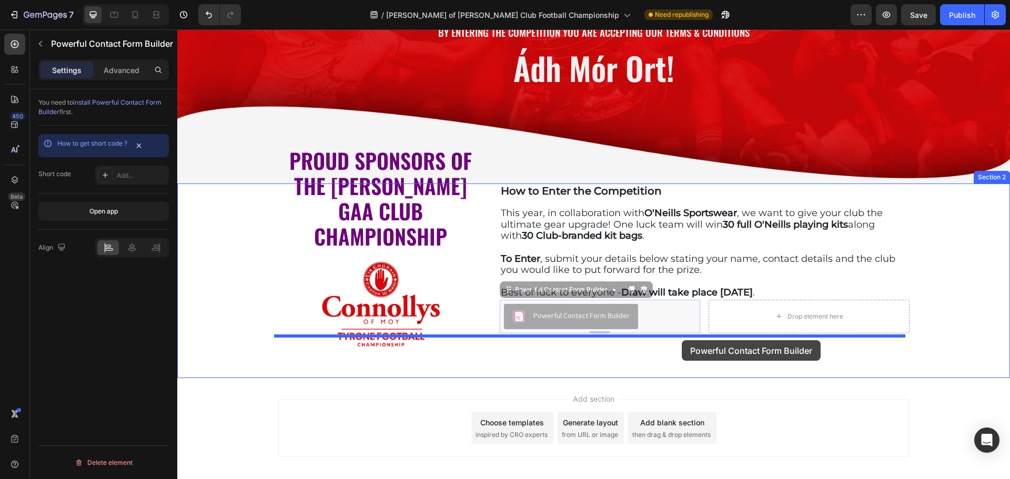
drag, startPoint x: 671, startPoint y: 313, endPoint x: 682, endPoint y: 340, distance: 29.5
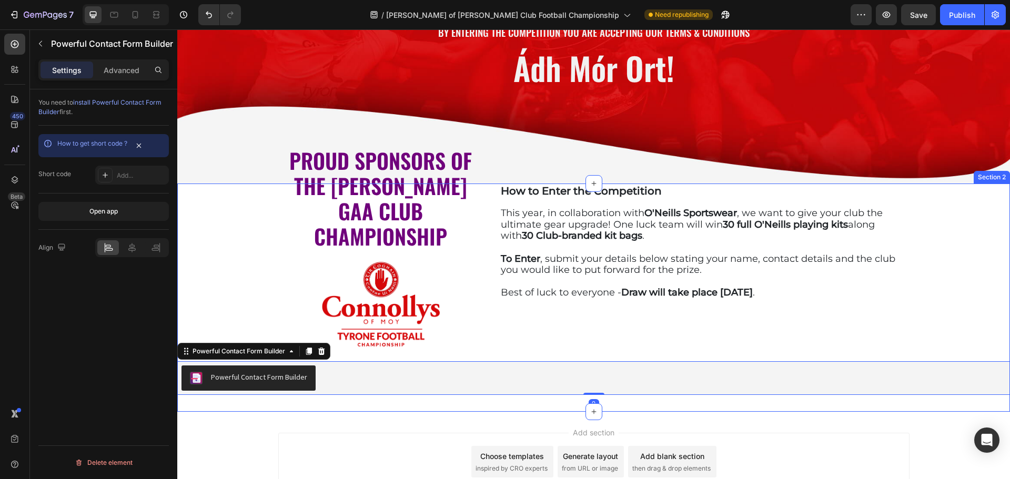
scroll to position [297, 0]
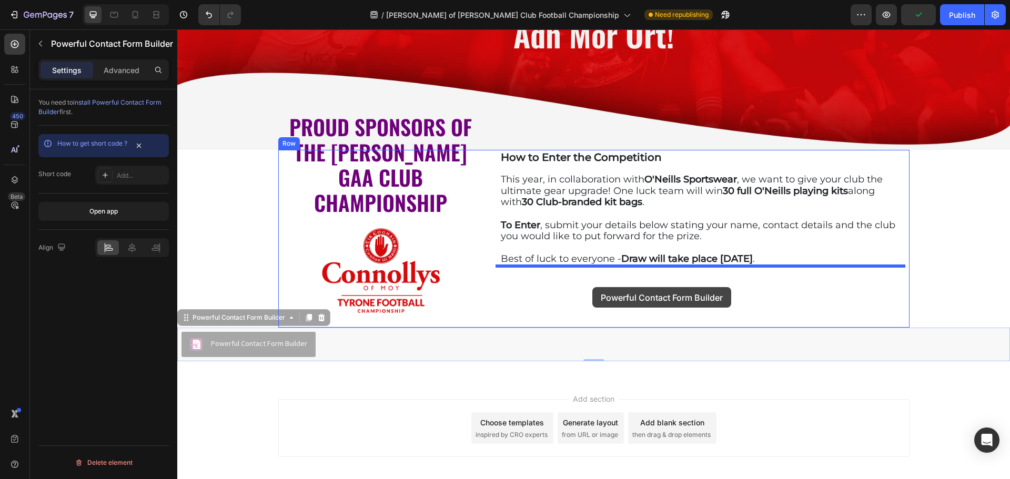
drag, startPoint x: 279, startPoint y: 322, endPoint x: 592, endPoint y: 287, distance: 314.9
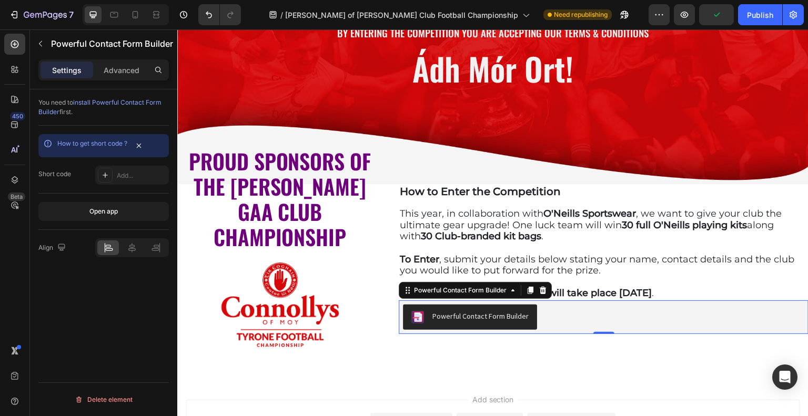
scroll to position [261, 0]
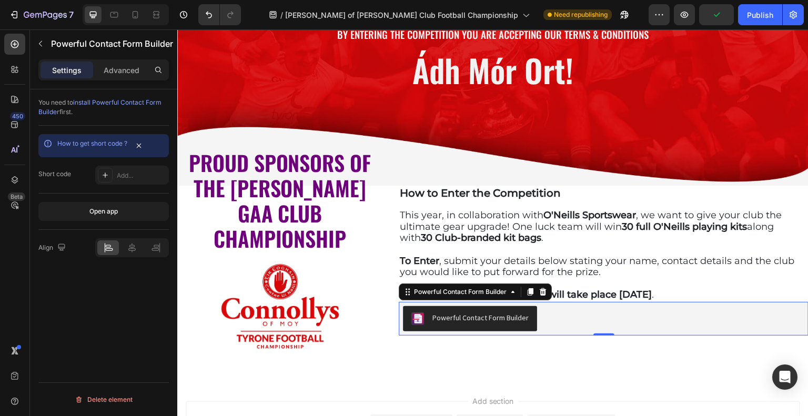
click at [125, 105] on span "install Powerful Contact Form Builder" at bounding box center [99, 106] width 123 height 17
click at [763, 13] on div "Publish" at bounding box center [760, 14] width 26 height 11
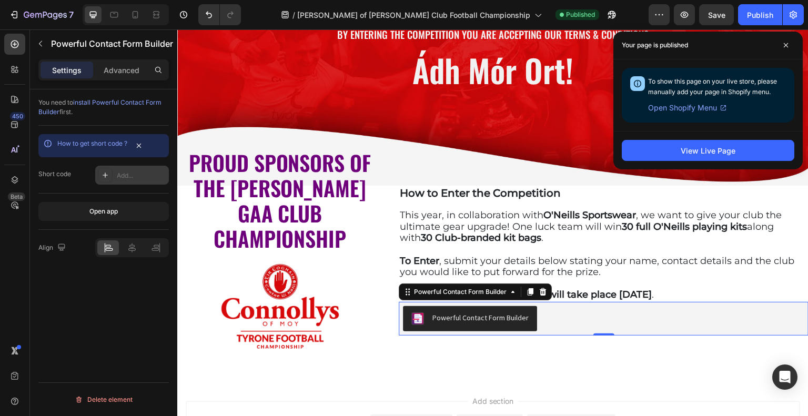
click at [133, 175] on div "Add..." at bounding box center [141, 175] width 49 height 9
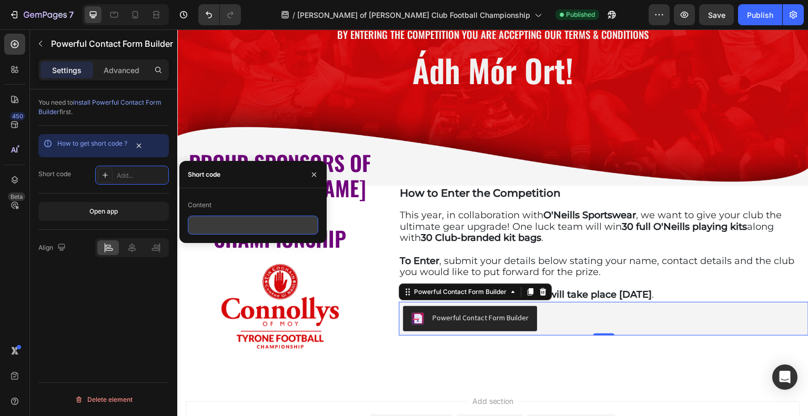
click at [247, 223] on input "text" at bounding box center [253, 225] width 130 height 19
paste input "<div class="globo-formbuilder" data-id="OTg3Nzk="></div>"
type input "<div class="globo-formbuilder" data-id="OTg3Nzk="></div>"
click at [124, 300] on div "You need to install Powerful Contact Form Builder first. How to get short code …" at bounding box center [103, 267] width 147 height 357
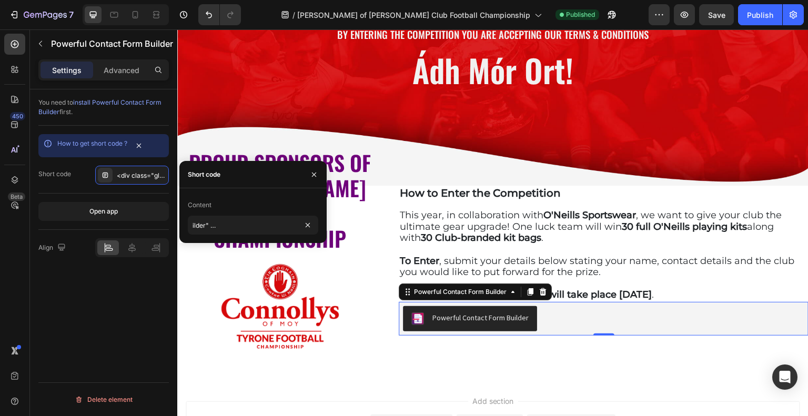
scroll to position [0, 0]
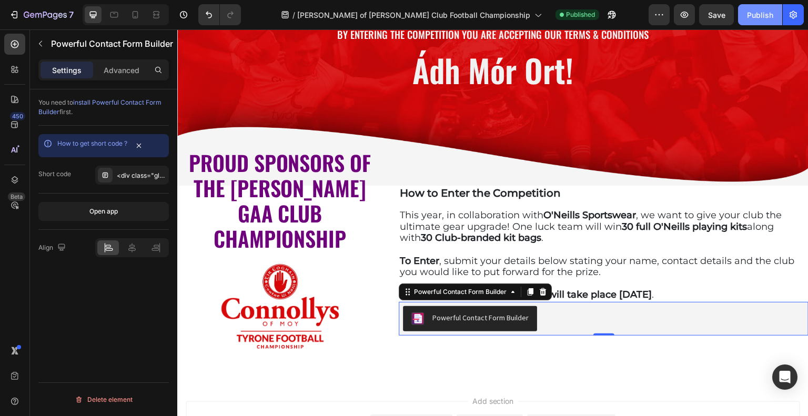
click at [764, 19] on div "Publish" at bounding box center [760, 14] width 26 height 11
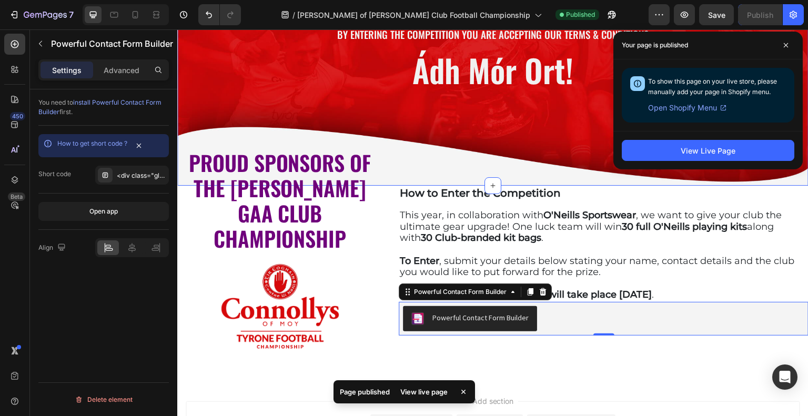
click at [718, 162] on div "View Live Page" at bounding box center [707, 150] width 189 height 38
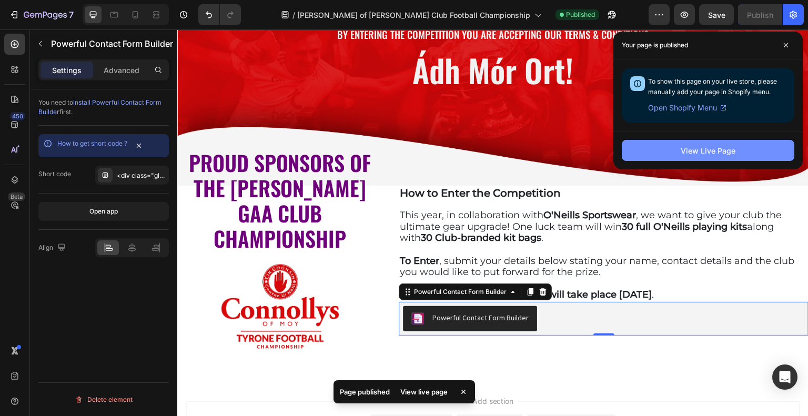
click at [718, 153] on div "View Live Page" at bounding box center [708, 150] width 55 height 11
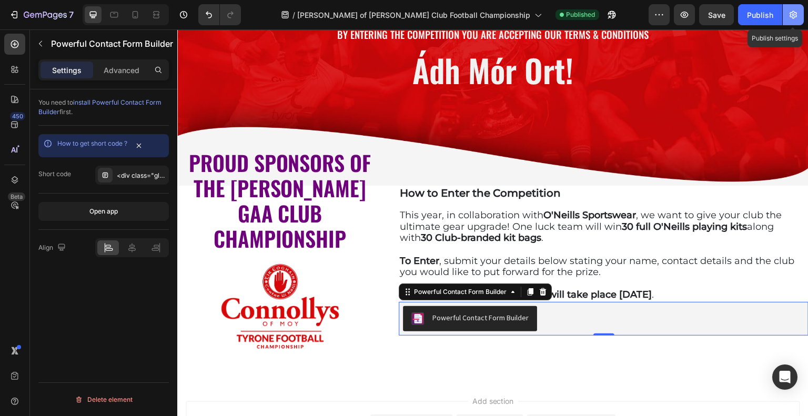
click at [798, 20] on button "button" at bounding box center [793, 14] width 21 height 21
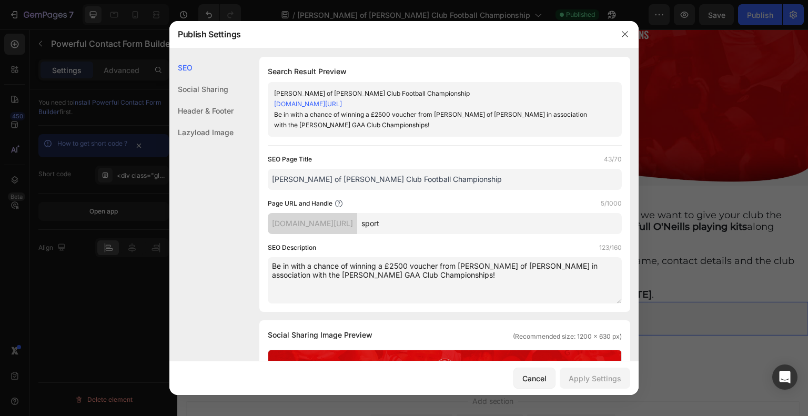
click at [498, 178] on input "[PERSON_NAME] of [PERSON_NAME] Club Football Championship" at bounding box center [445, 179] width 354 height 21
type input "[PERSON_NAME] of [PERSON_NAME] Club Football Championship Sport"
click at [387, 275] on textarea "Be in with a chance of winning a £2500 voucher from [PERSON_NAME] of [PERSON_NA…" at bounding box center [445, 280] width 354 height 46
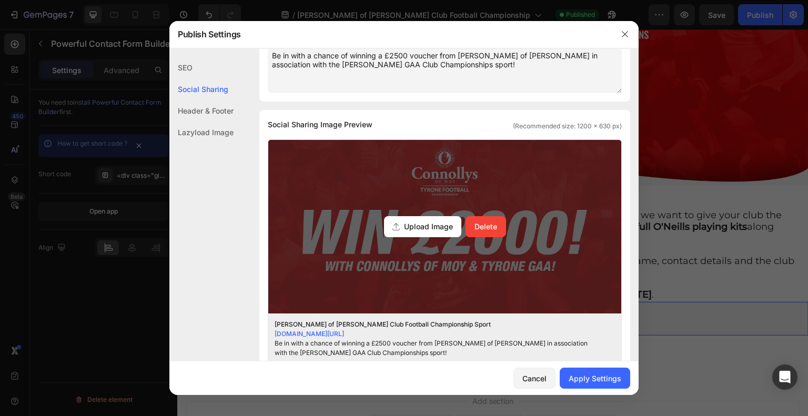
scroll to position [263, 0]
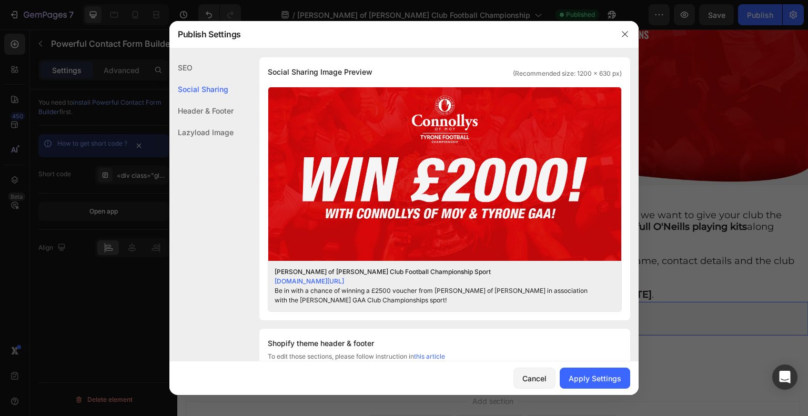
type textarea "Be in with a chance of winning a £2500 voucher from [PERSON_NAME] of [PERSON_NA…"
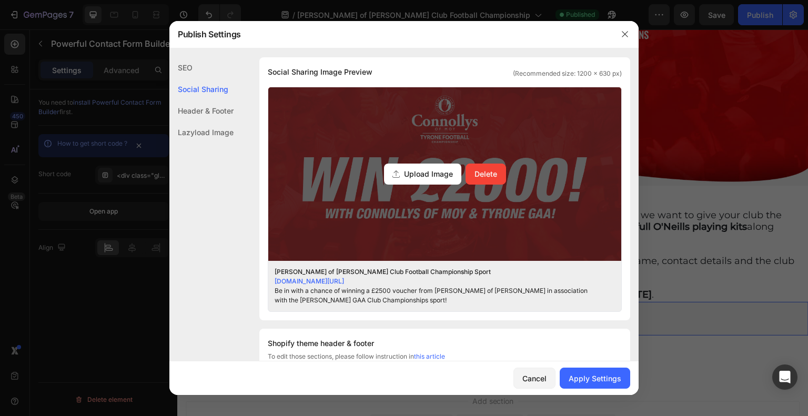
click at [428, 174] on span "Upload Image" at bounding box center [428, 173] width 49 height 11
click at [0, 0] on input "Upload Image Delete" at bounding box center [0, 0] width 0 height 0
click at [439, 208] on div "Upload Image Delete" at bounding box center [444, 174] width 353 height 174
click at [0, 0] on input "Upload Image Delete" at bounding box center [0, 0] width 0 height 0
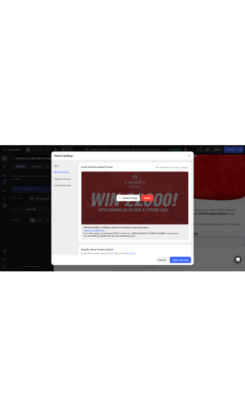
scroll to position [0, 0]
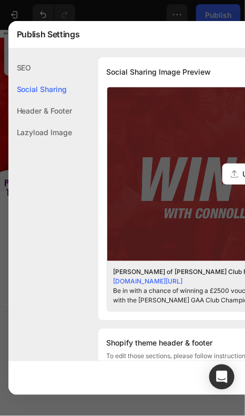
click at [0, 0] on input "Upload Image Delete" at bounding box center [0, 0] width 0 height 0
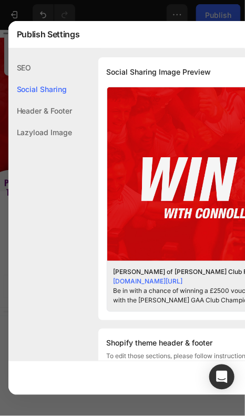
click at [168, 279] on link "[DOMAIN_NAME][URL]" at bounding box center [148, 281] width 69 height 8
